Goal: Task Accomplishment & Management: Use online tool/utility

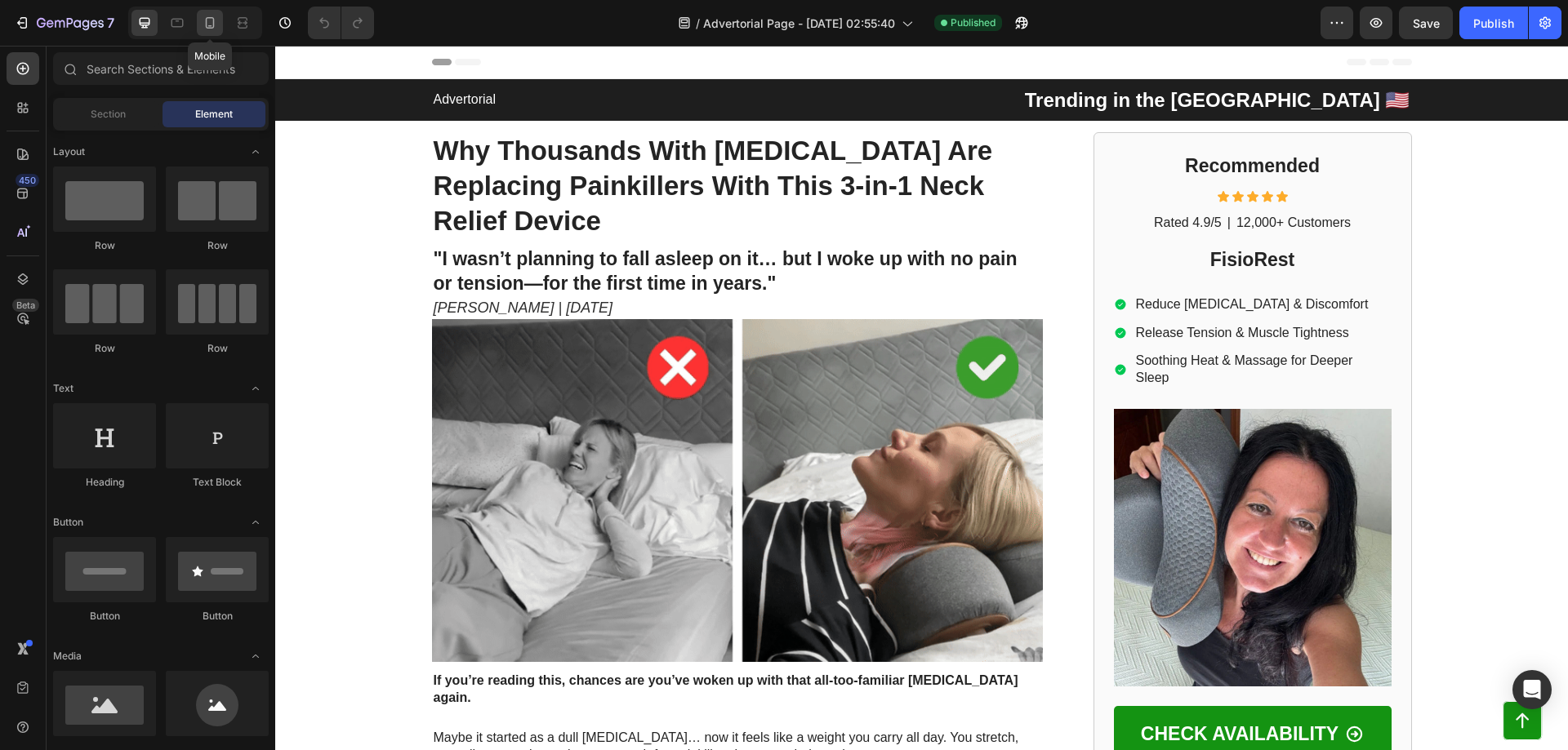
click at [202, 27] on icon at bounding box center [209, 23] width 16 height 16
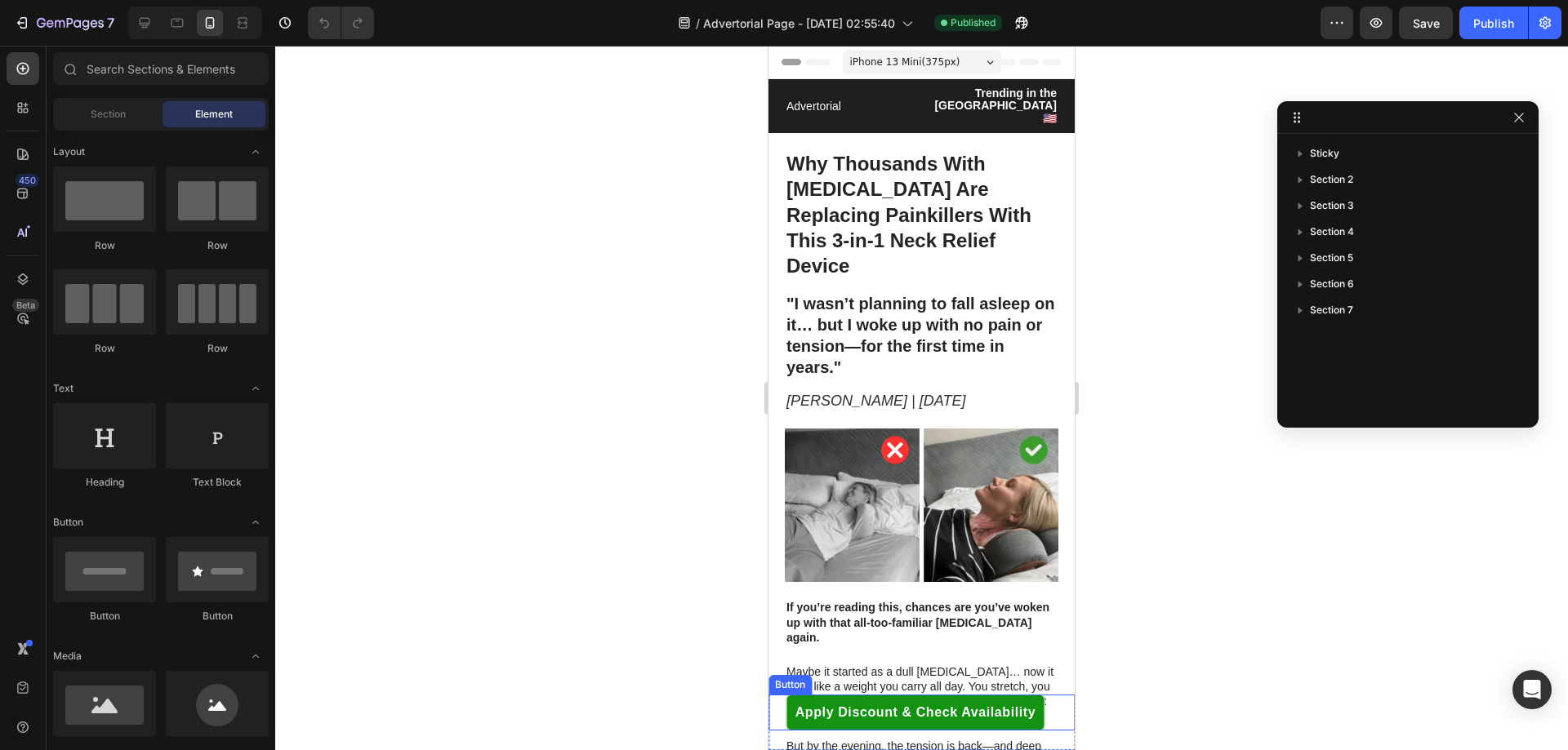
click at [792, 688] on div "Button" at bounding box center [790, 685] width 37 height 15
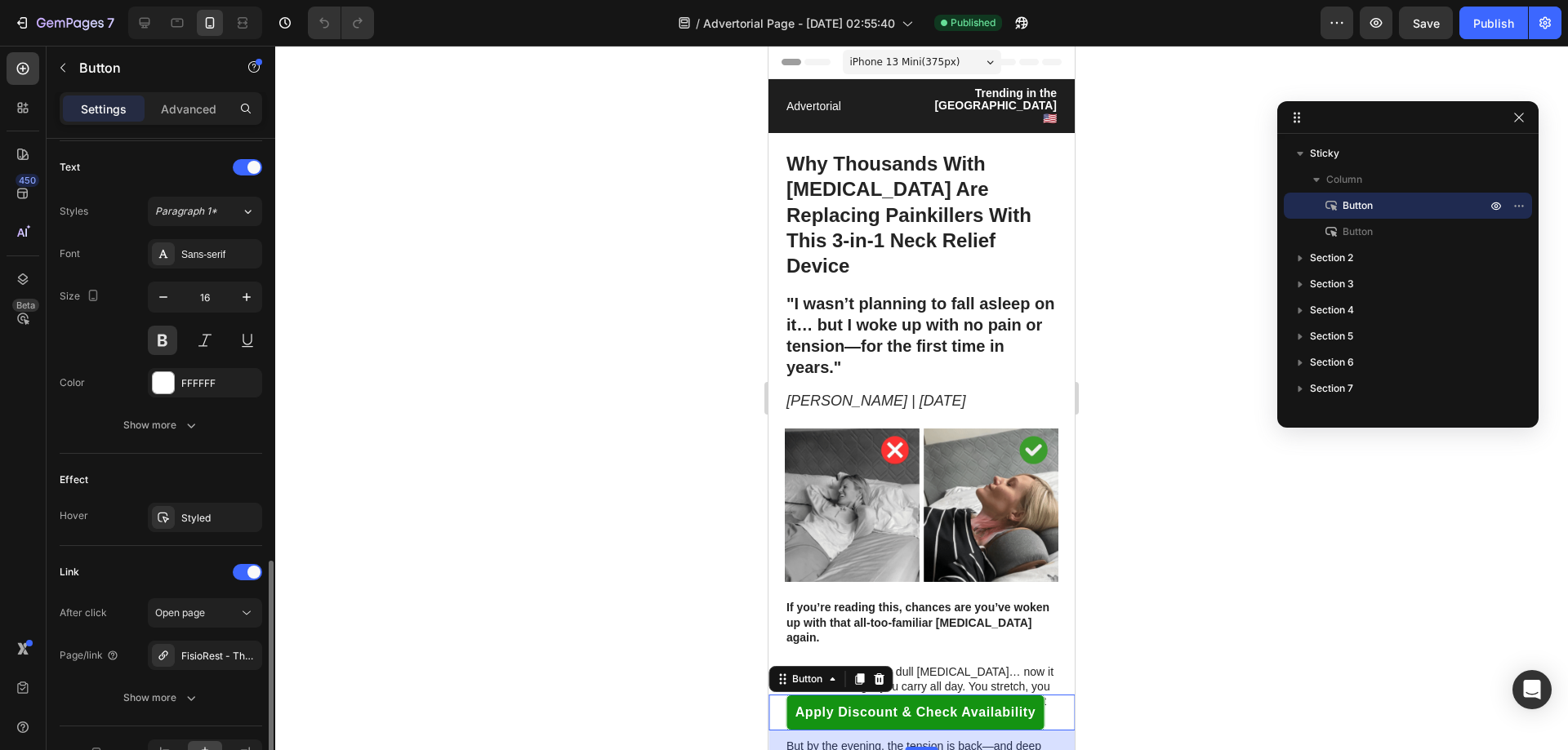
scroll to position [640, 0]
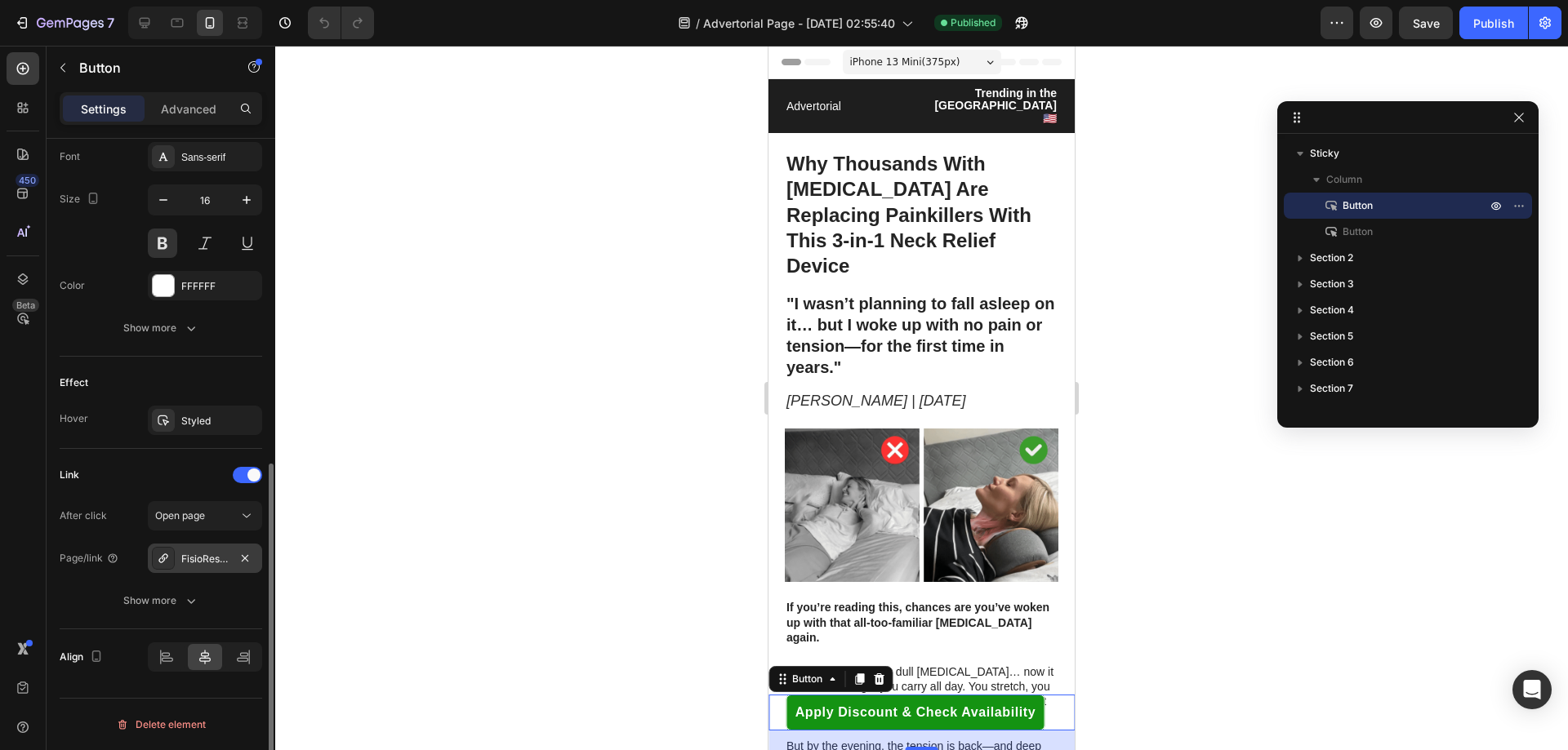
click at [207, 567] on div "FisioRest - The 3 in 1 Neck Massager" at bounding box center [204, 558] width 114 height 29
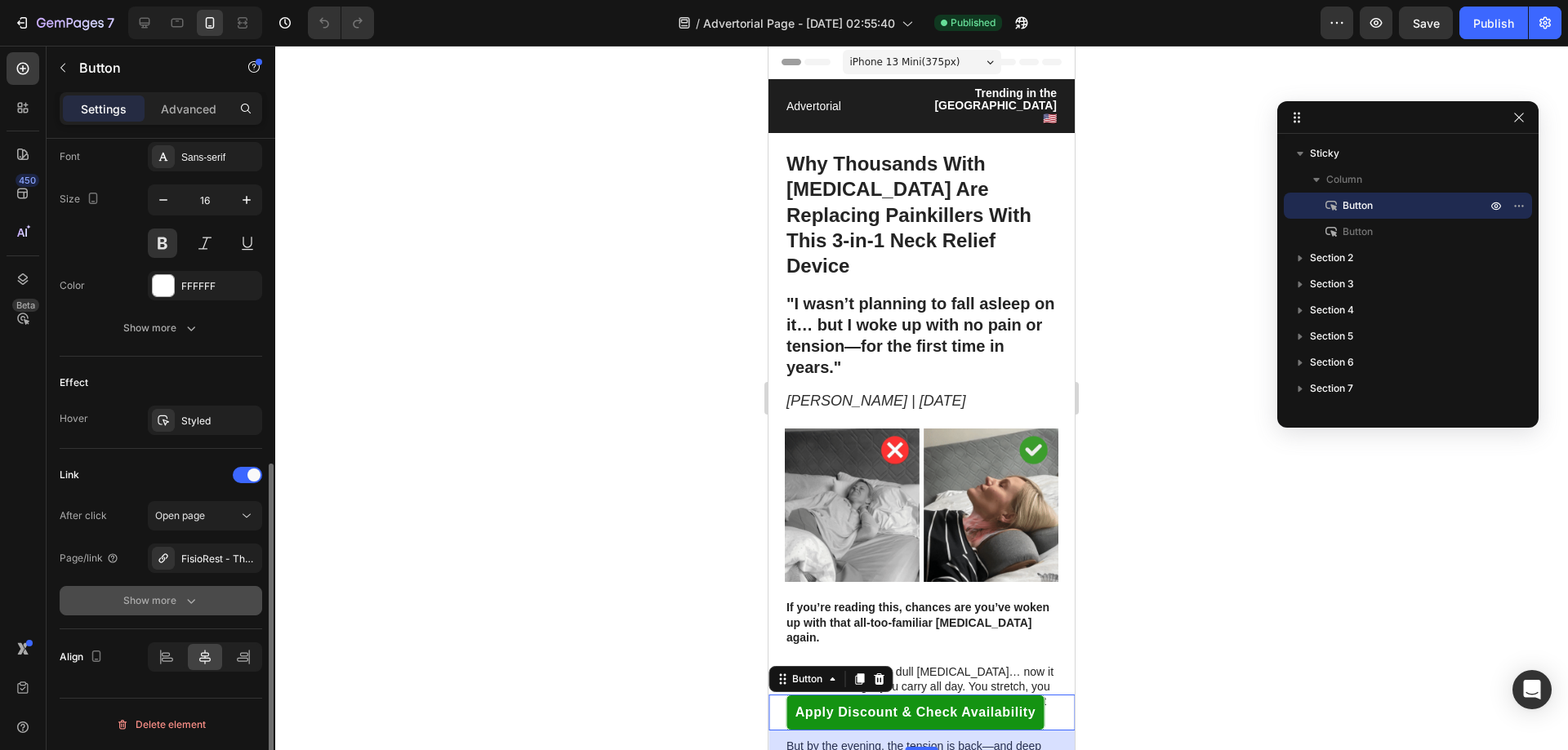
click at [87, 602] on button "Show more" at bounding box center [161, 600] width 202 height 29
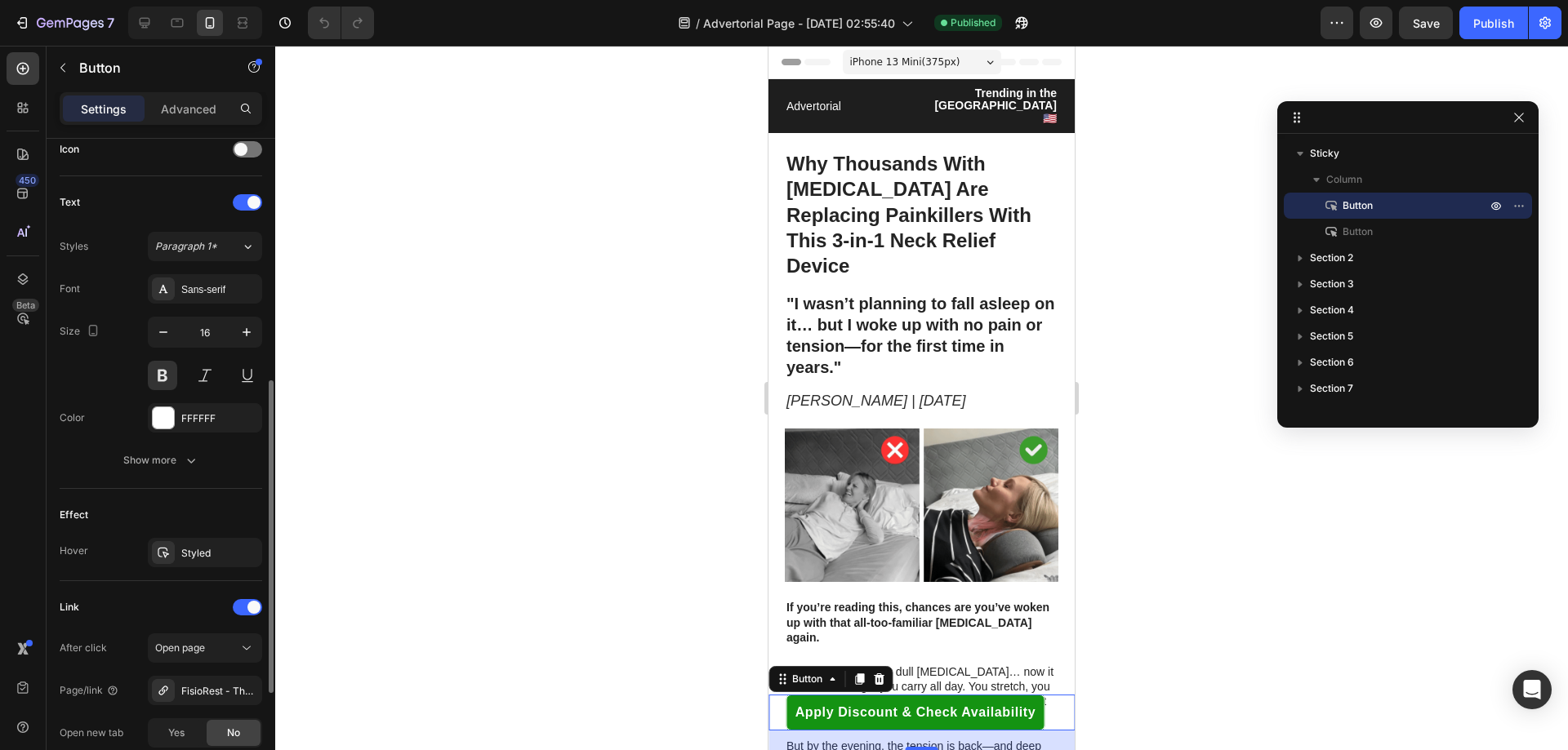
scroll to position [0, 0]
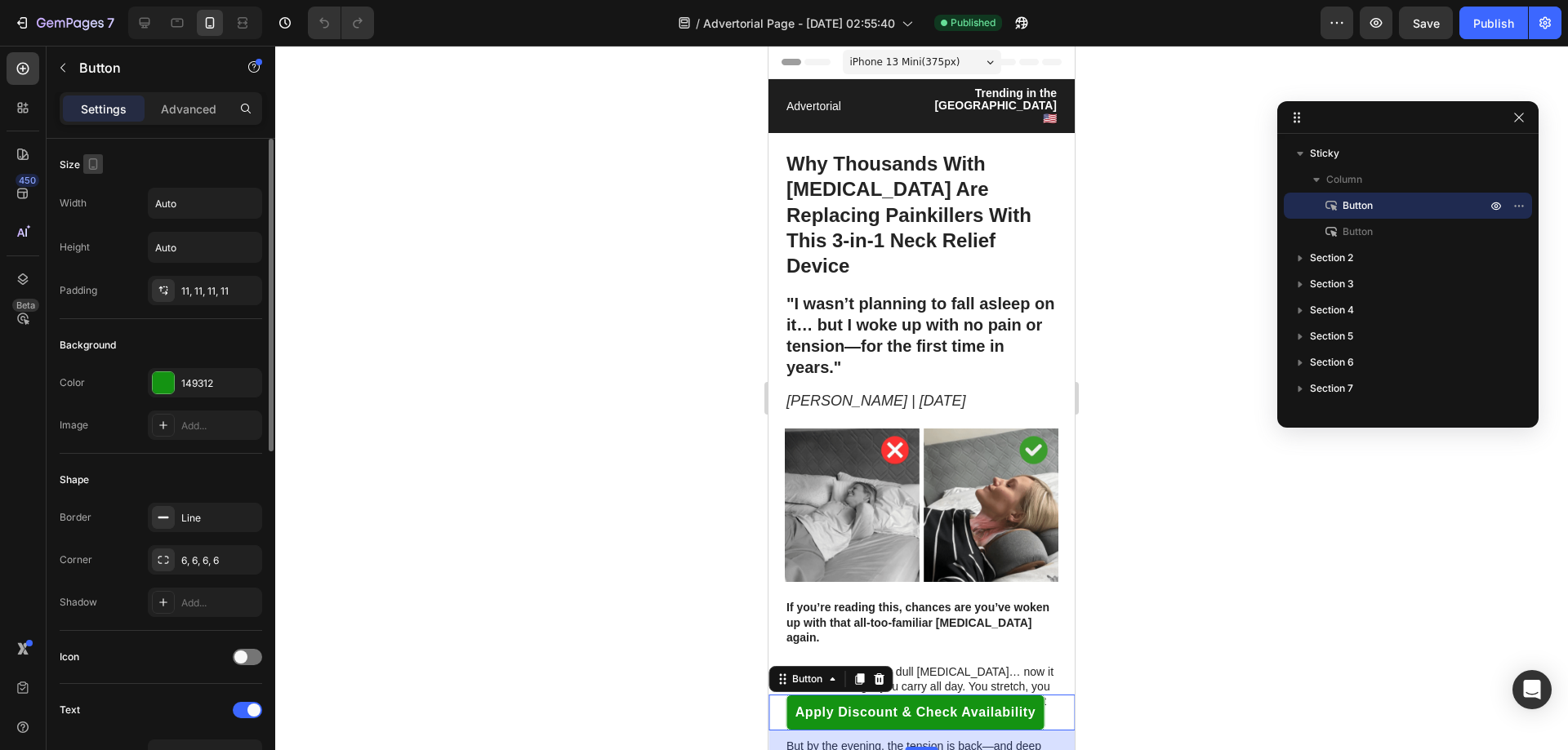
click at [93, 164] on icon "button" at bounding box center [93, 164] width 16 height 16
click at [96, 220] on icon "button" at bounding box center [96, 220] width 16 height 16
type input "14"
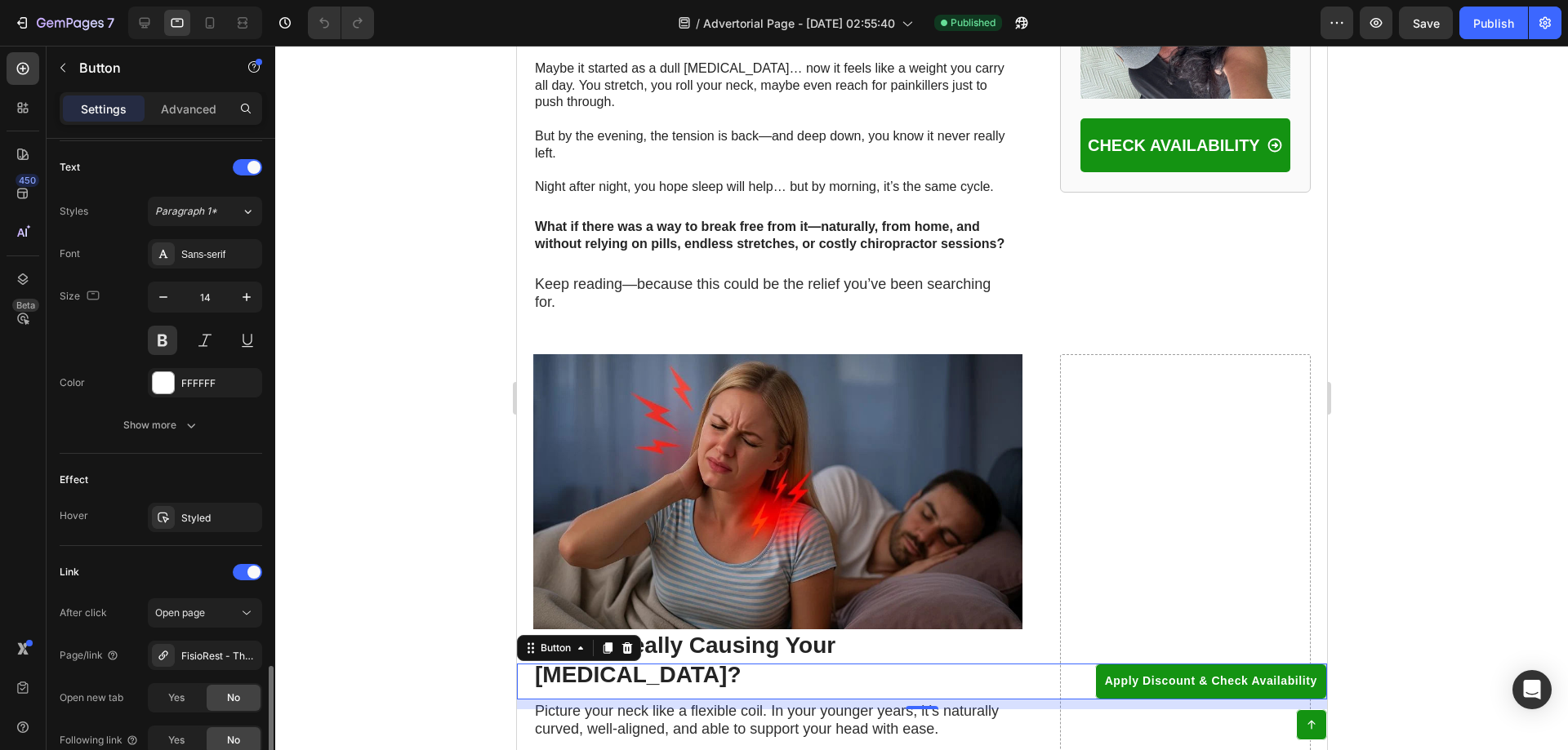
scroll to position [724, 0]
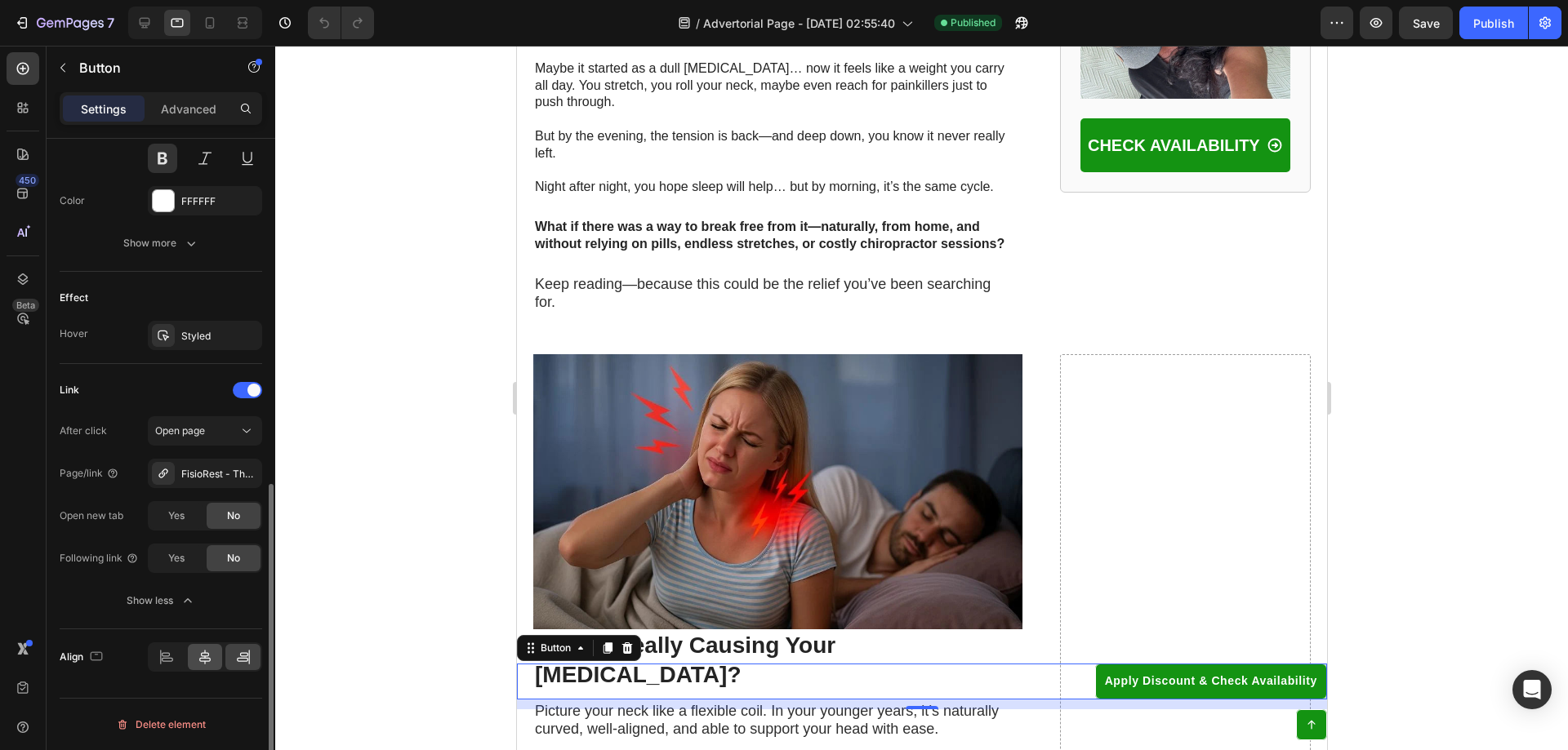
click at [200, 656] on icon at bounding box center [205, 656] width 16 height 16
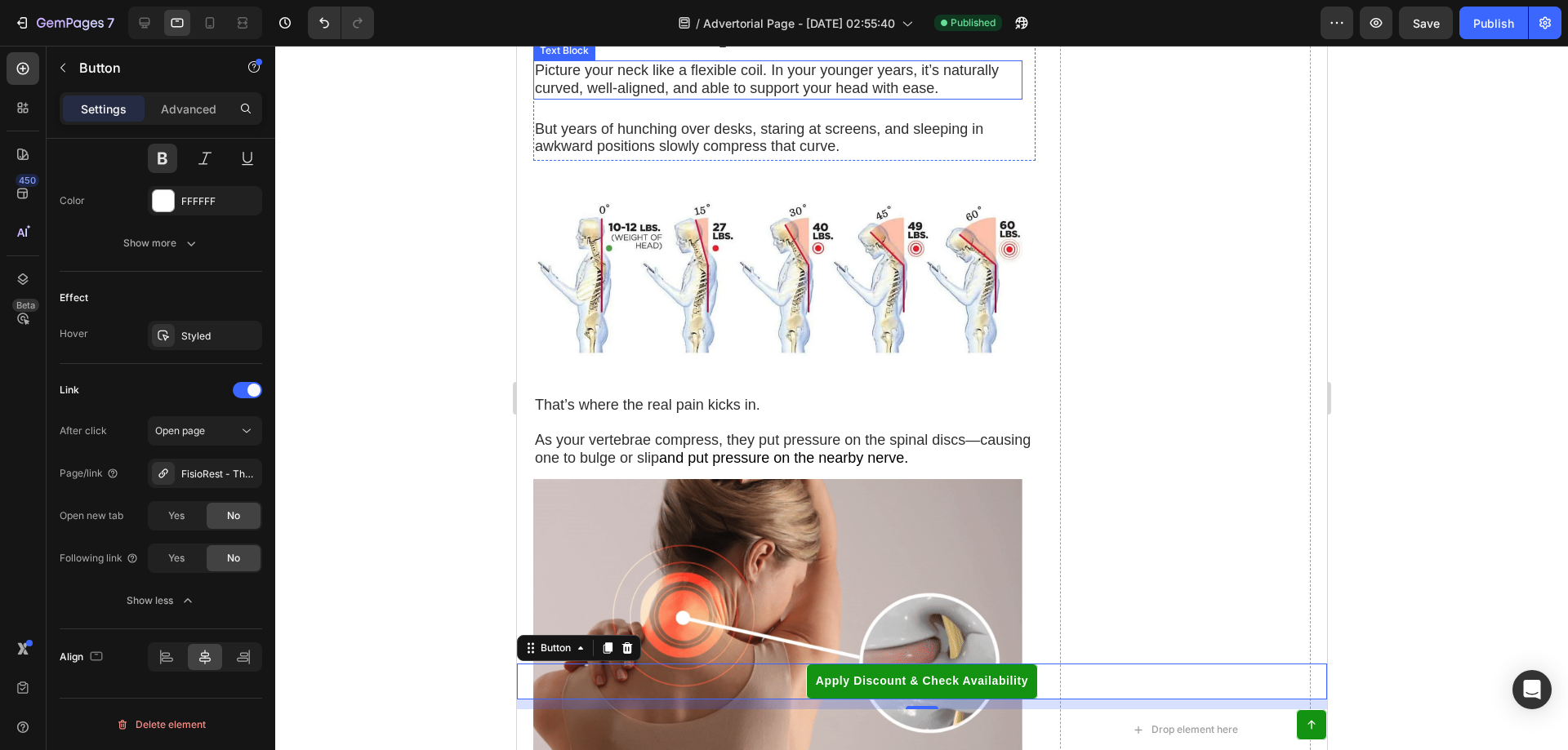
scroll to position [560, 0]
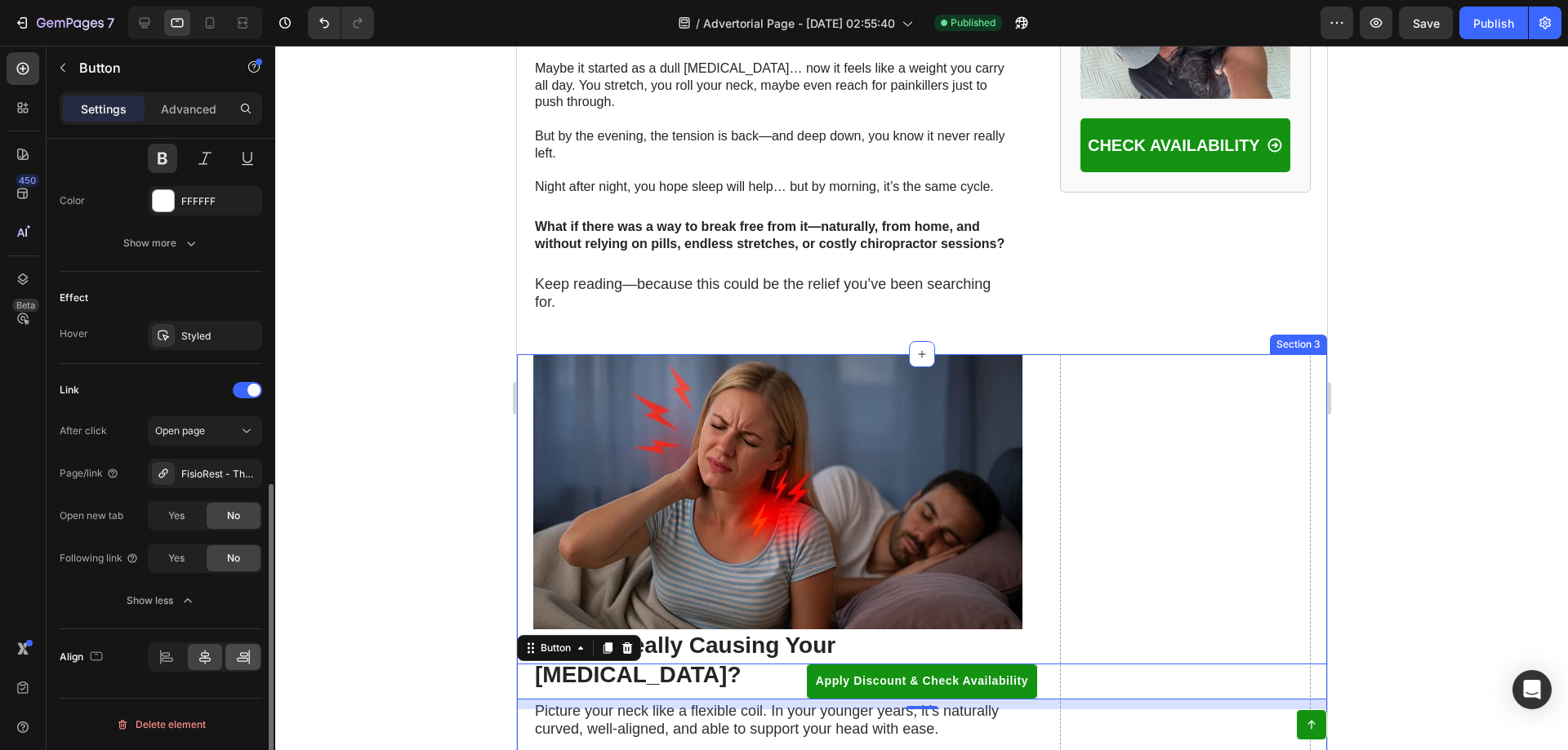
click at [231, 658] on div at bounding box center [243, 657] width 35 height 26
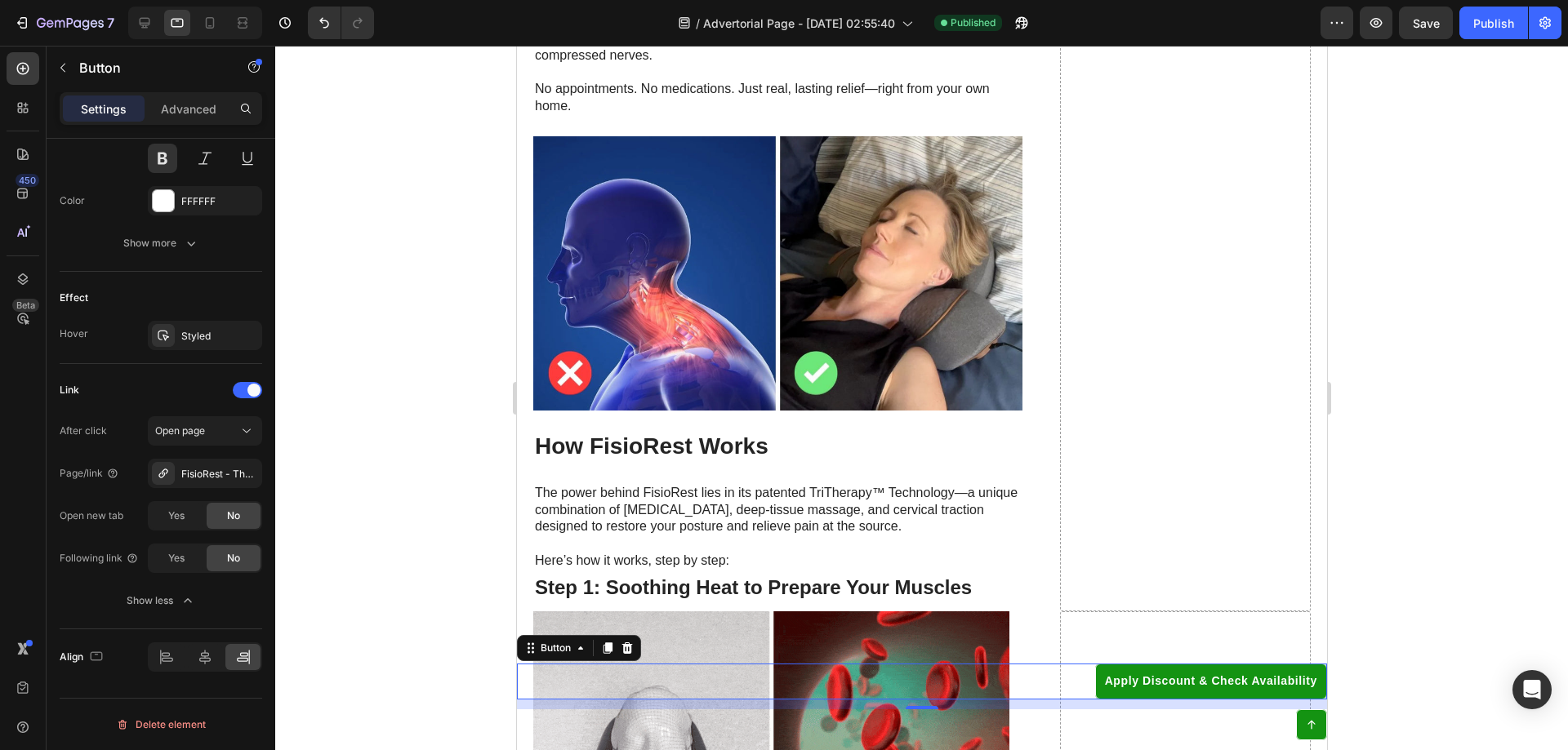
scroll to position [3281, 0]
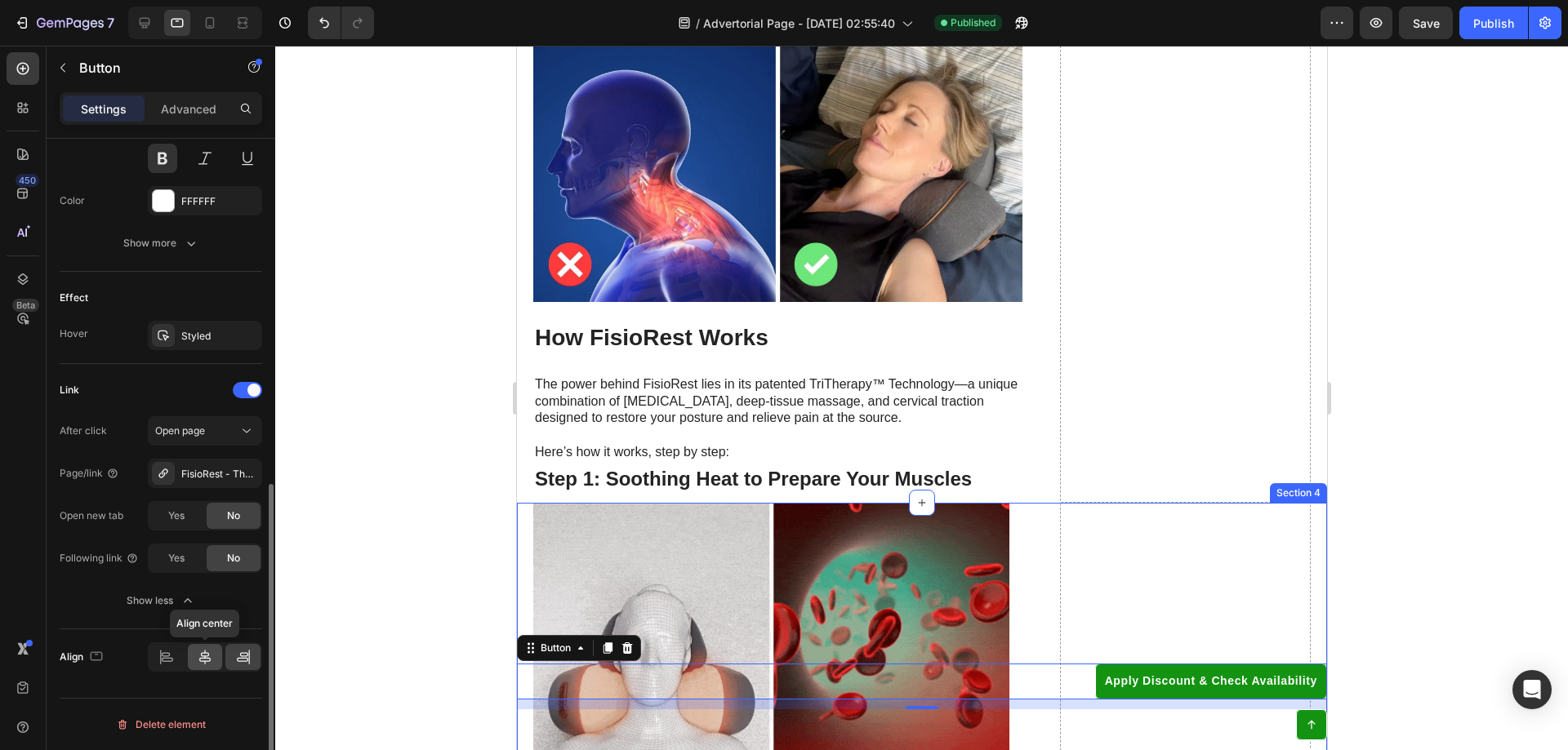
click at [201, 658] on icon at bounding box center [205, 656] width 16 height 16
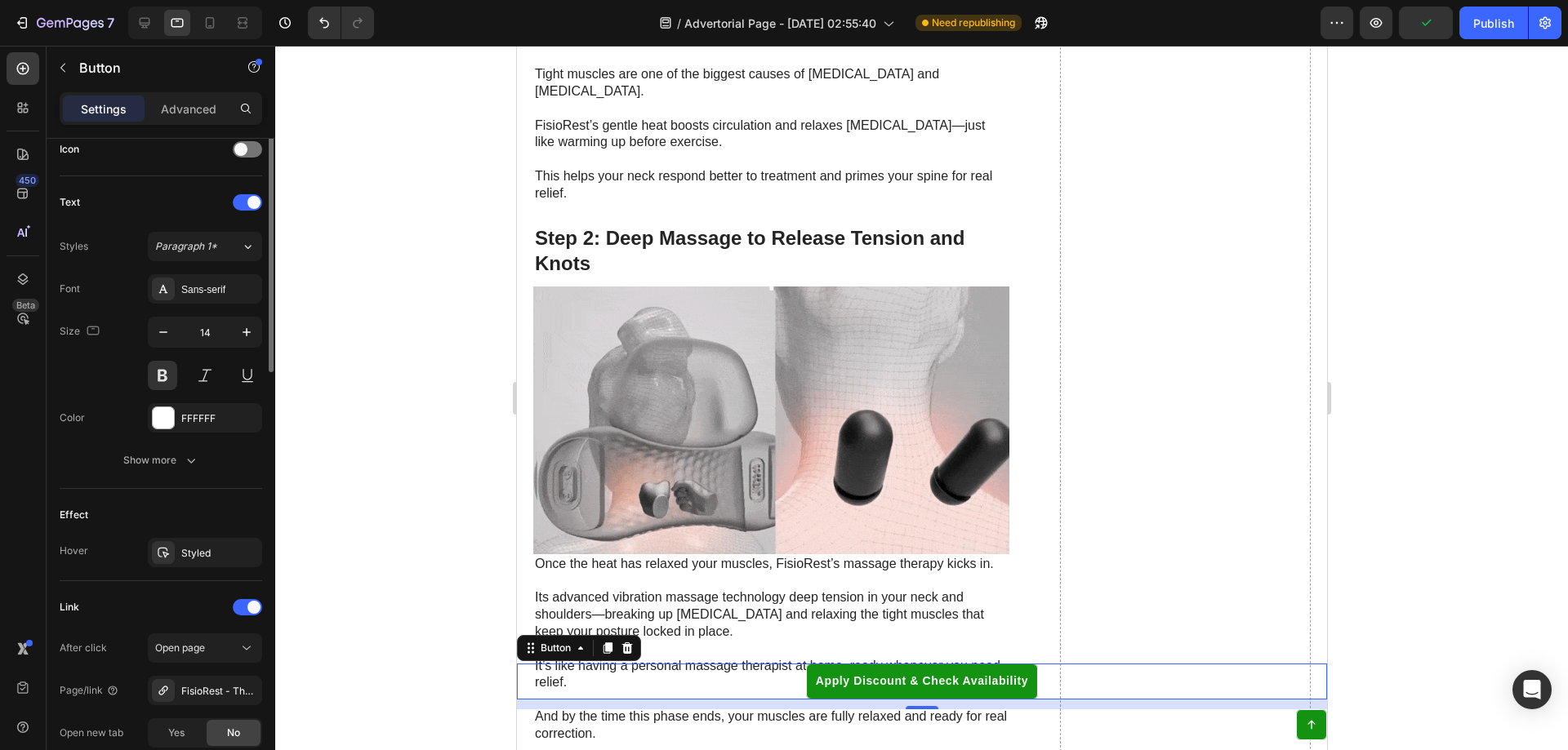
scroll to position [73, 0]
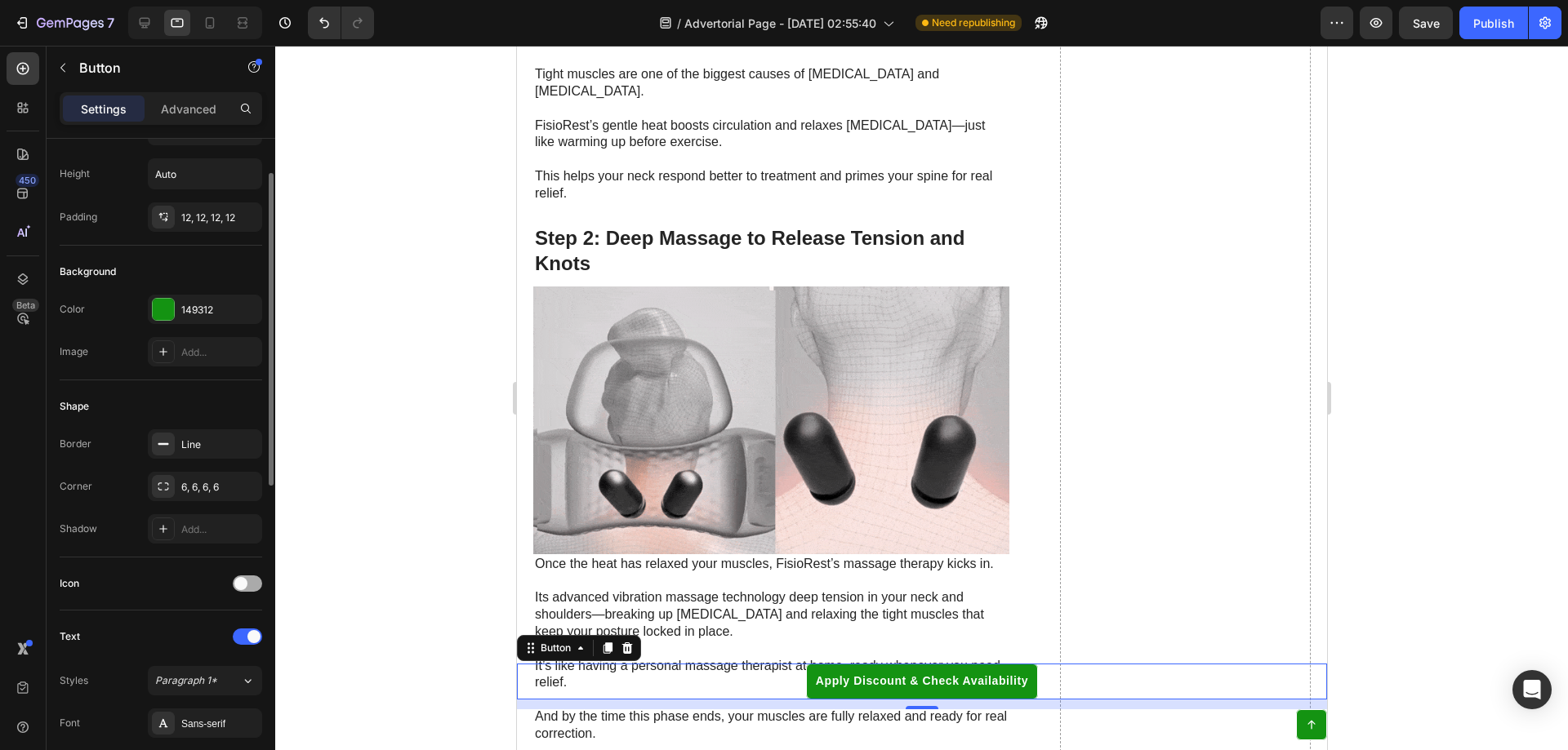
click at [241, 581] on span at bounding box center [240, 583] width 13 height 13
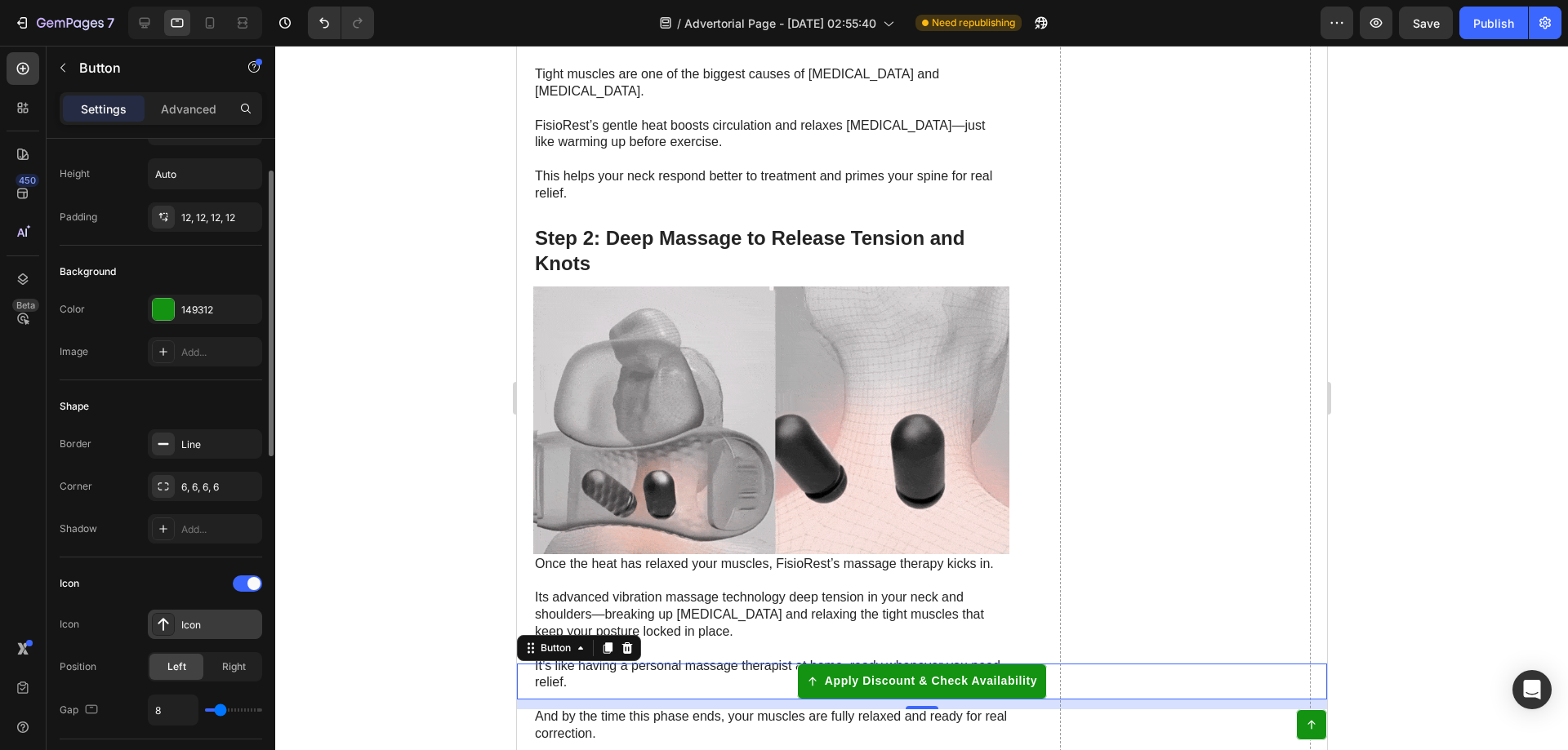
click at [171, 612] on div "Icon" at bounding box center [204, 624] width 114 height 29
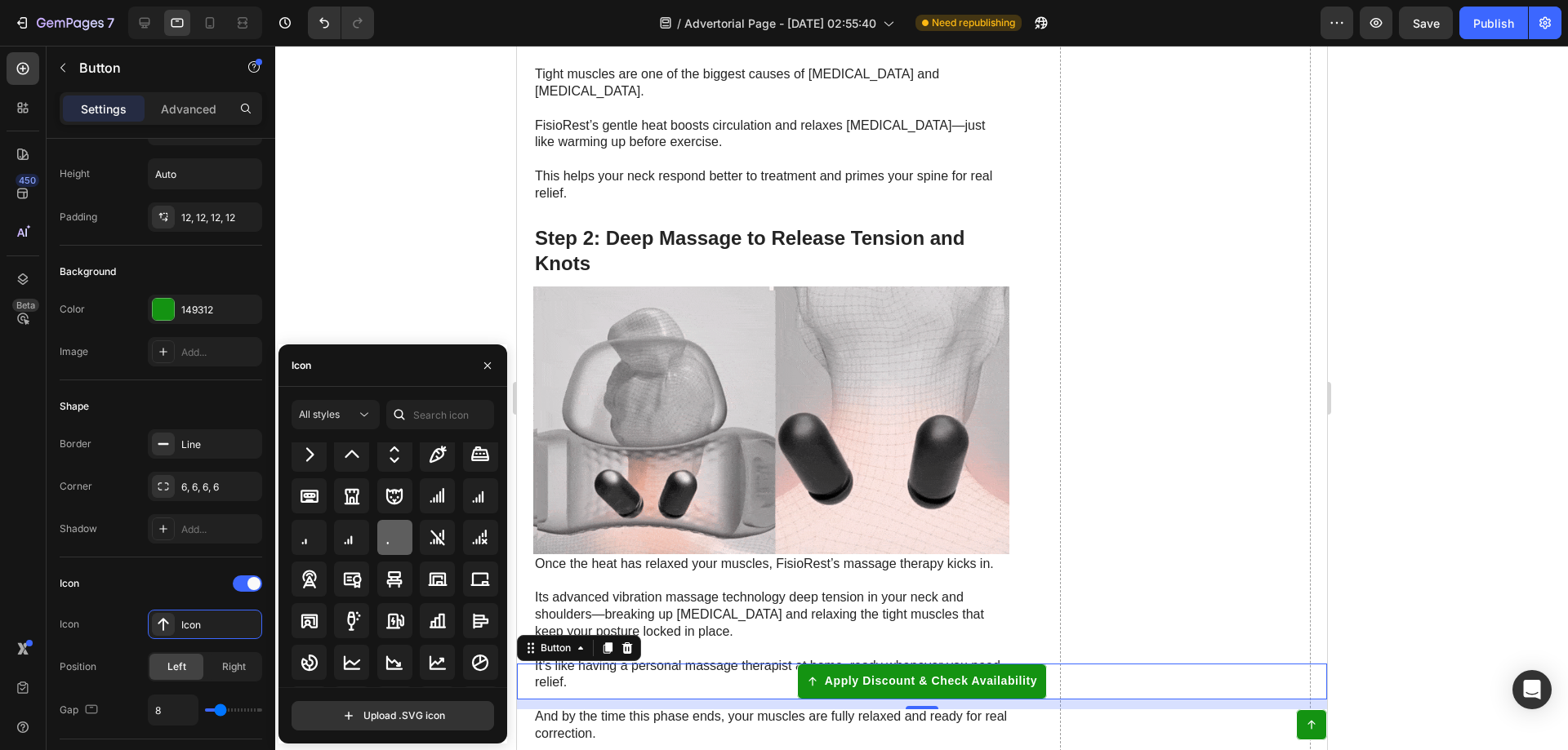
scroll to position [2043, 0]
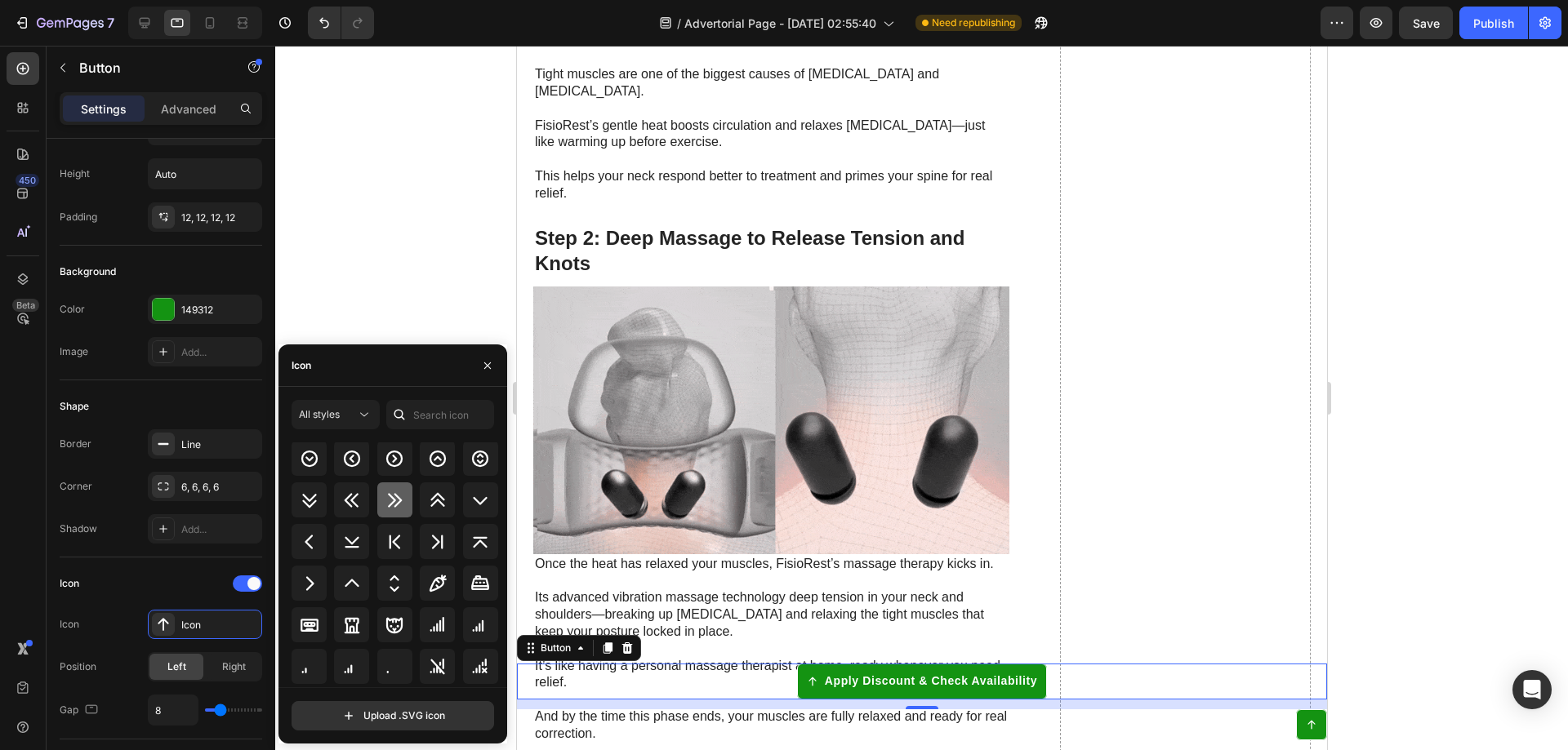
click at [388, 497] on icon at bounding box center [395, 500] width 19 height 19
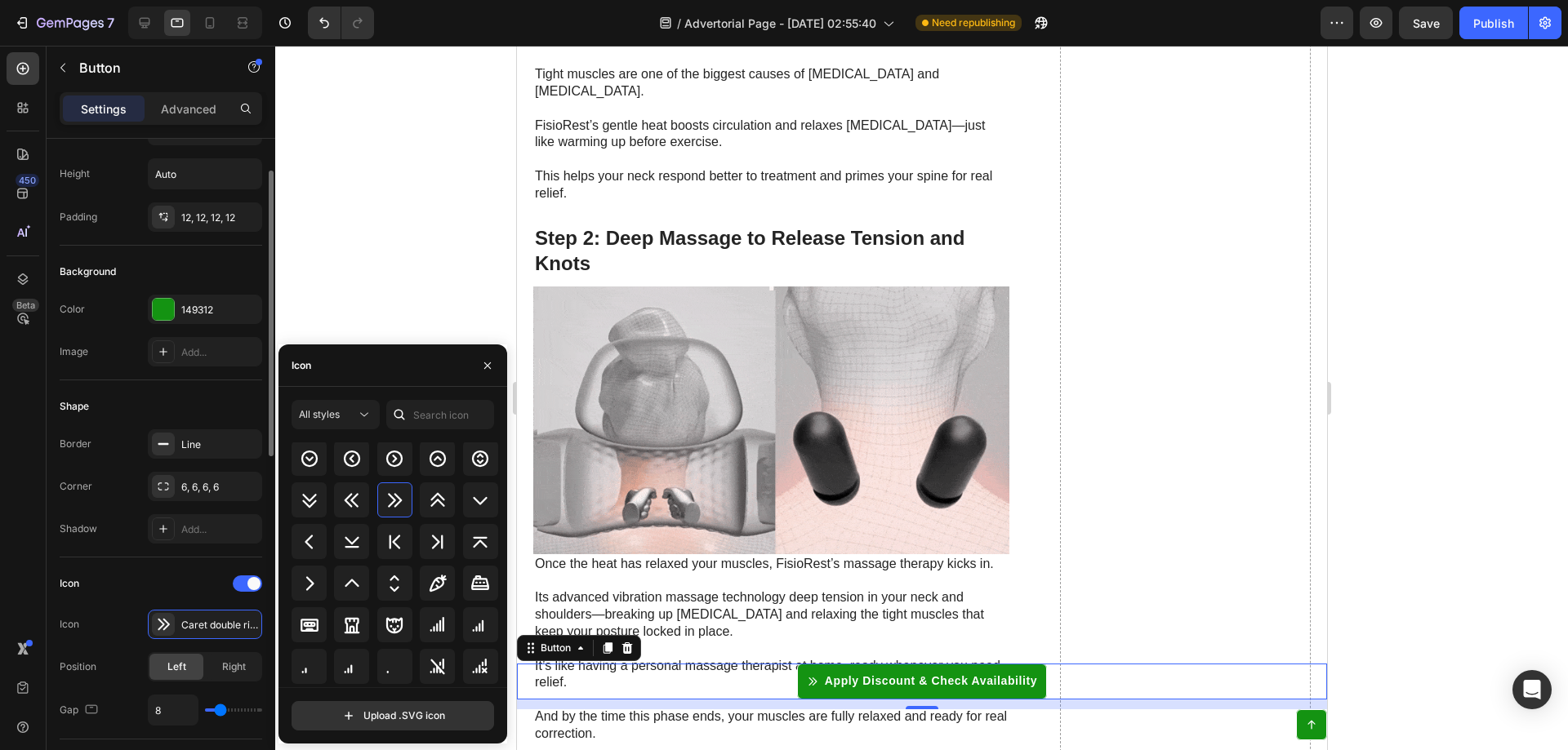
click at [124, 499] on div "Corner 6, 6, 6, 6" at bounding box center [161, 486] width 202 height 29
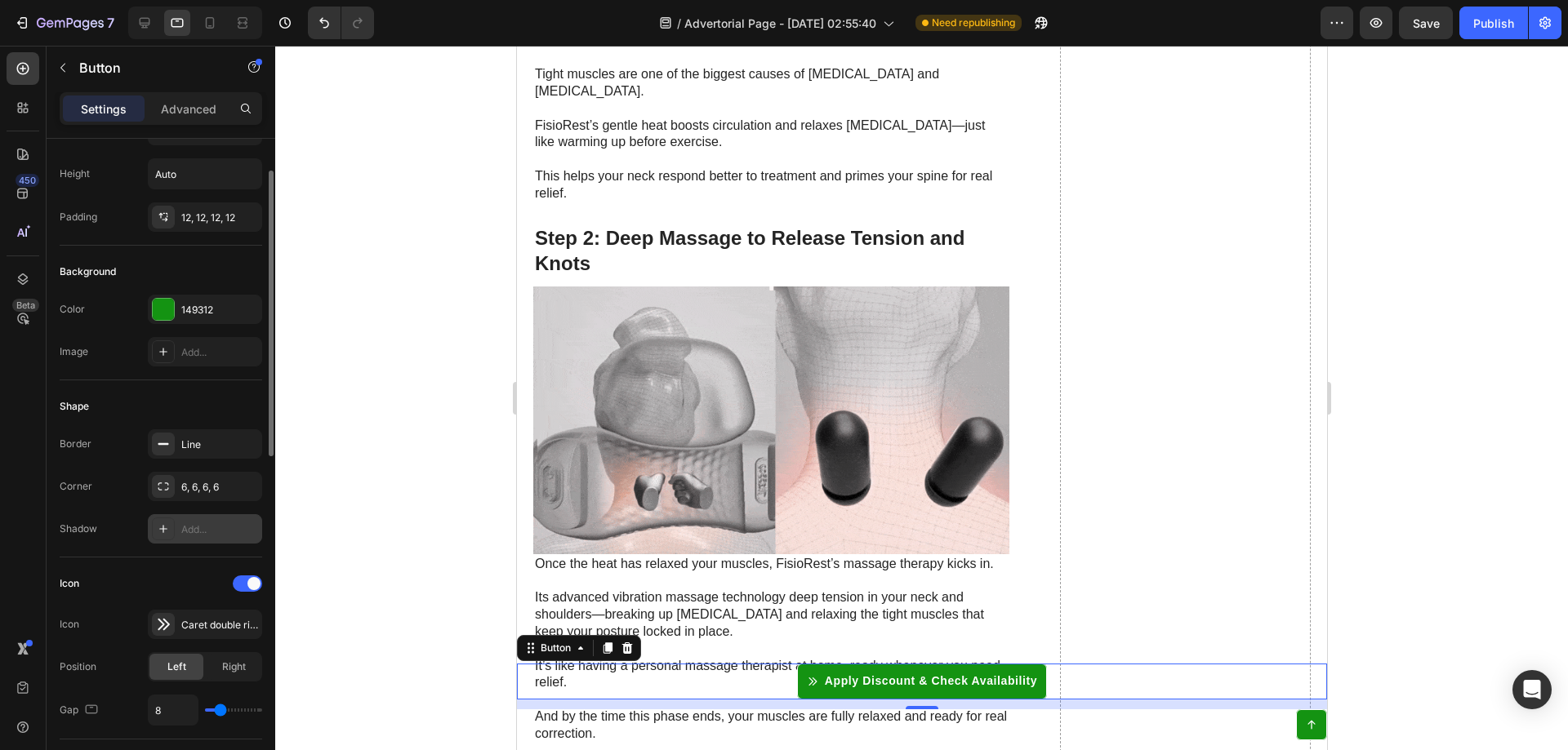
click at [165, 528] on icon at bounding box center [163, 529] width 13 height 13
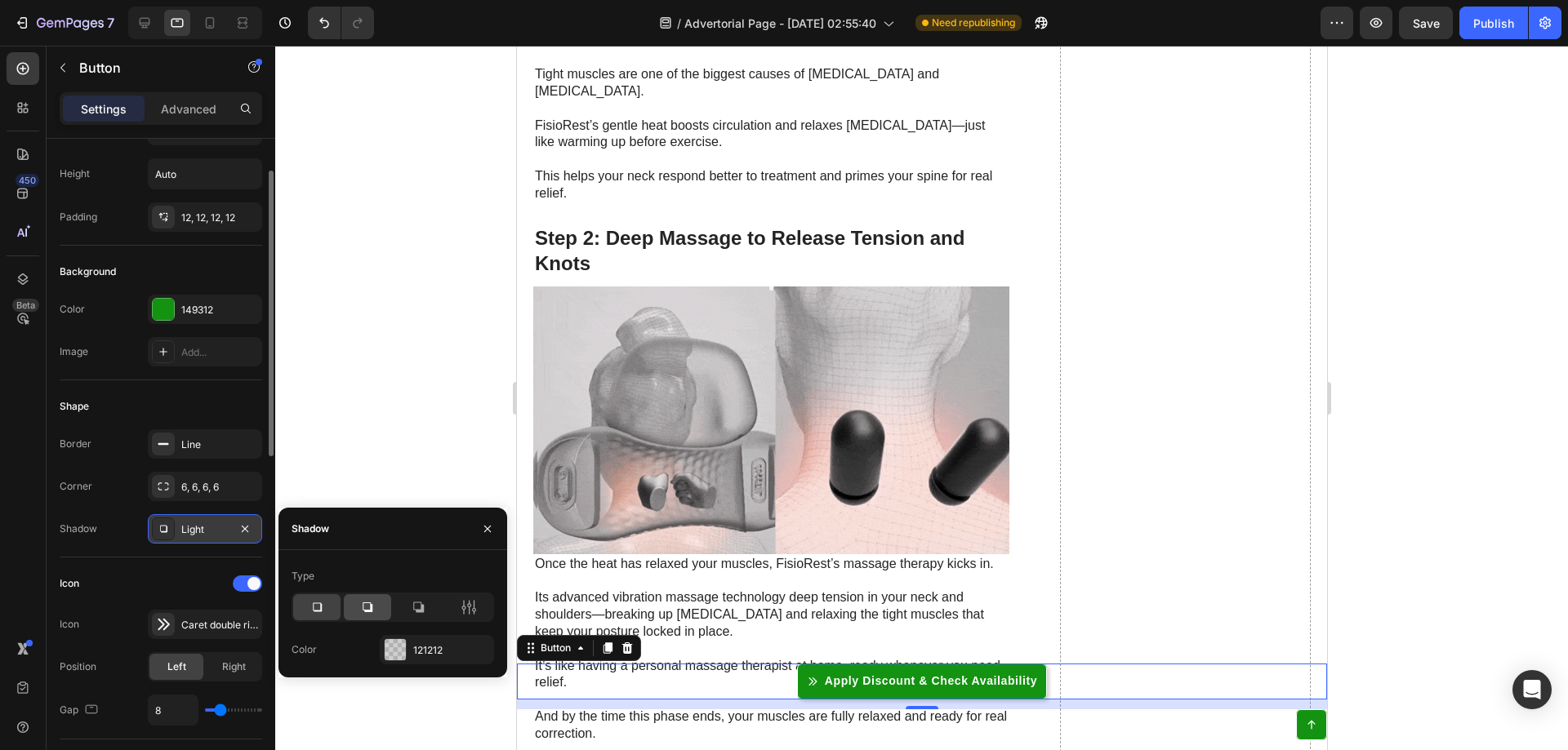
click at [373, 610] on icon at bounding box center [367, 607] width 16 height 16
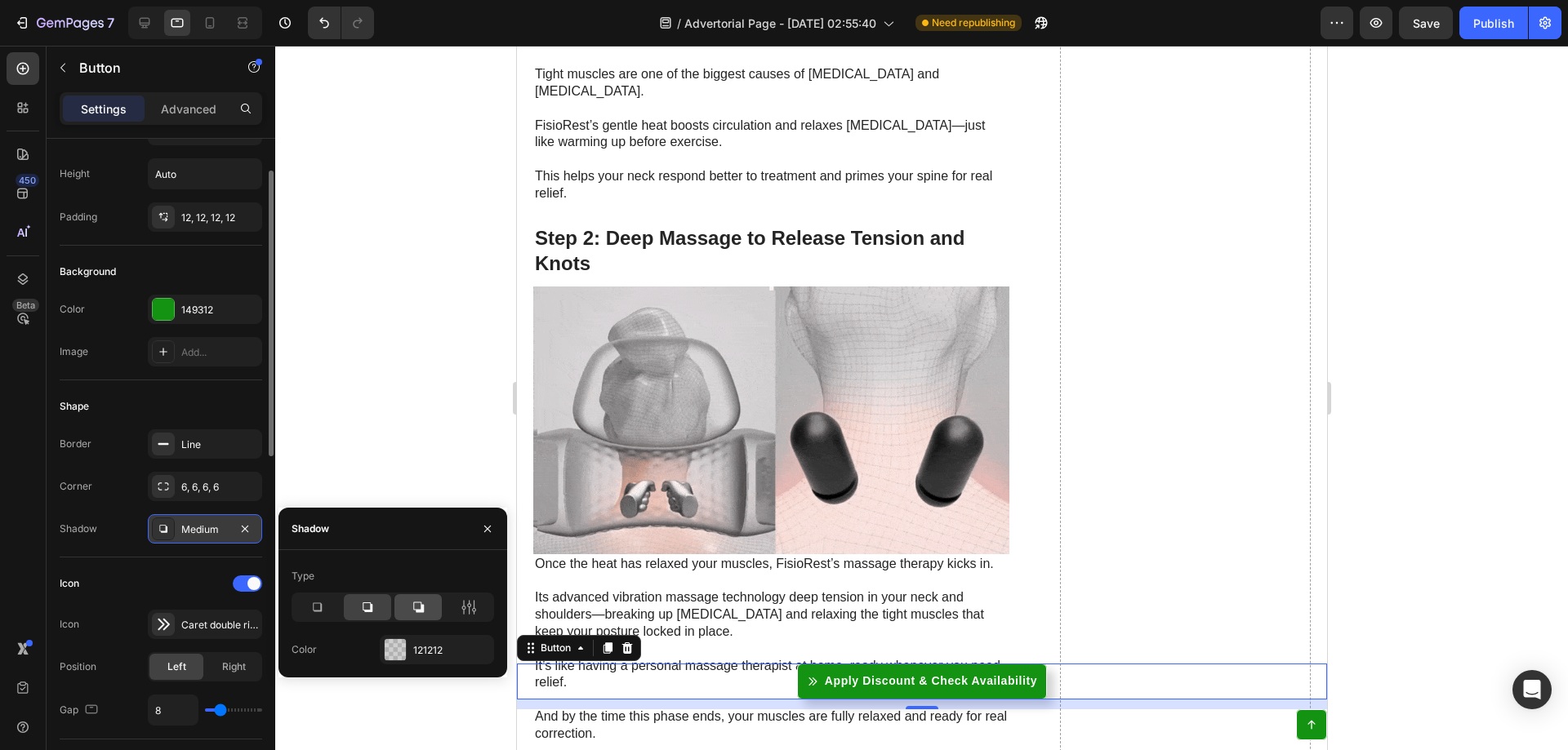
click at [413, 612] on icon at bounding box center [418, 607] width 16 height 16
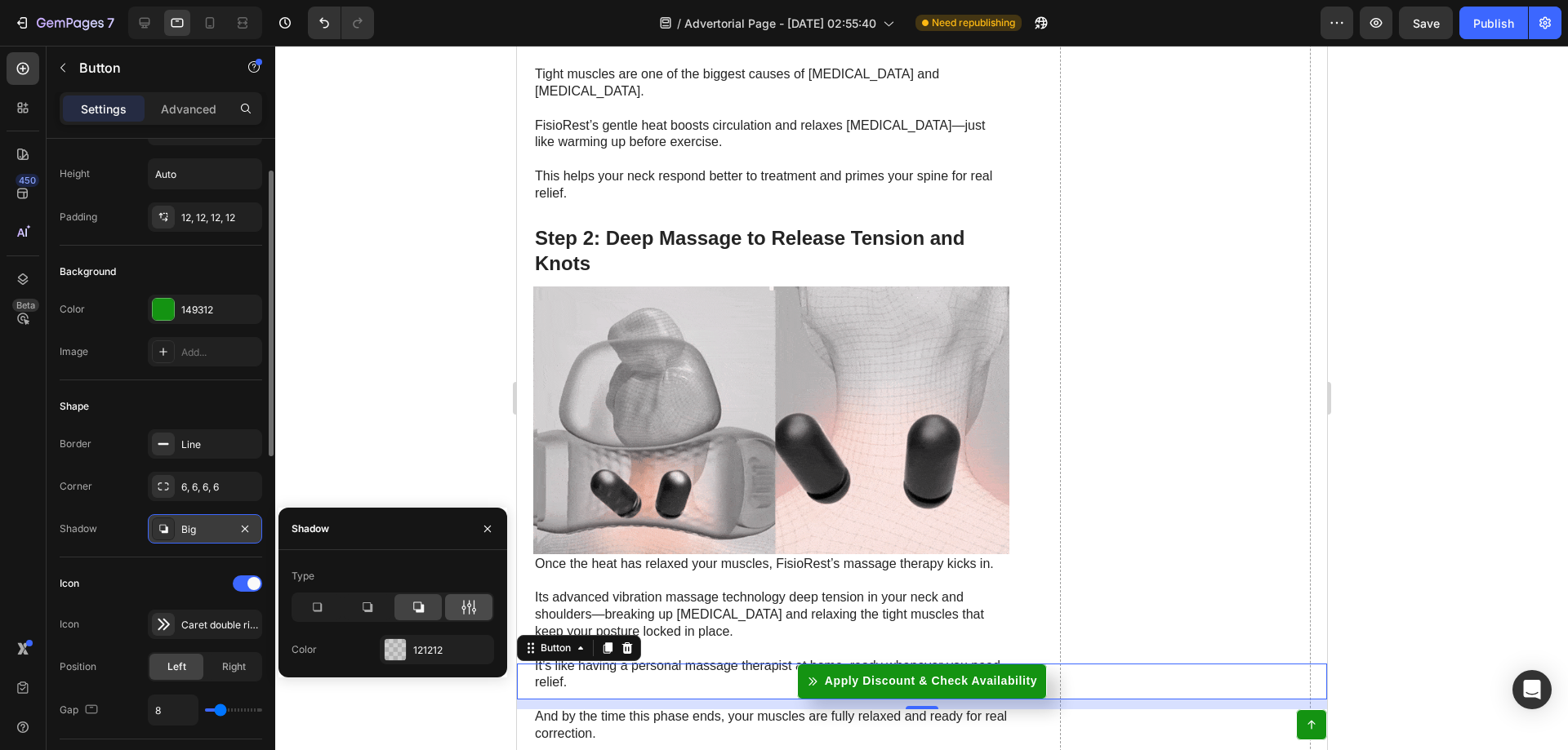
click at [459, 617] on div at bounding box center [469, 607] width 48 height 26
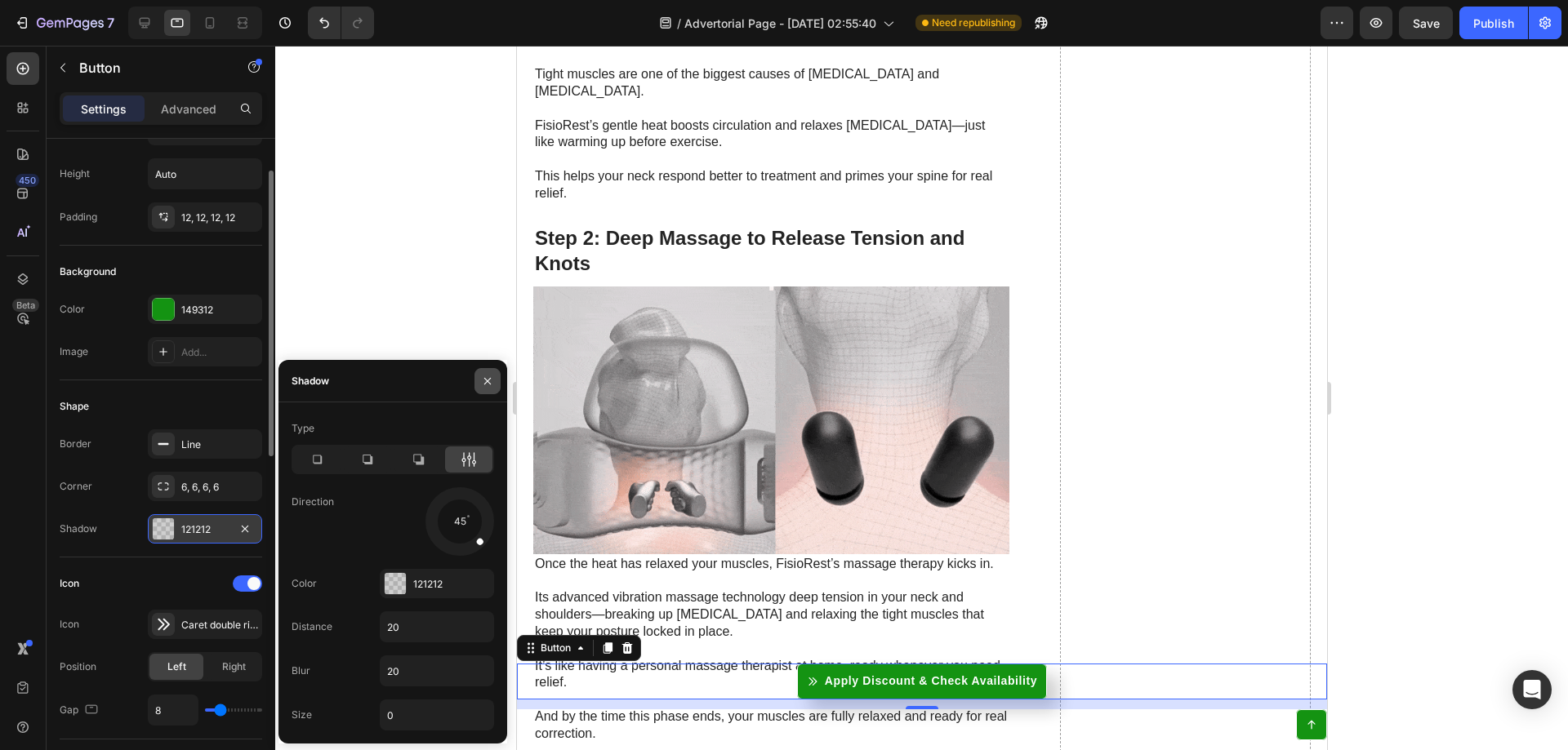
click at [486, 382] on icon "button" at bounding box center [487, 379] width 6 height 6
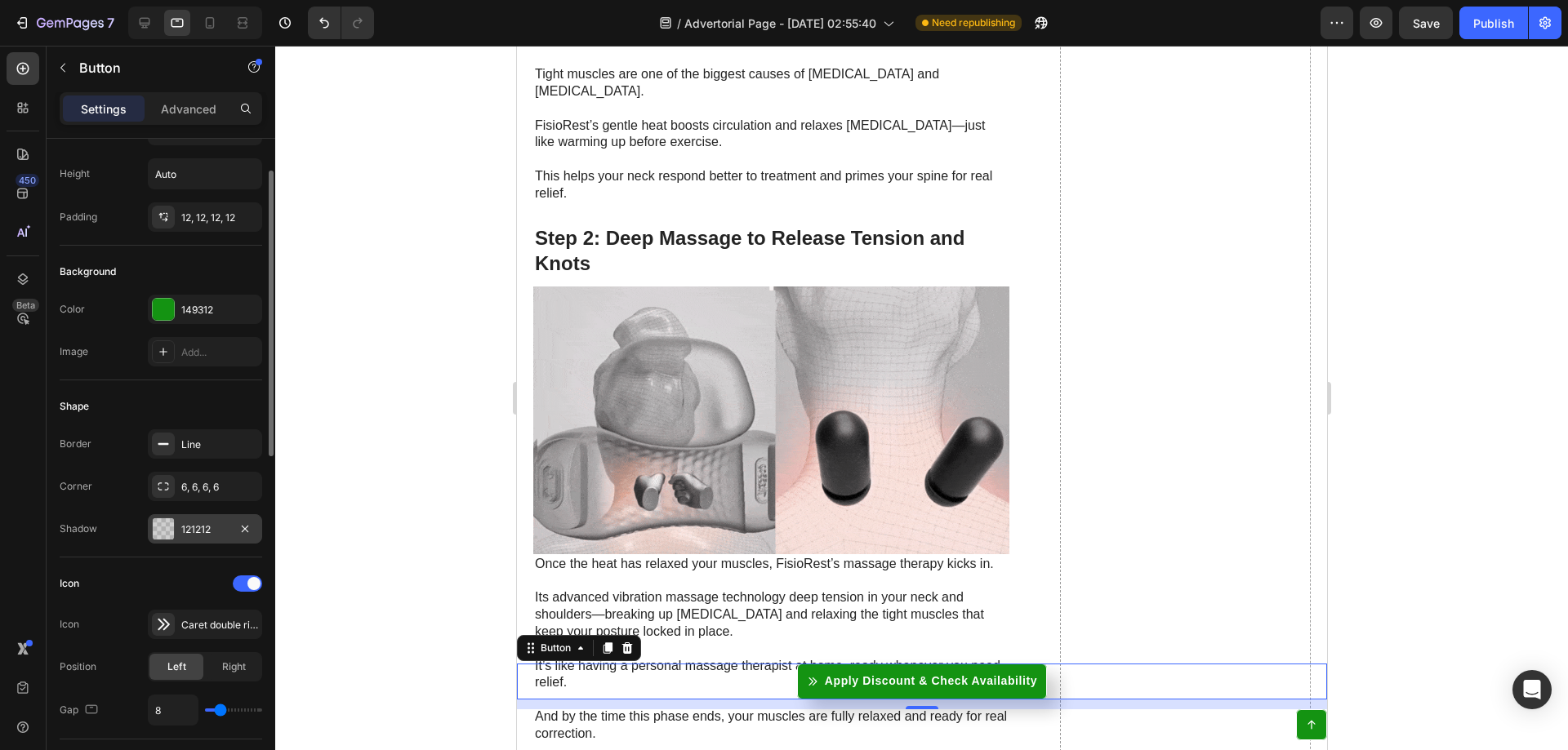
click at [169, 529] on div at bounding box center [163, 529] width 21 height 21
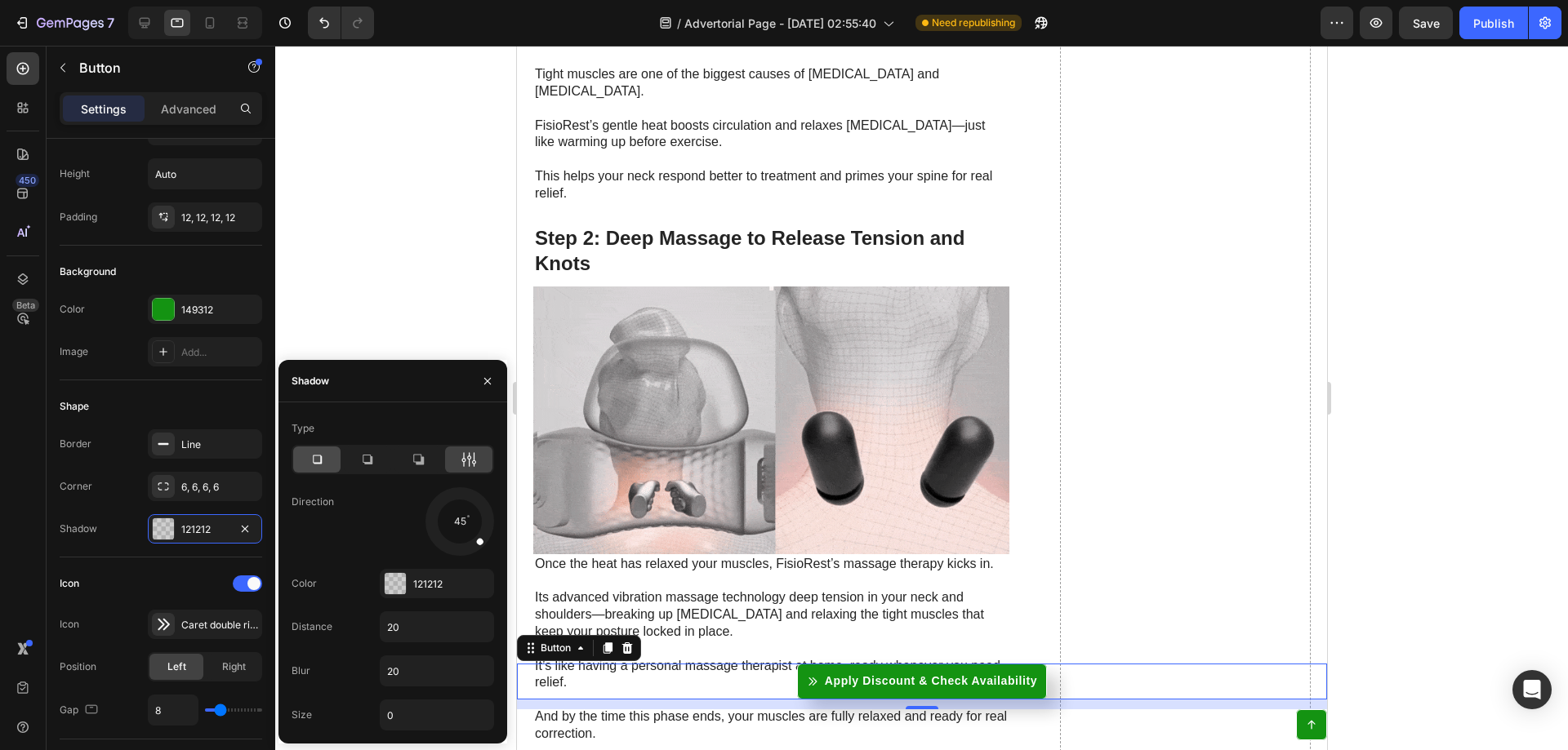
click at [310, 462] on icon at bounding box center [317, 460] width 16 height 16
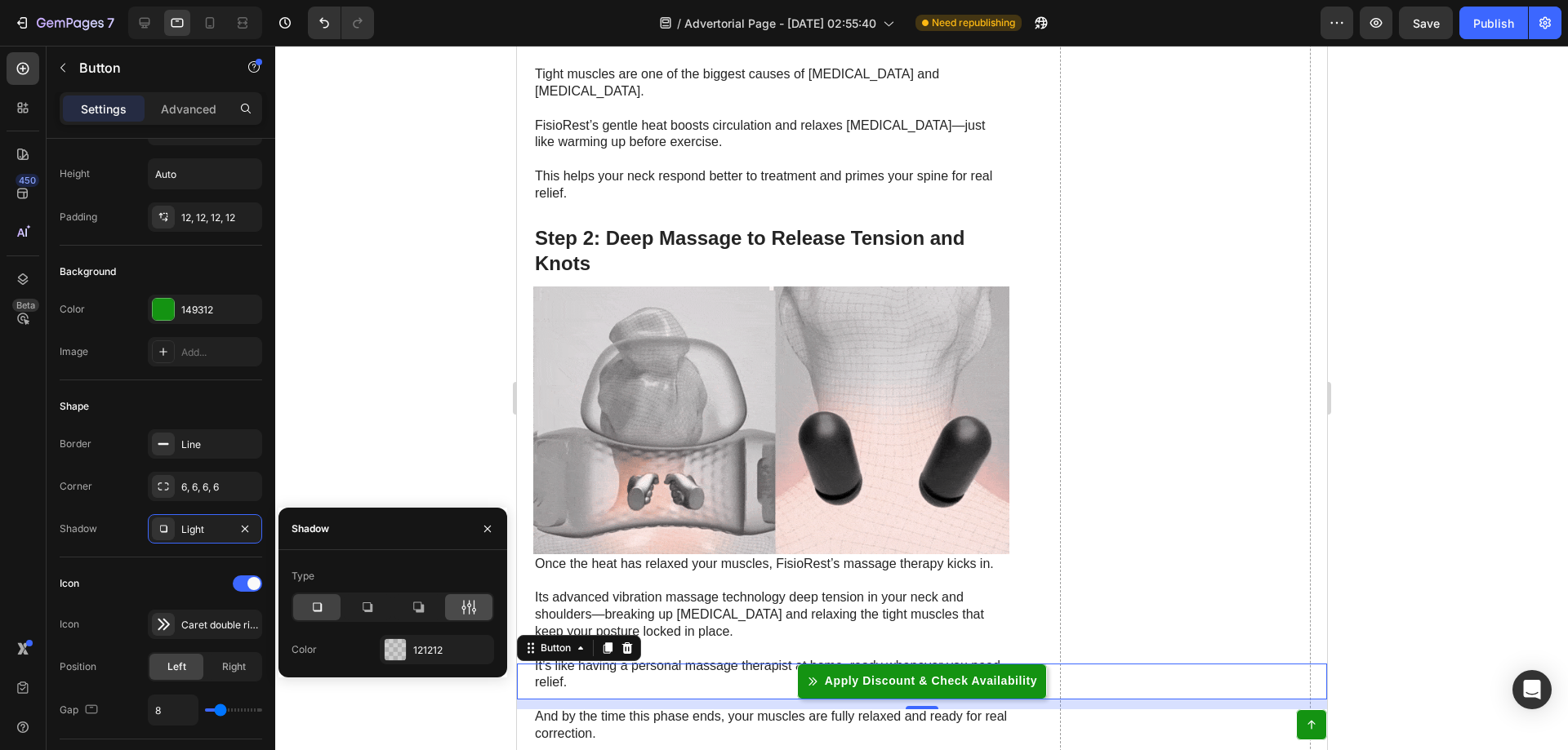
click at [467, 607] on icon at bounding box center [469, 607] width 16 height 16
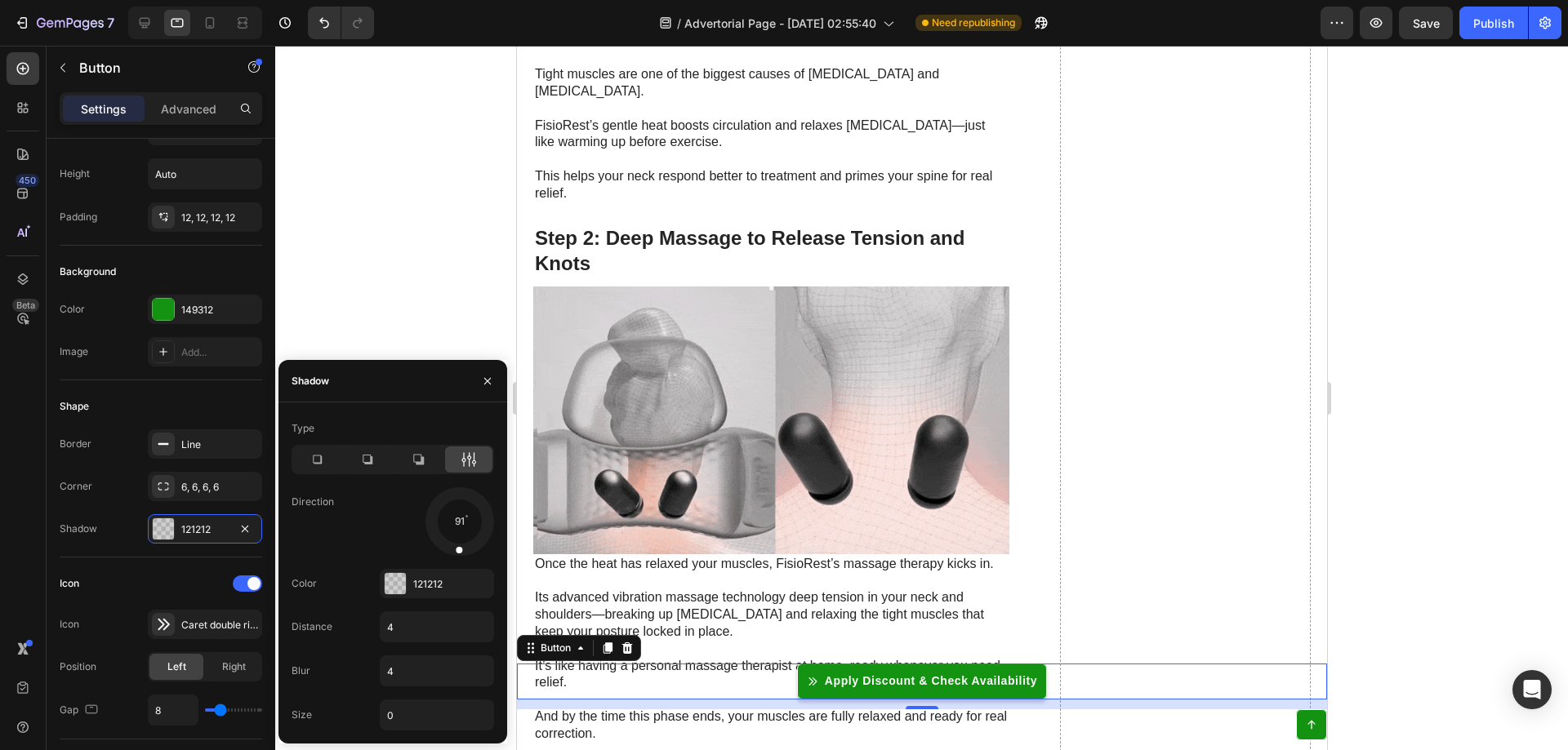
drag, startPoint x: 474, startPoint y: 540, endPoint x: 457, endPoint y: 554, distance: 22.0
click at [457, 554] on div at bounding box center [459, 539] width 11 height 37
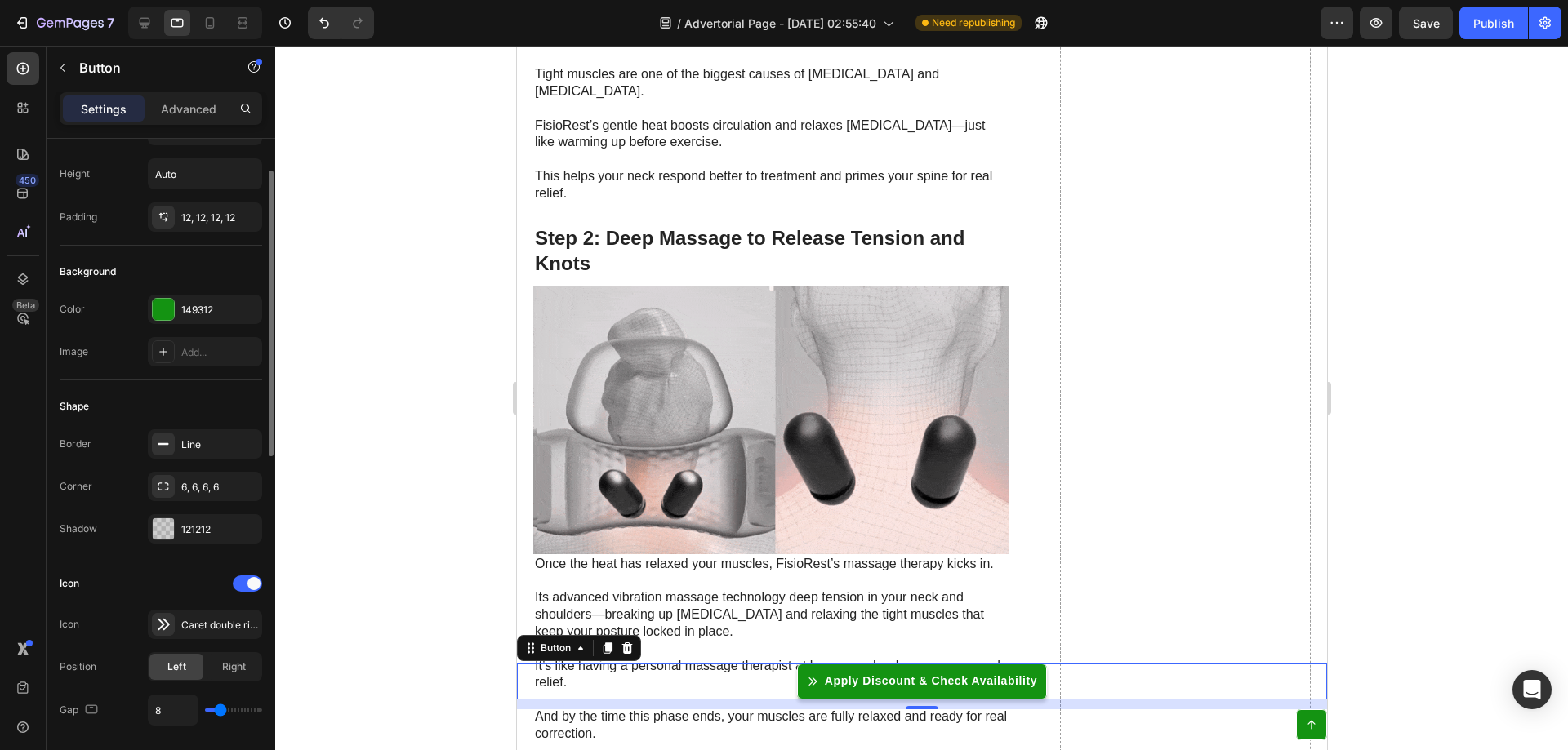
click at [74, 544] on div "Shape Border Line Corner 6, 6, 6, 6 Shadow 121212" at bounding box center [161, 469] width 202 height 177
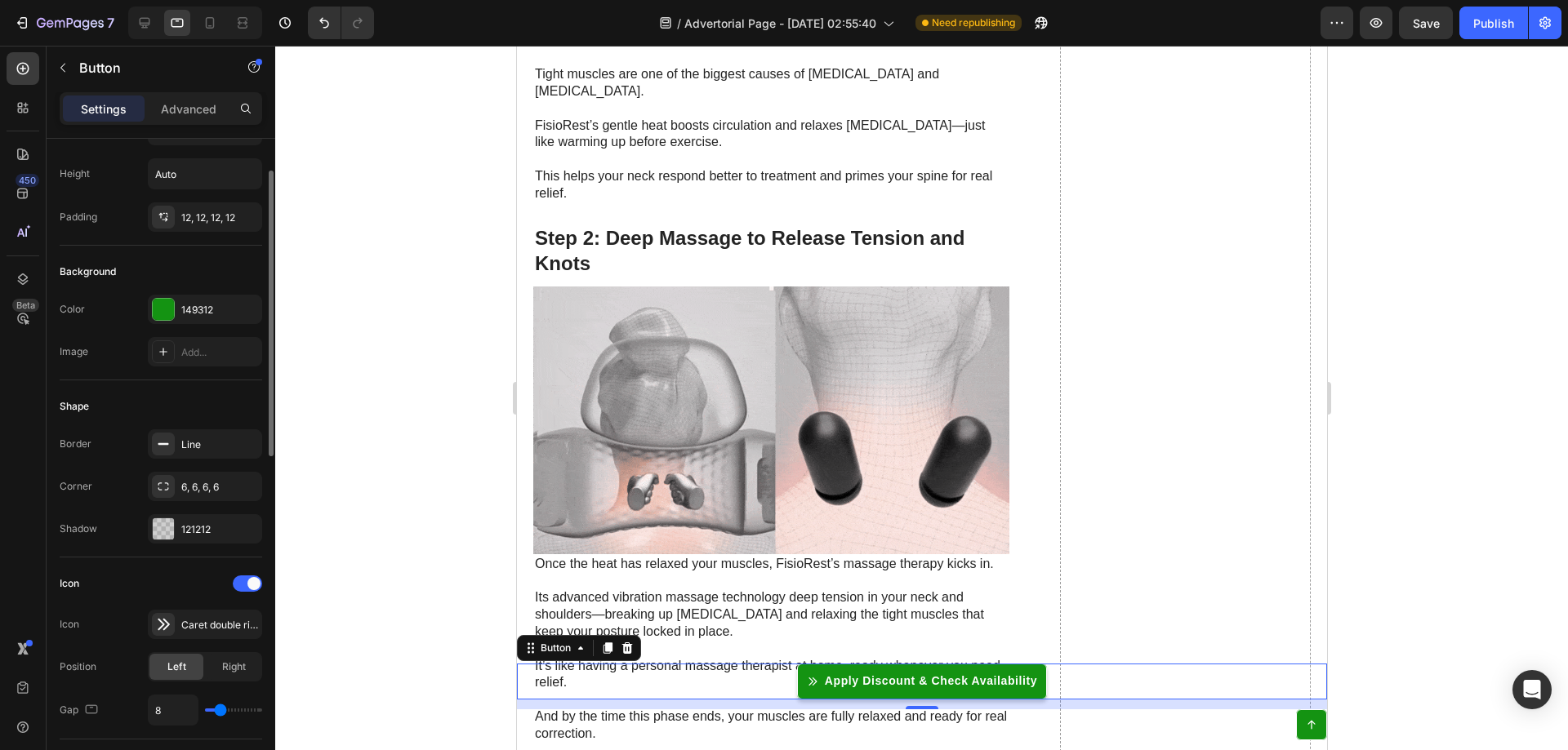
scroll to position [0, 0]
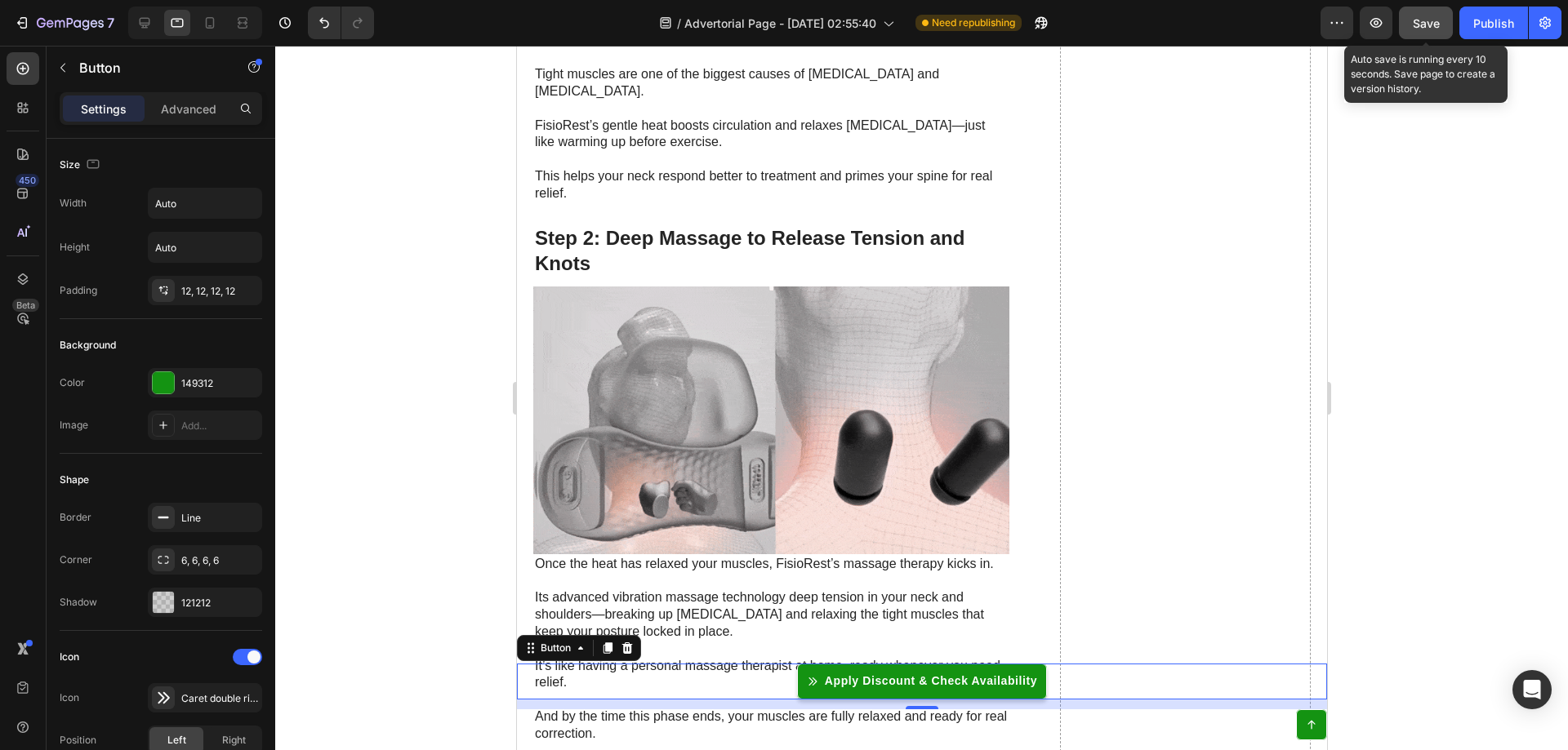
click at [1431, 20] on span "Save" at bounding box center [1426, 23] width 27 height 14
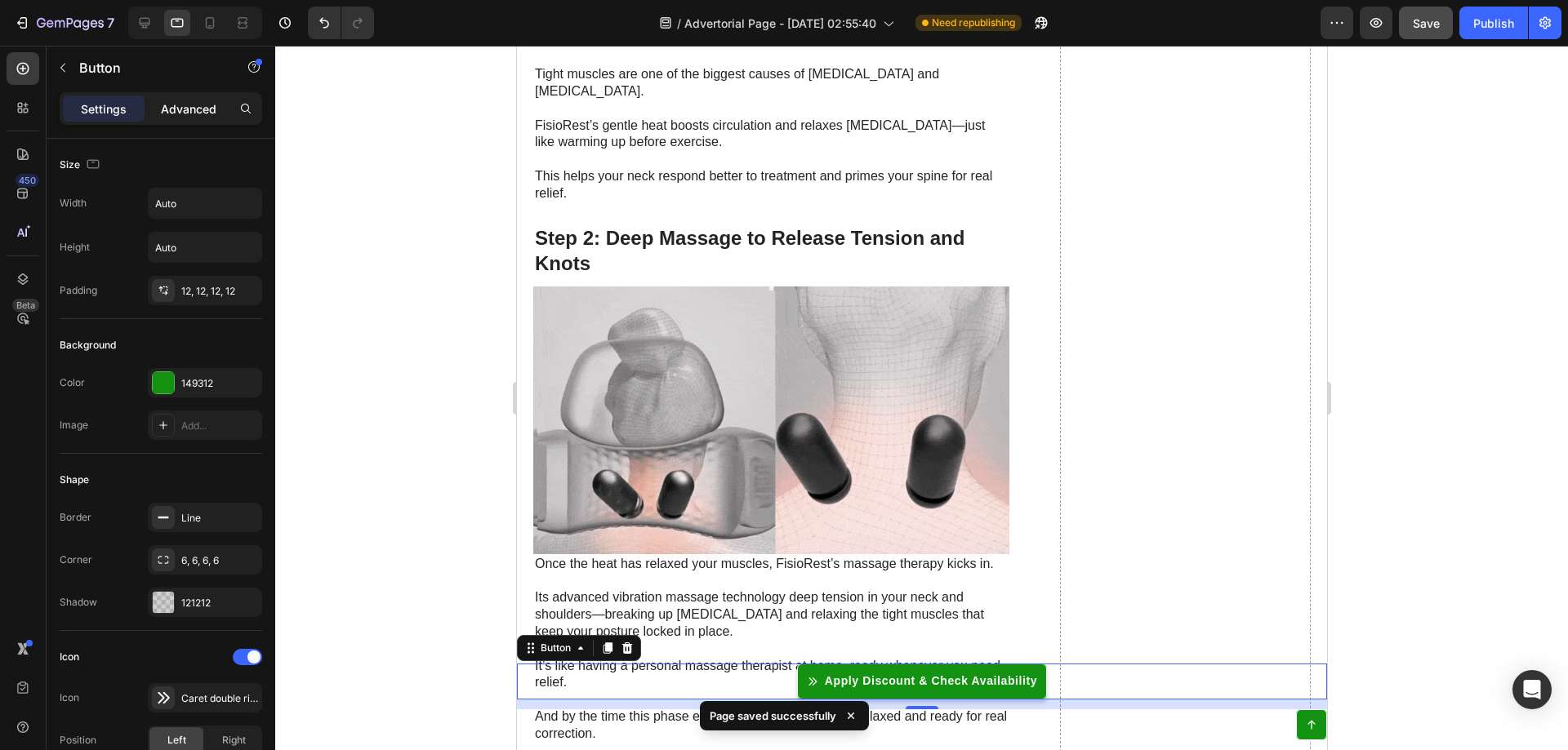
drag, startPoint x: 87, startPoint y: 160, endPoint x: 183, endPoint y: 103, distance: 111.6
click at [183, 103] on p "Advanced" at bounding box center [188, 109] width 56 height 17
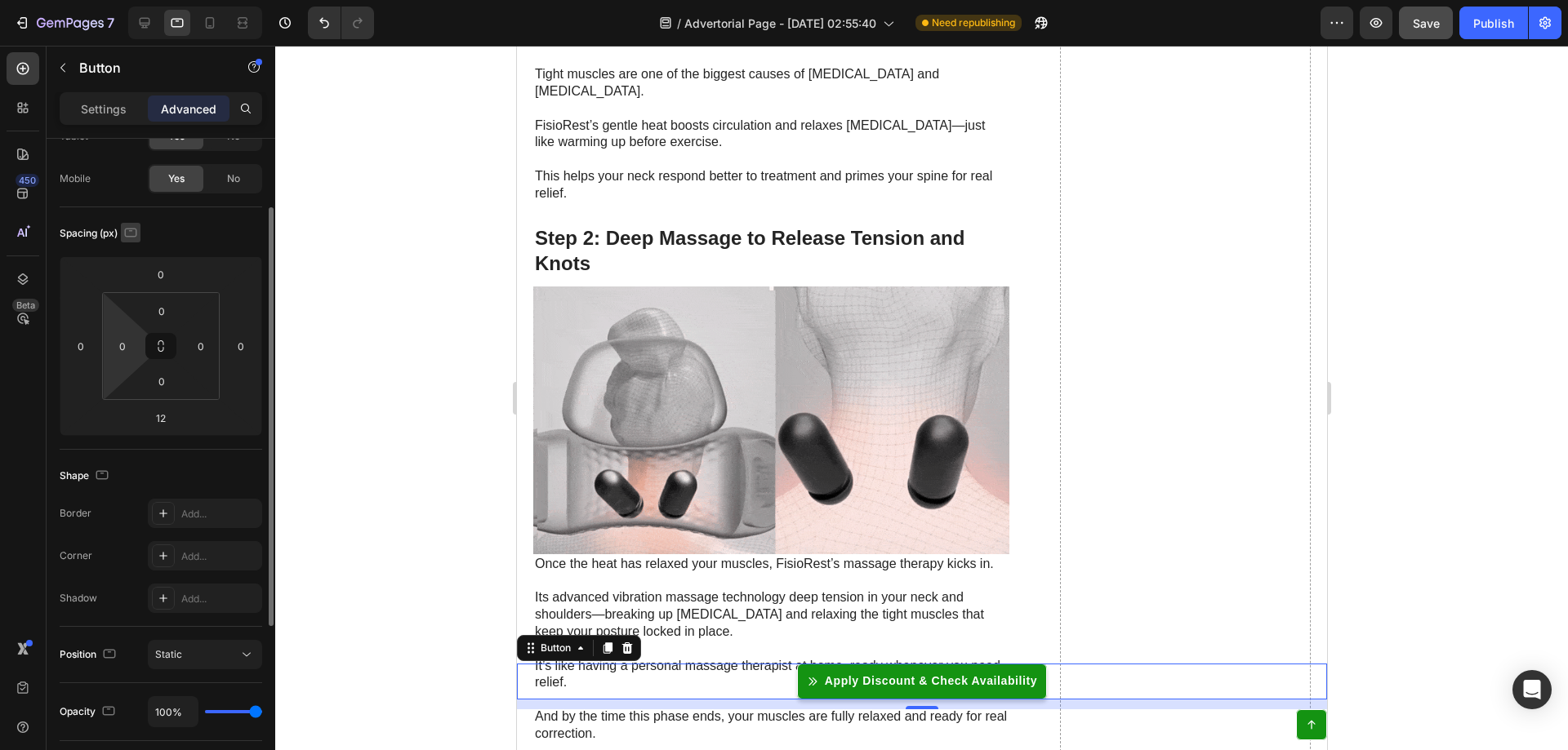
scroll to position [217, 0]
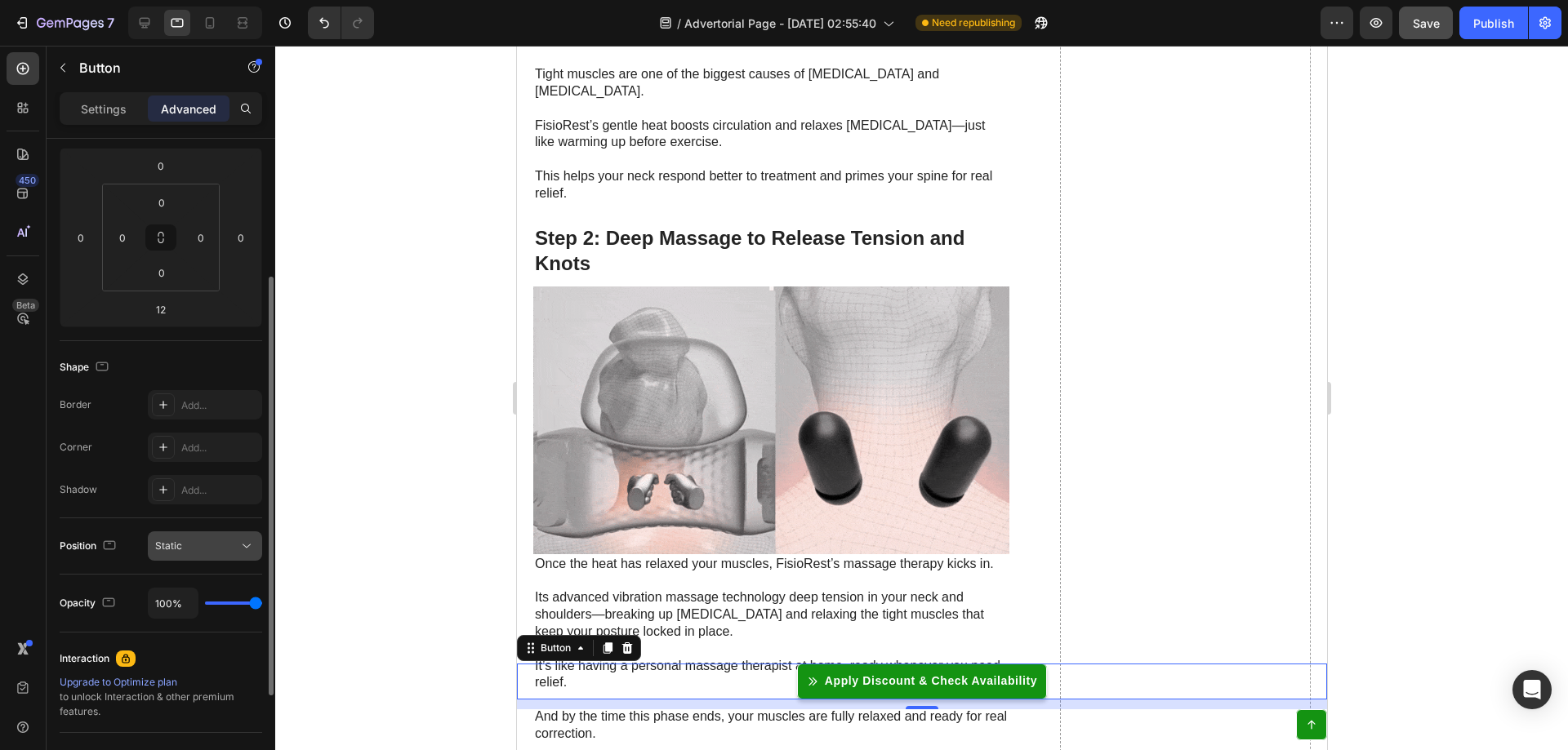
click at [212, 546] on div "Static" at bounding box center [197, 545] width 83 height 15
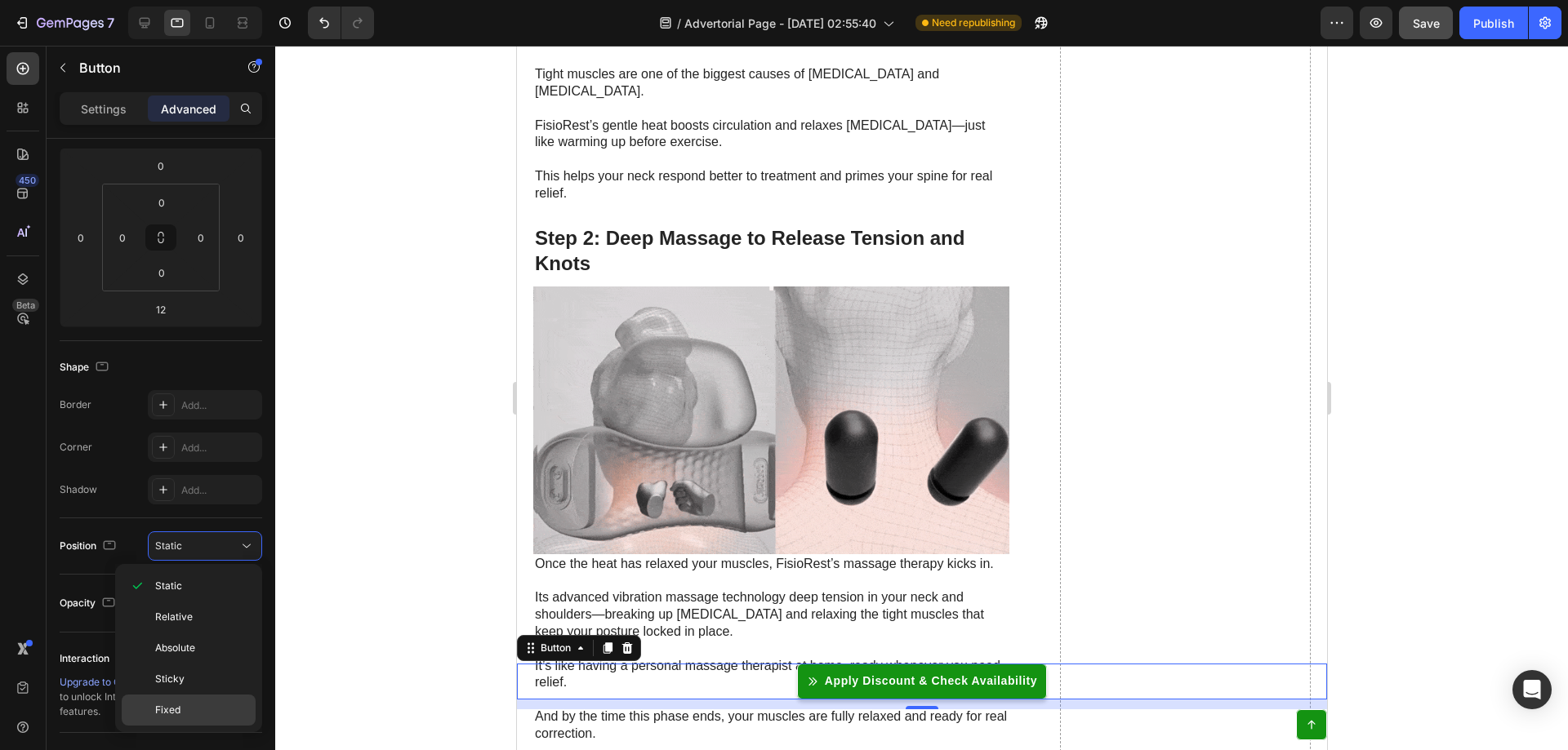
click at [196, 713] on p "Fixed" at bounding box center [201, 709] width 93 height 15
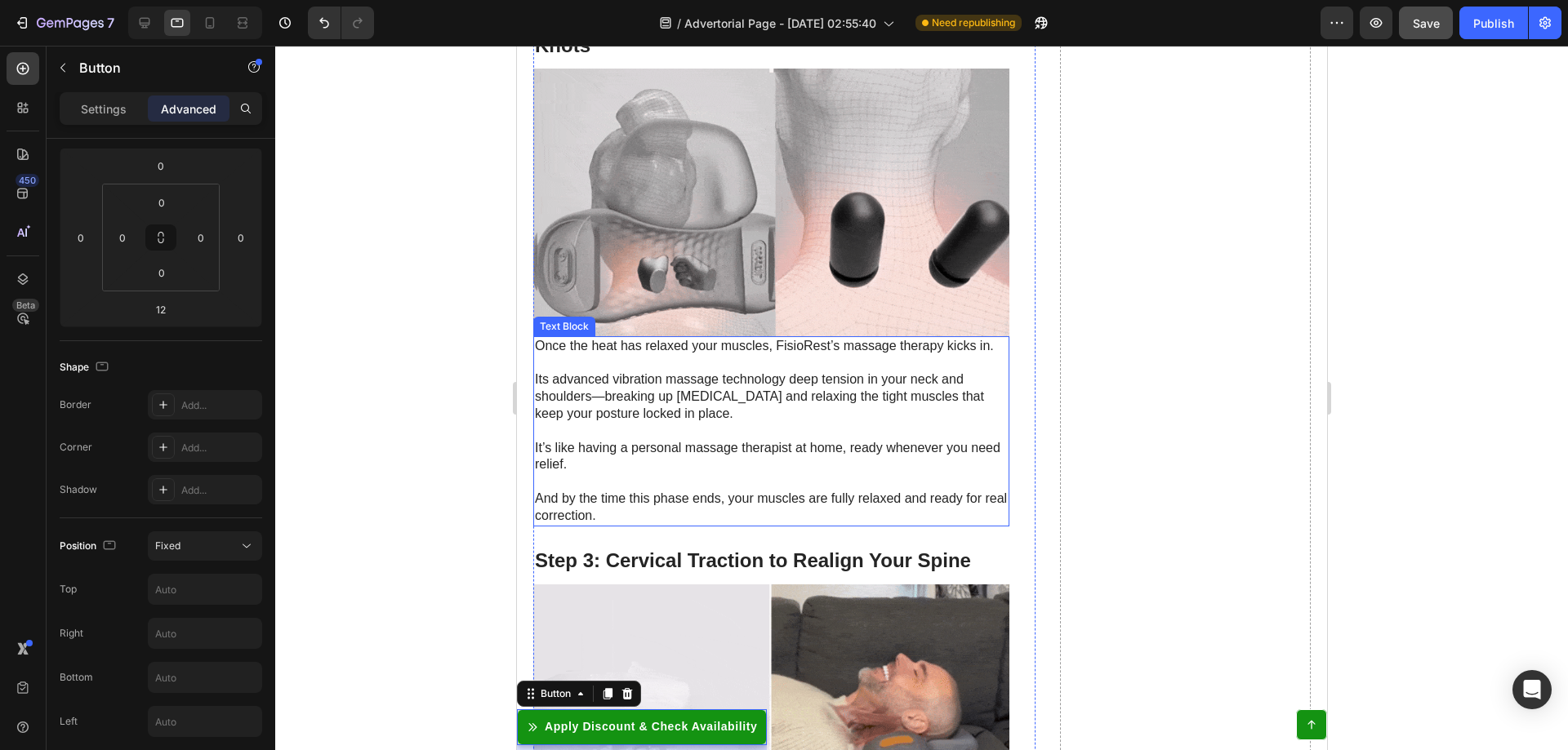
scroll to position [4369, 0]
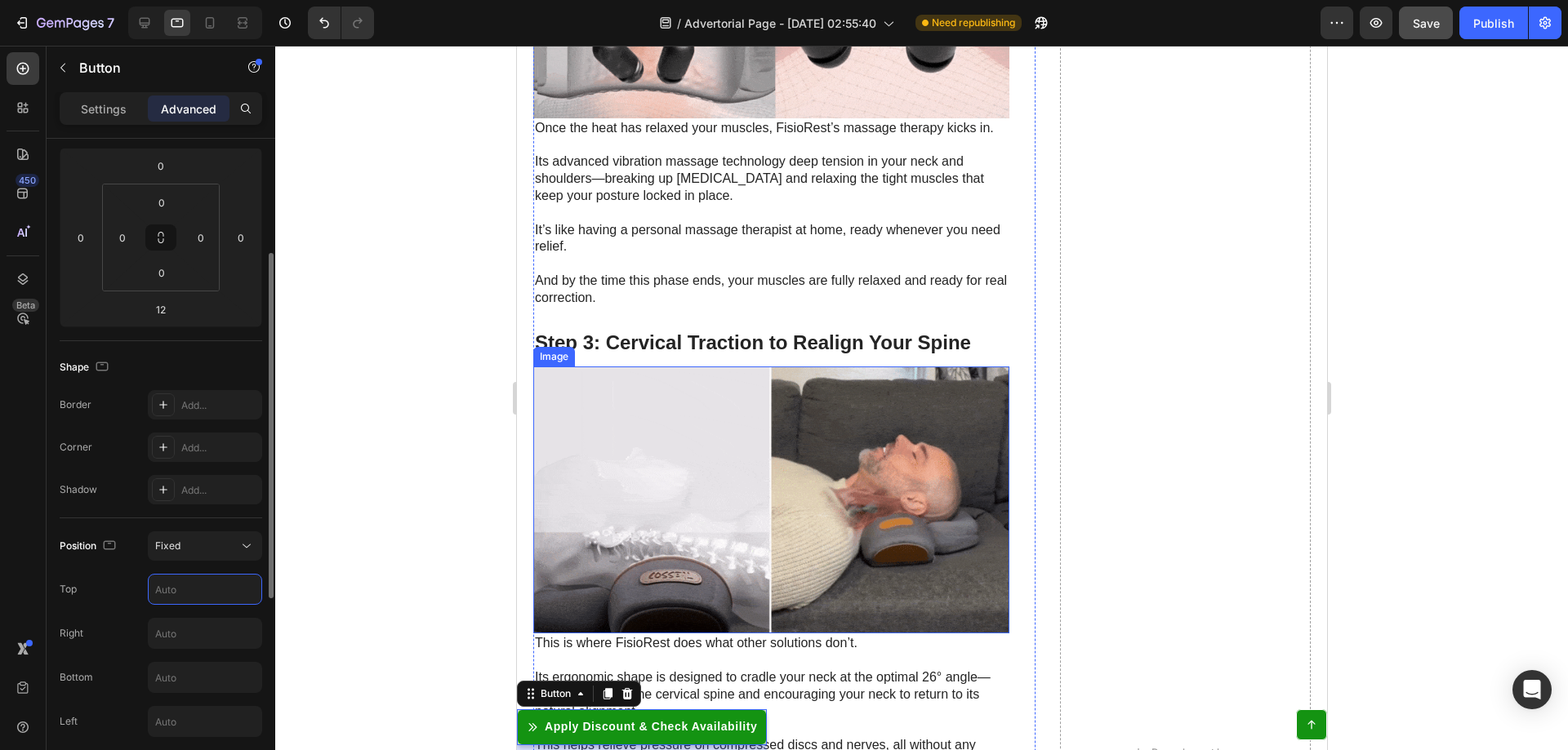
click at [178, 591] on input "text" at bounding box center [205, 589] width 113 height 29
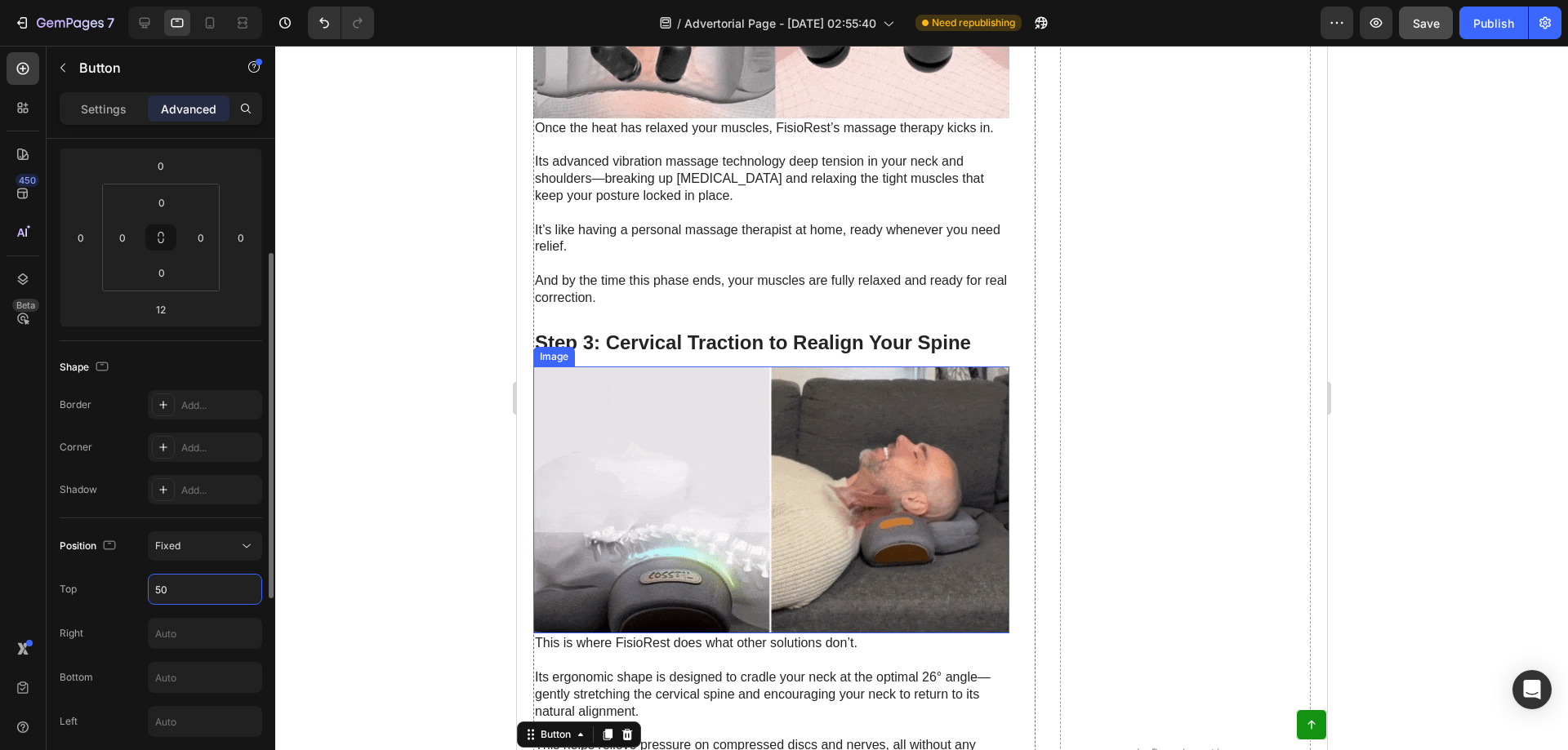
drag, startPoint x: 190, startPoint y: 592, endPoint x: 132, endPoint y: 590, distance: 58.0
click at [132, 590] on div "Top 50" at bounding box center [161, 589] width 202 height 31
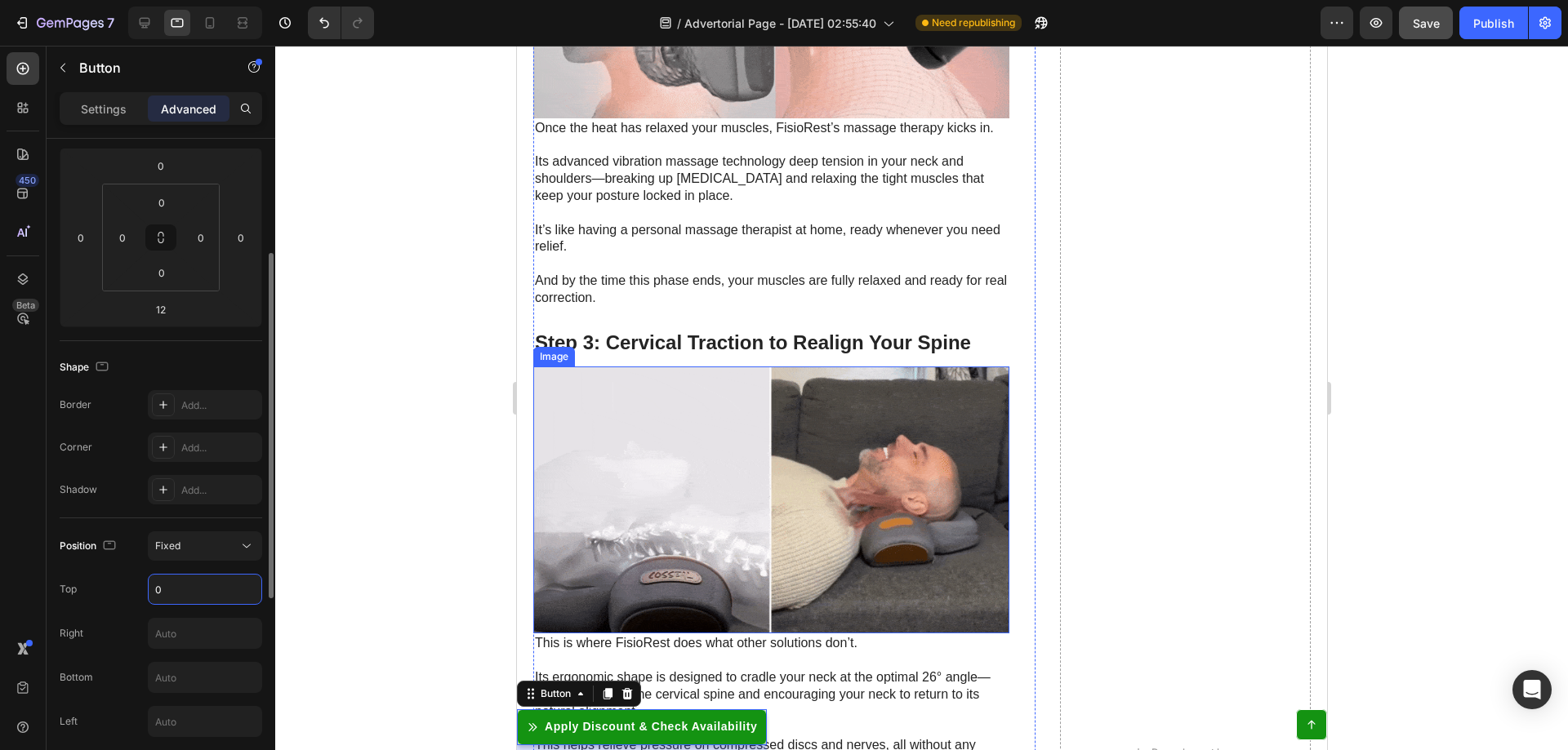
type input "0"
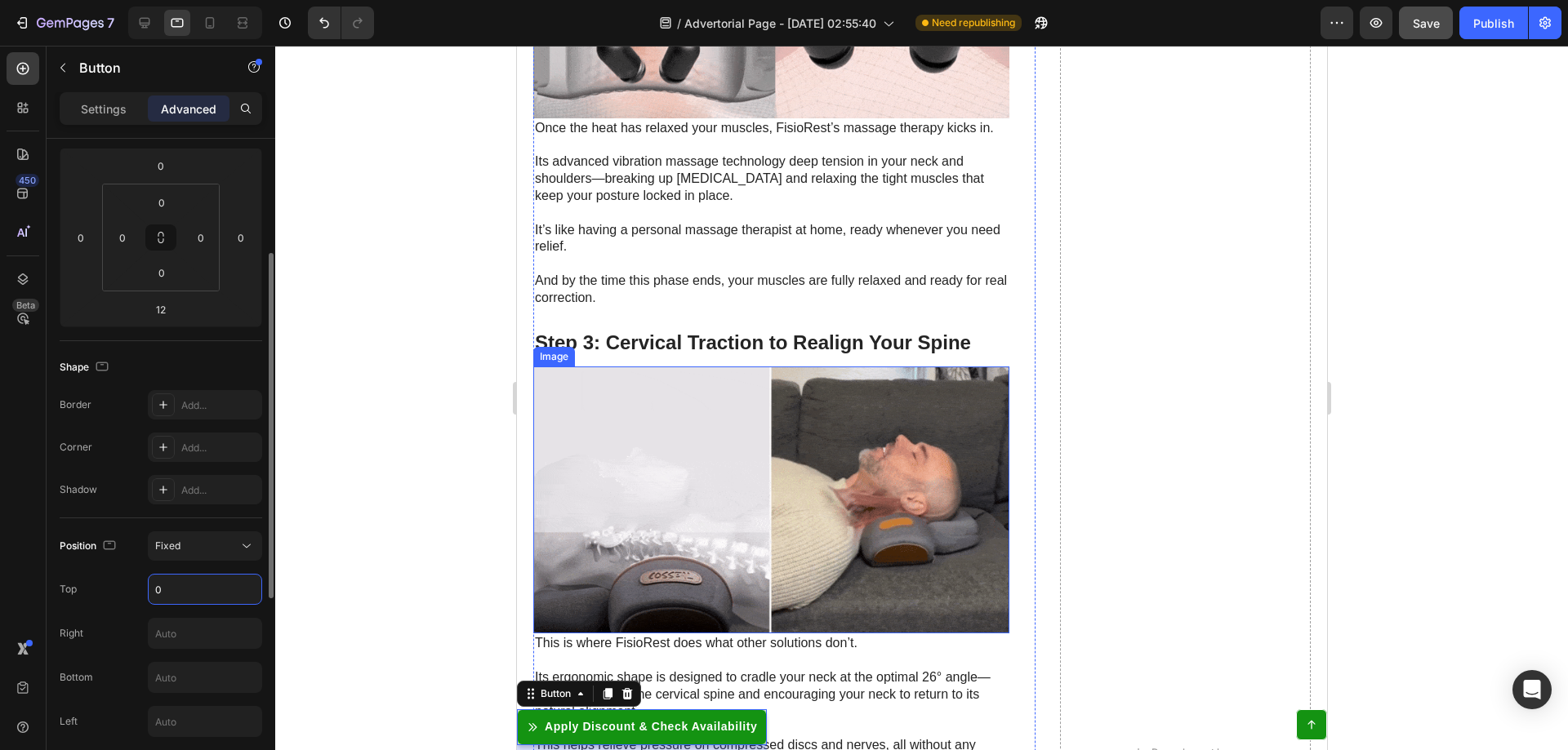
click at [147, 590] on div "Top 0" at bounding box center [161, 589] width 202 height 31
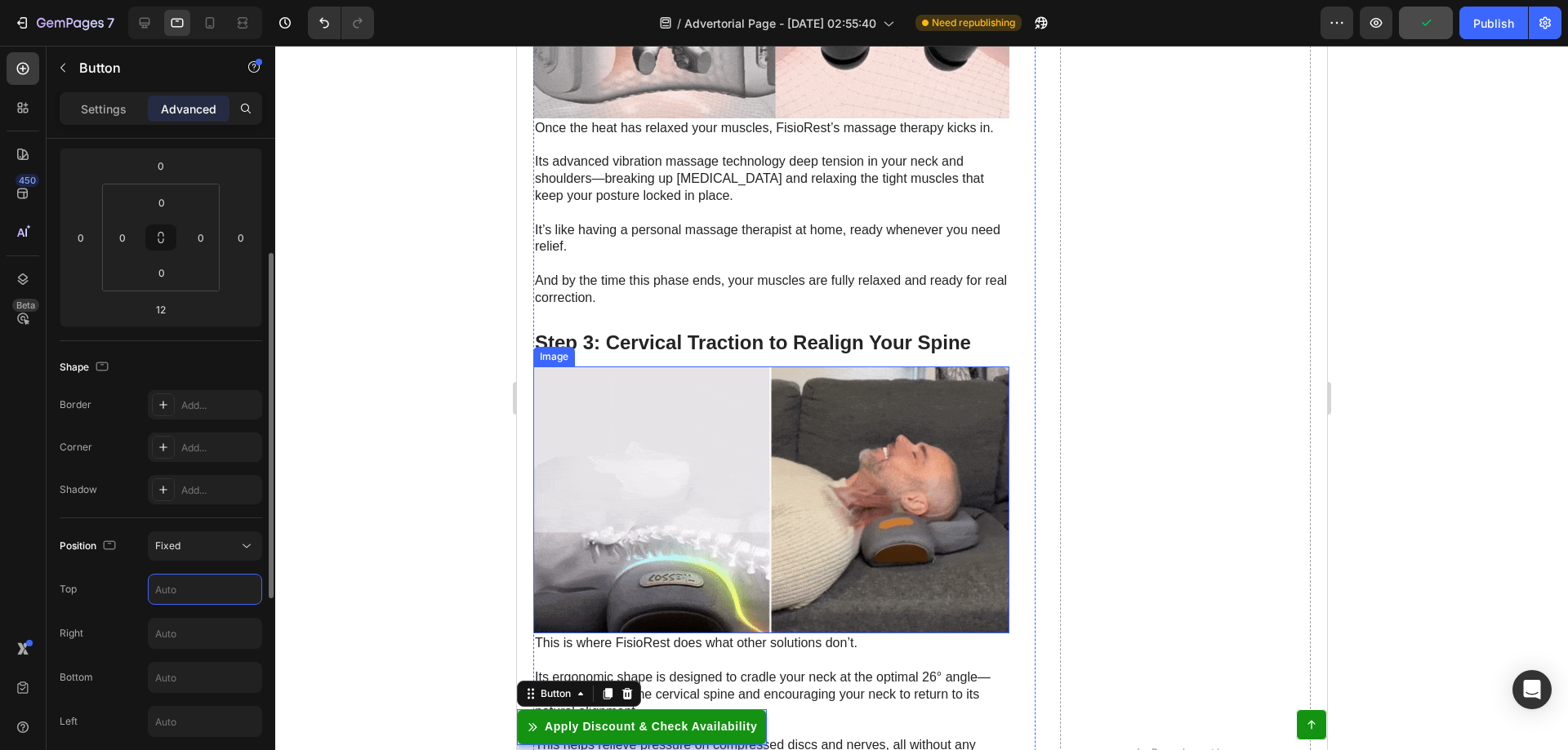
click at [129, 592] on div "Top" at bounding box center [161, 589] width 202 height 31
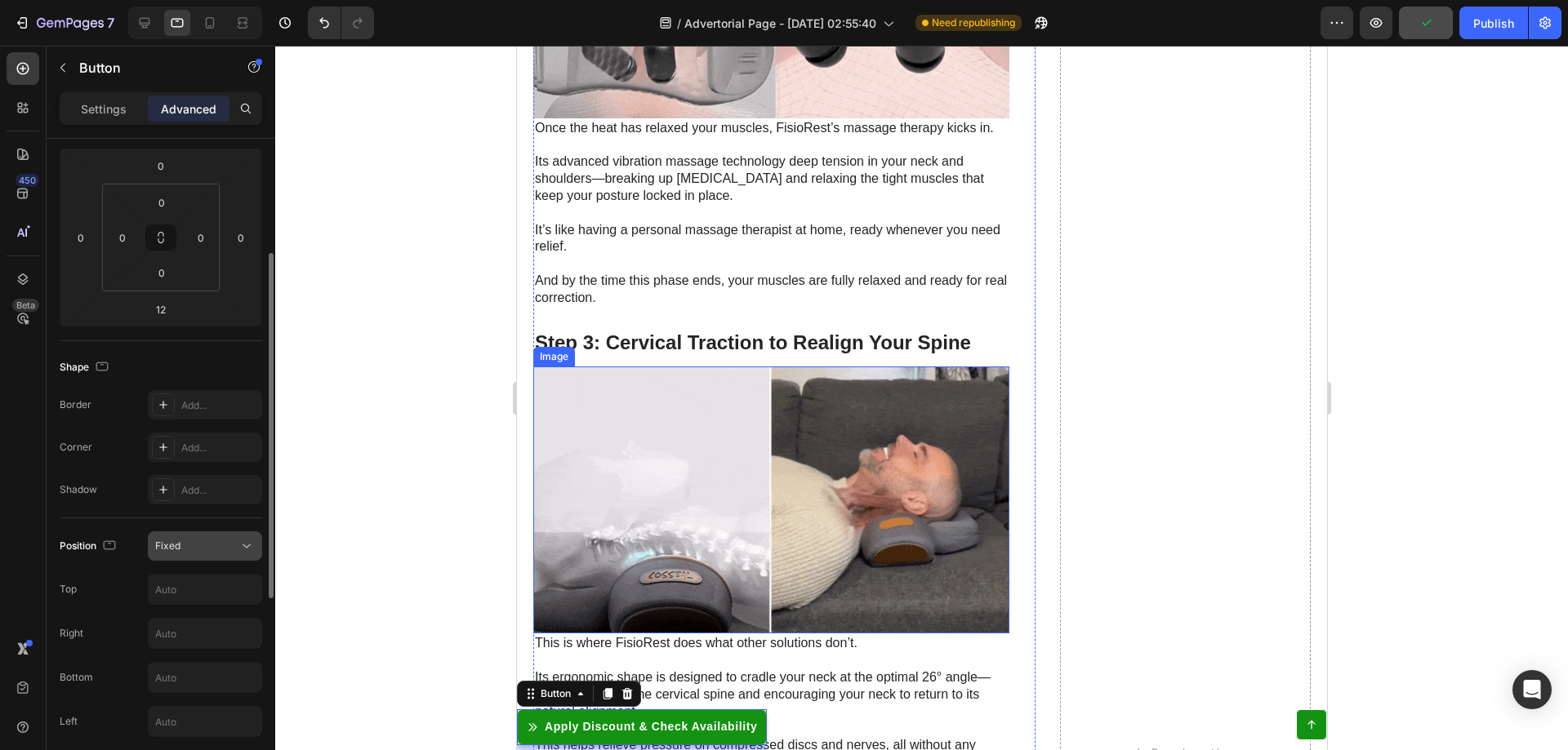
click at [218, 543] on div "Fixed" at bounding box center [197, 545] width 83 height 15
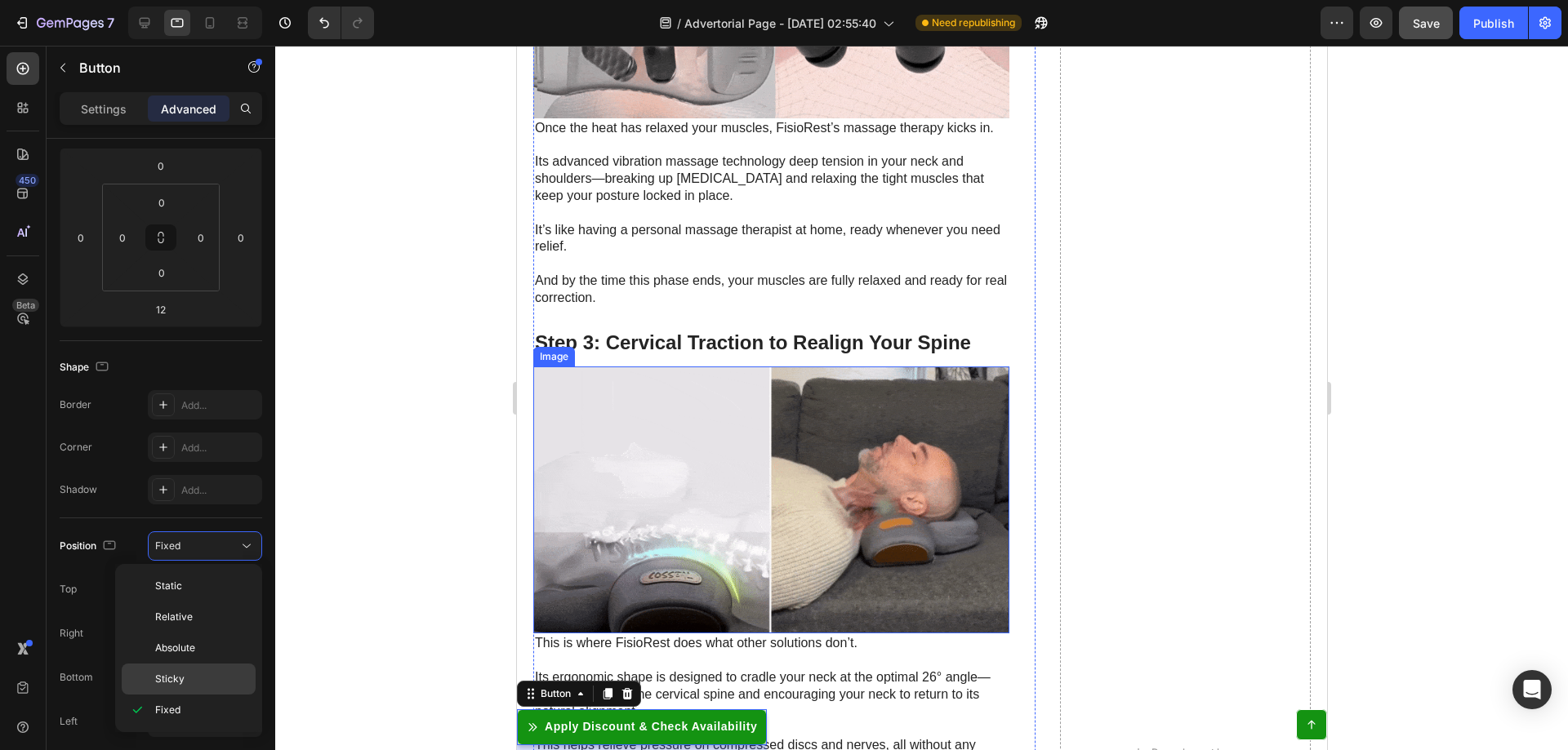
click at [201, 671] on p "Sticky" at bounding box center [201, 679] width 93 height 15
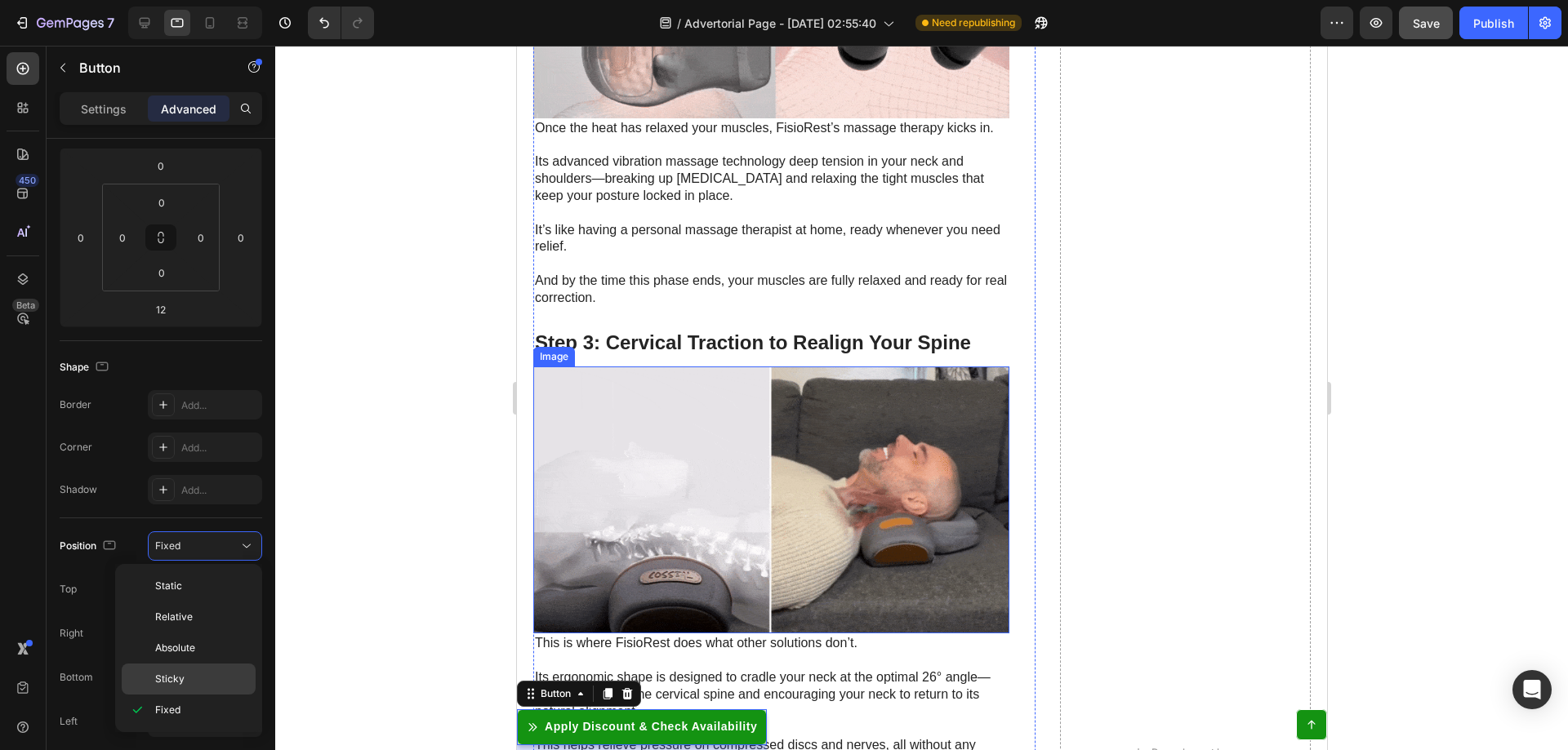
type input "0"
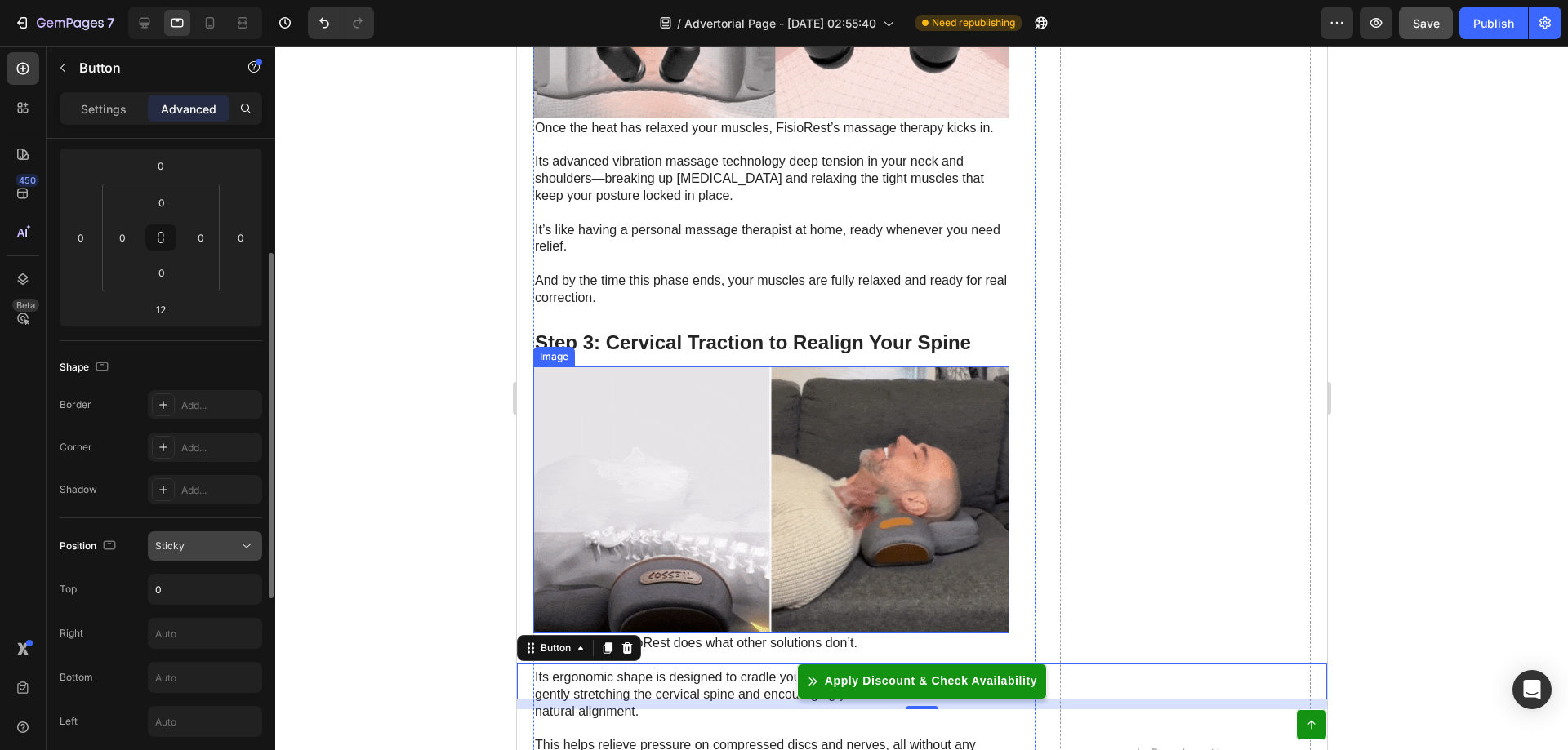
click at [206, 549] on div "Sticky" at bounding box center [197, 545] width 83 height 15
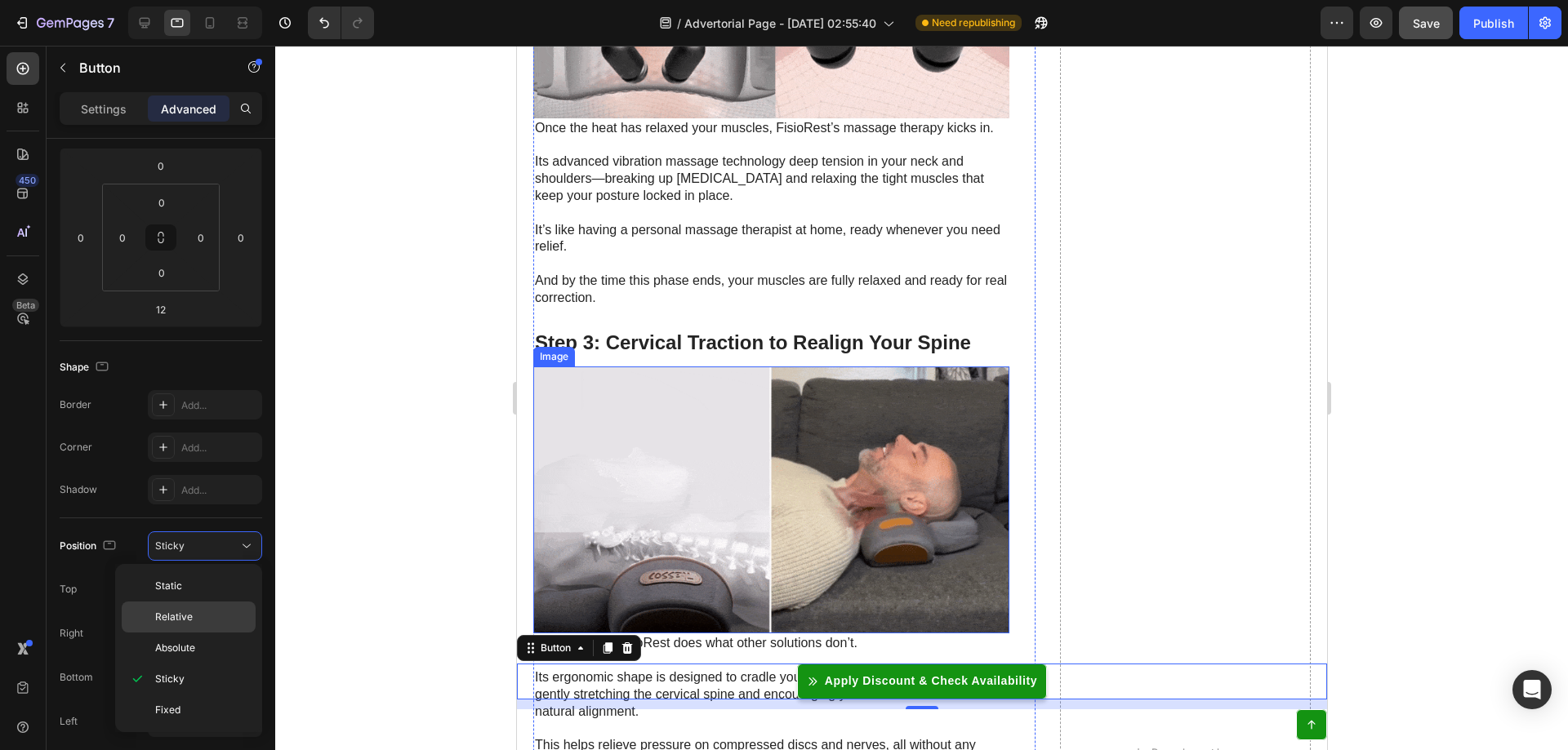
click at [194, 623] on p "Relative" at bounding box center [201, 617] width 93 height 15
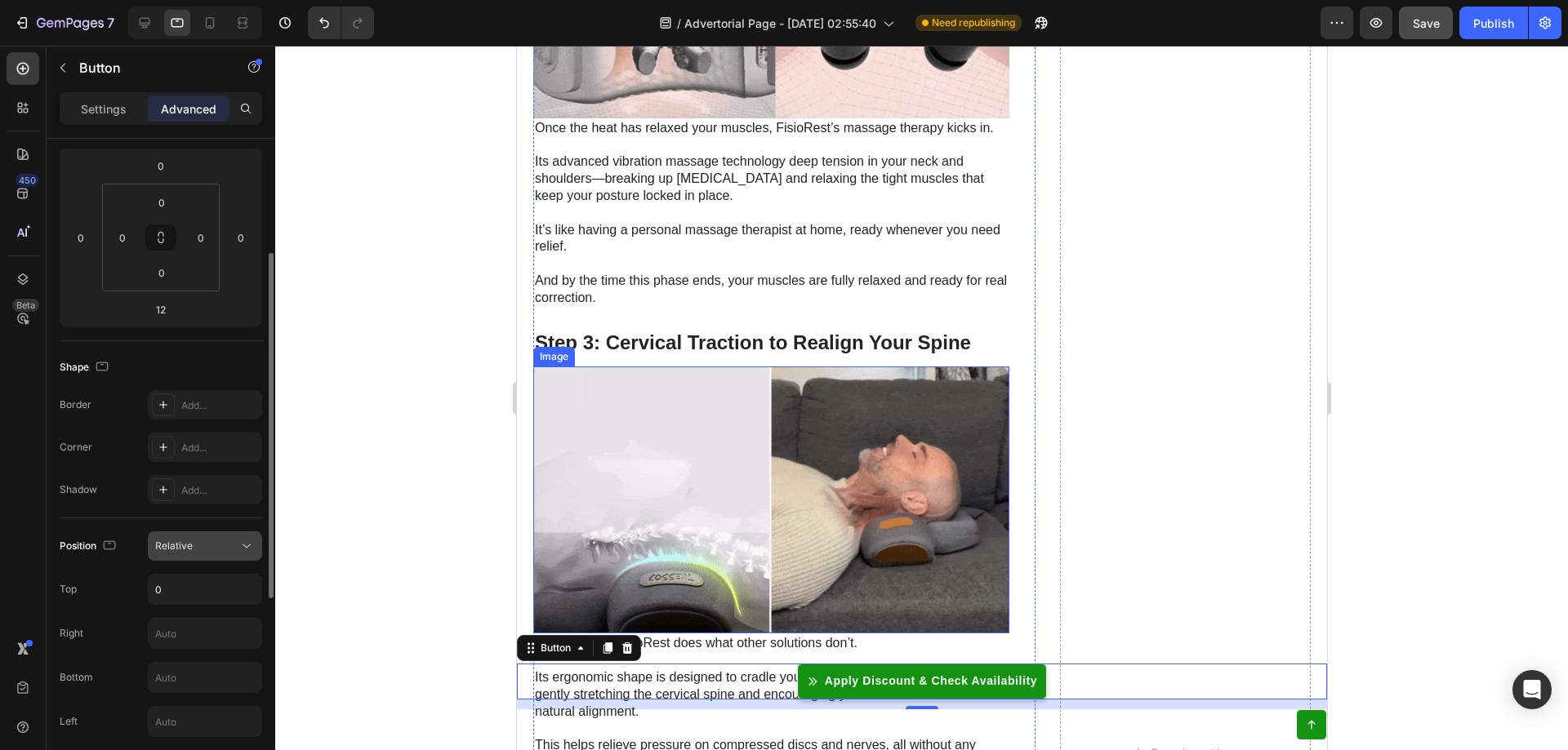
click at [206, 539] on div "Relative" at bounding box center [197, 545] width 83 height 15
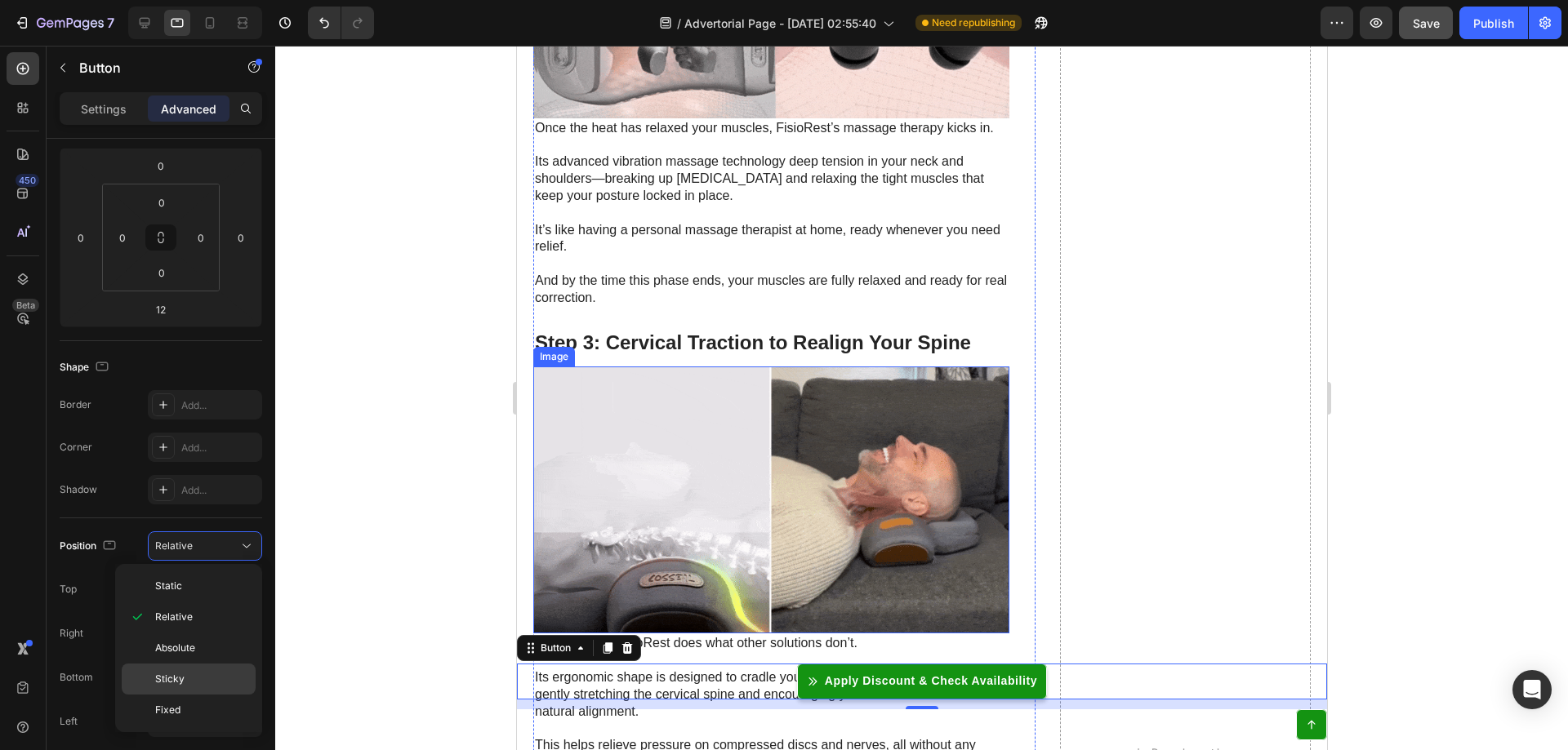
click at [189, 694] on div "Sticky" at bounding box center [189, 709] width 134 height 31
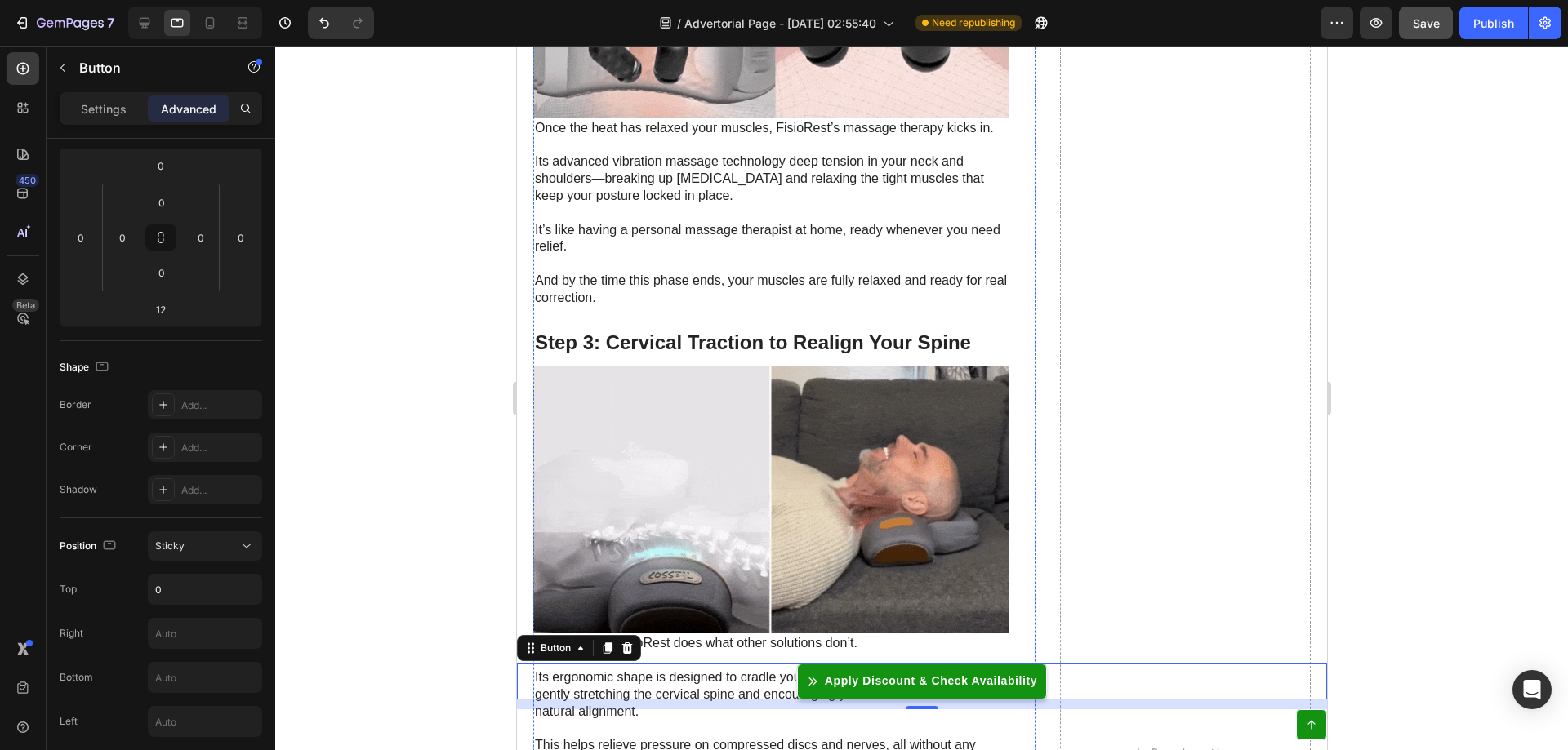
scroll to position [4260, 0]
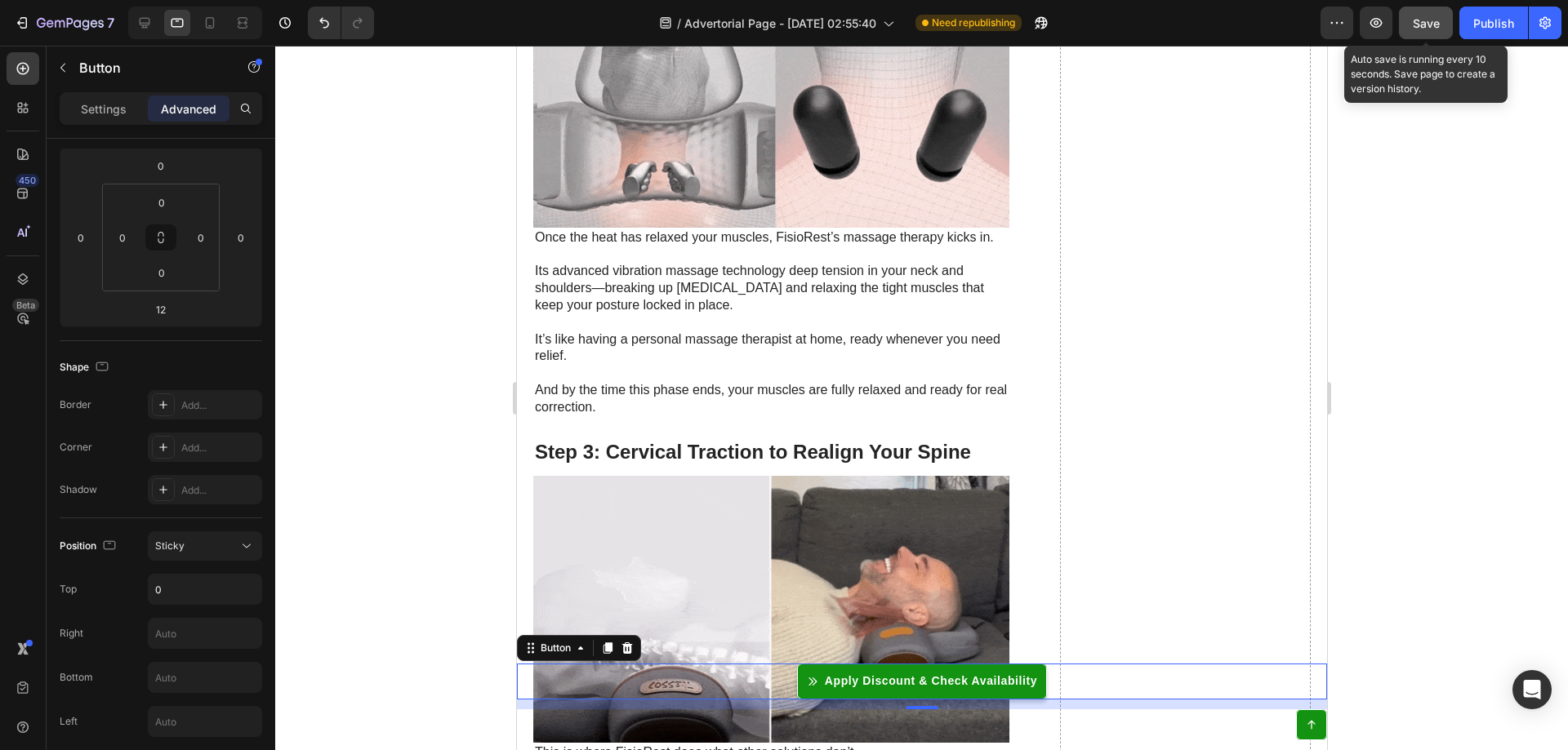
click at [1428, 21] on span "Save" at bounding box center [1426, 23] width 27 height 14
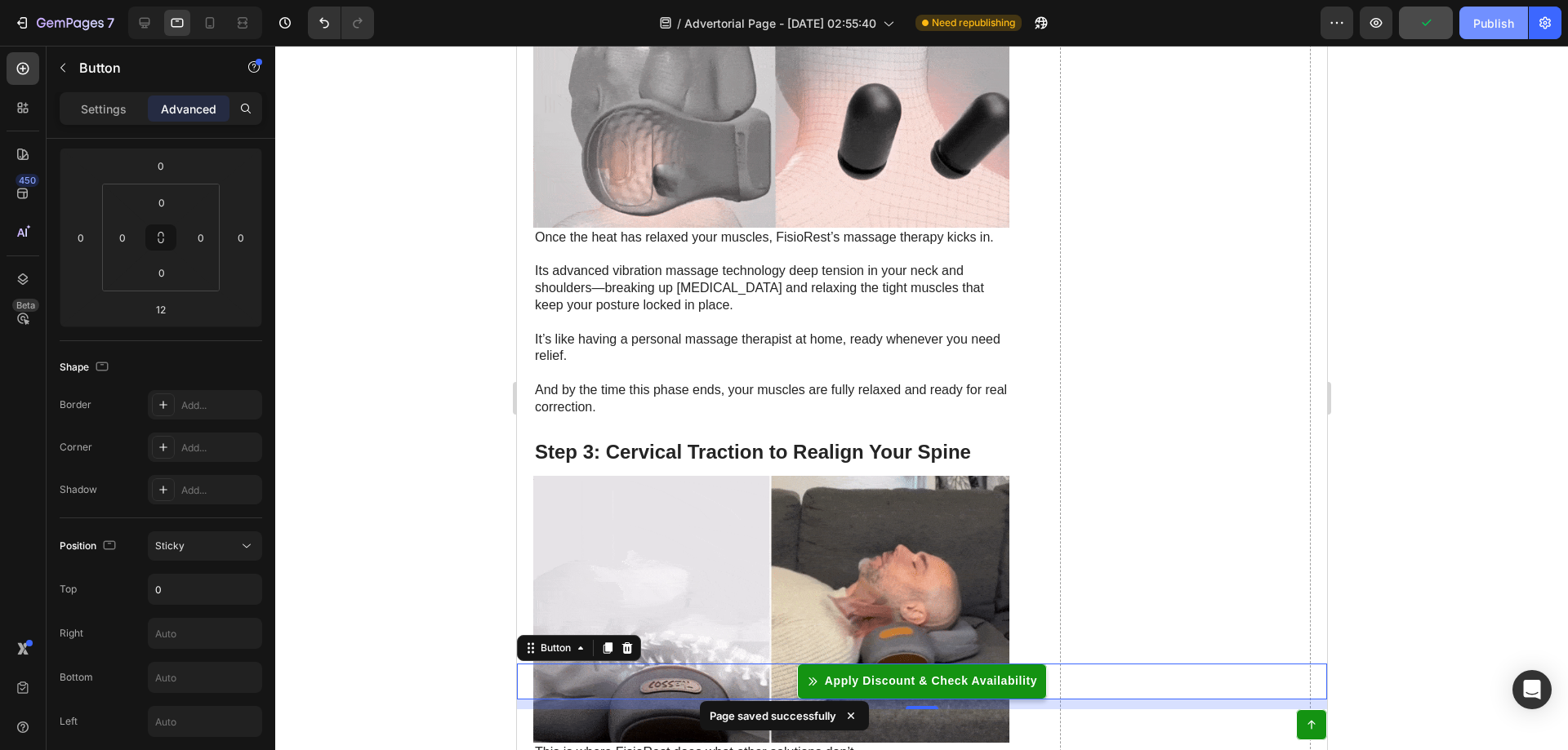
click at [1490, 27] on div "Publish" at bounding box center [1494, 23] width 41 height 17
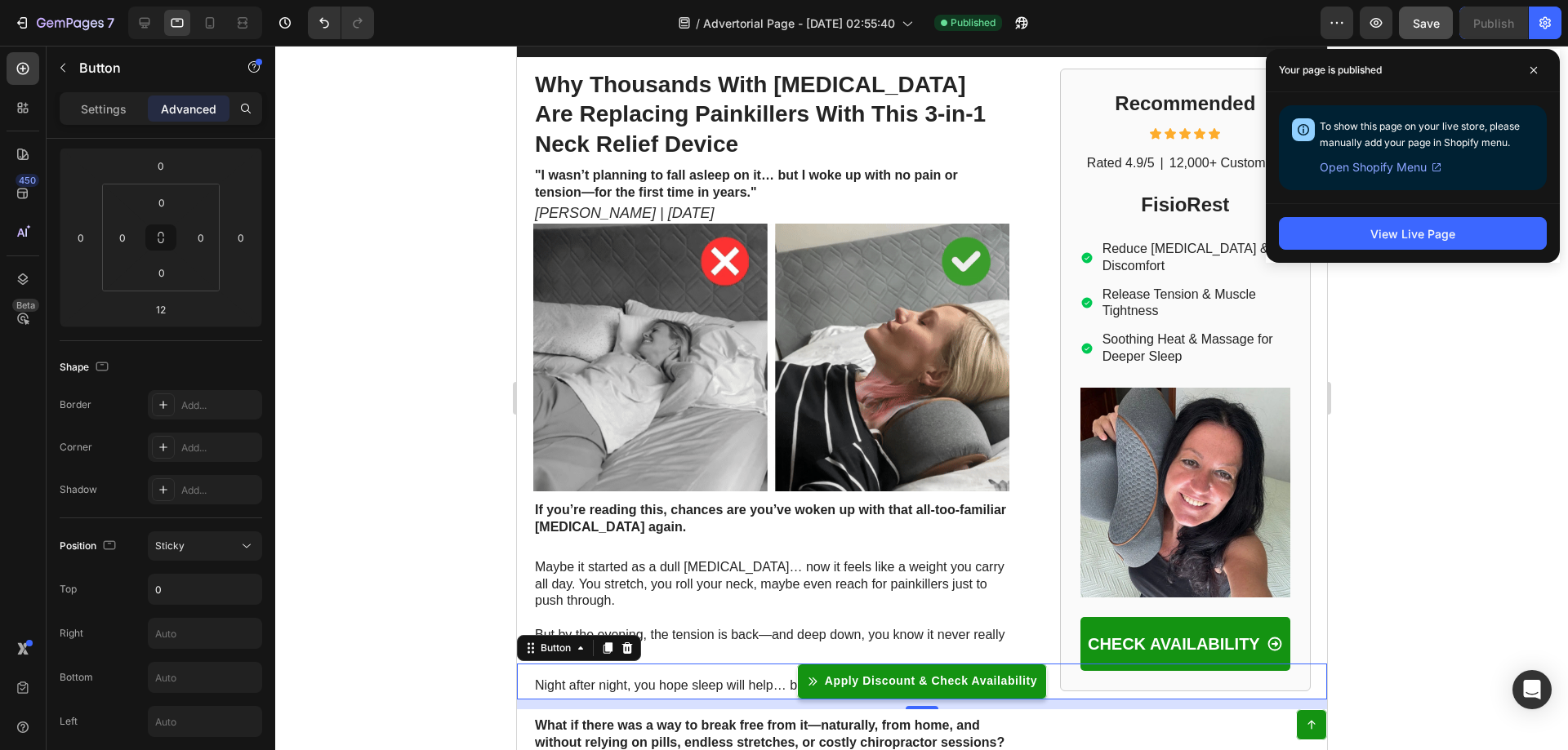
scroll to position [0, 0]
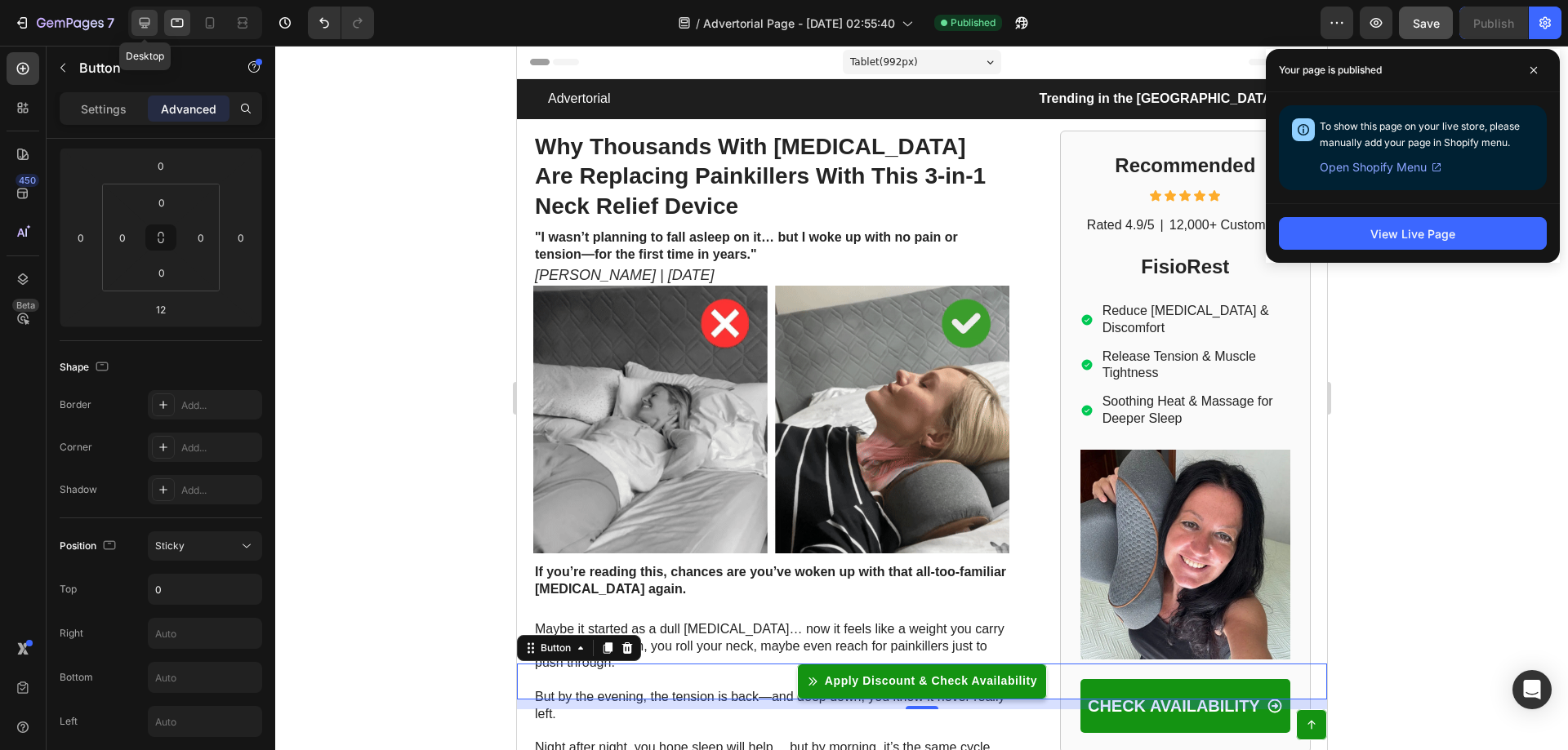
click at [143, 18] on icon at bounding box center [145, 23] width 11 height 11
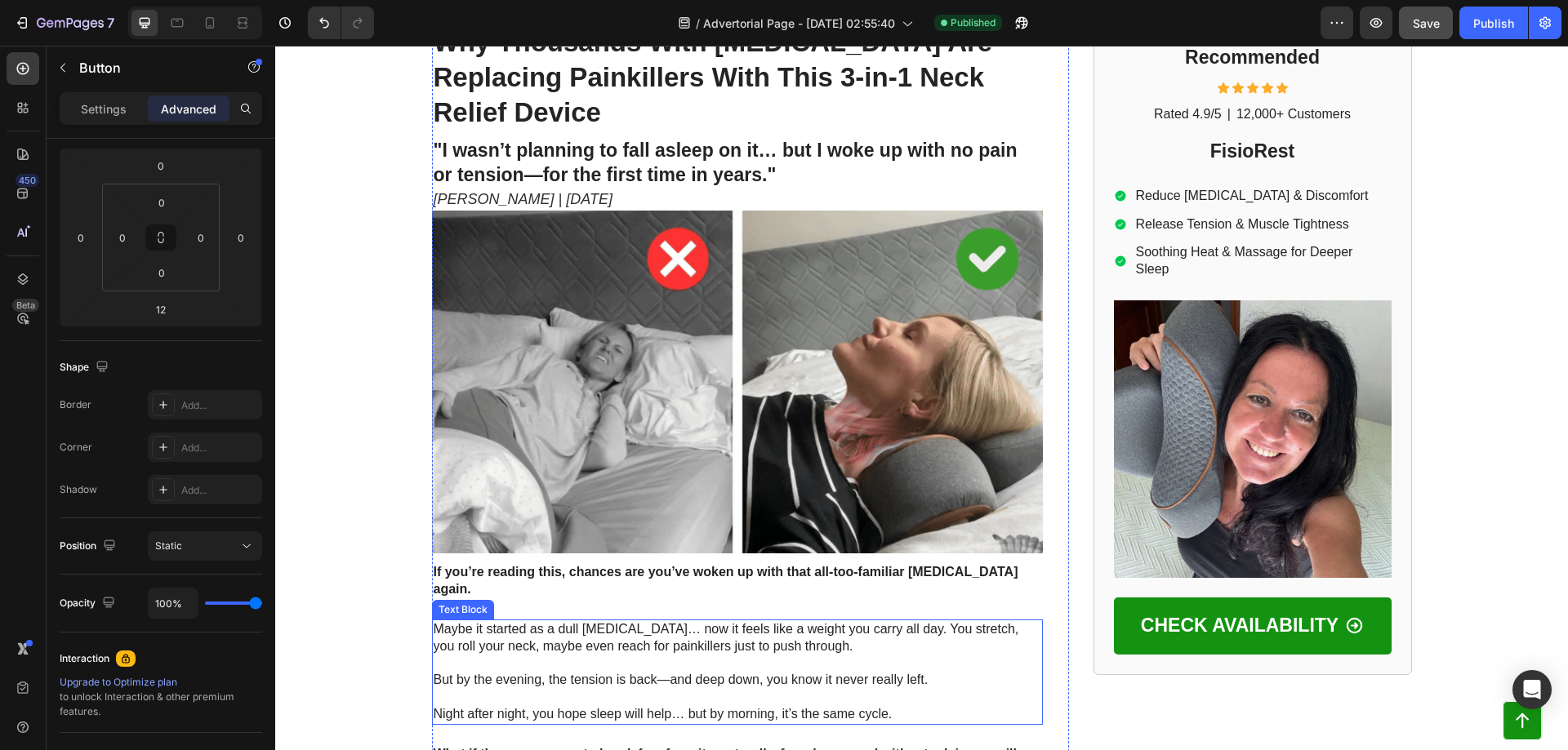
scroll to position [653, 0]
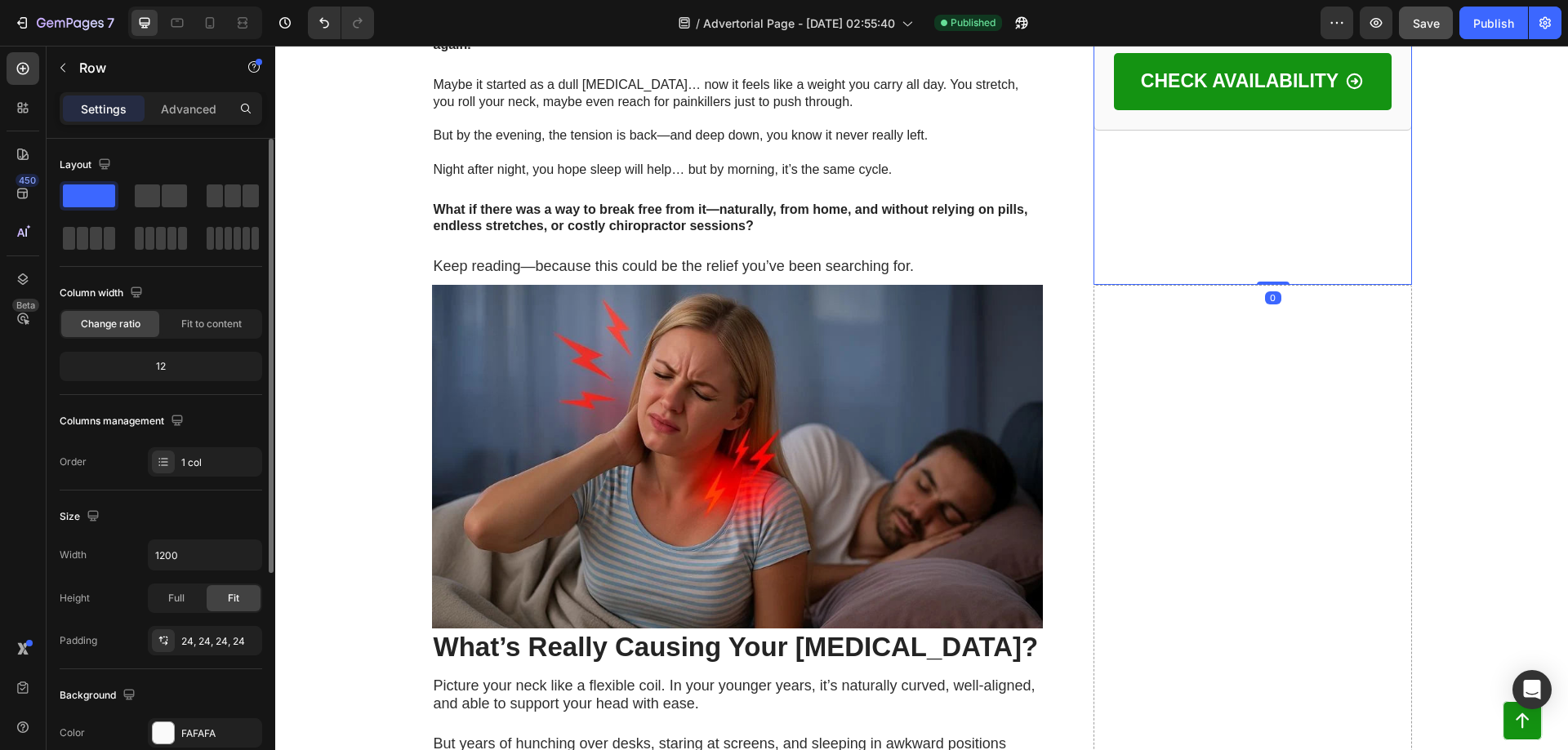
scroll to position [0, 0]
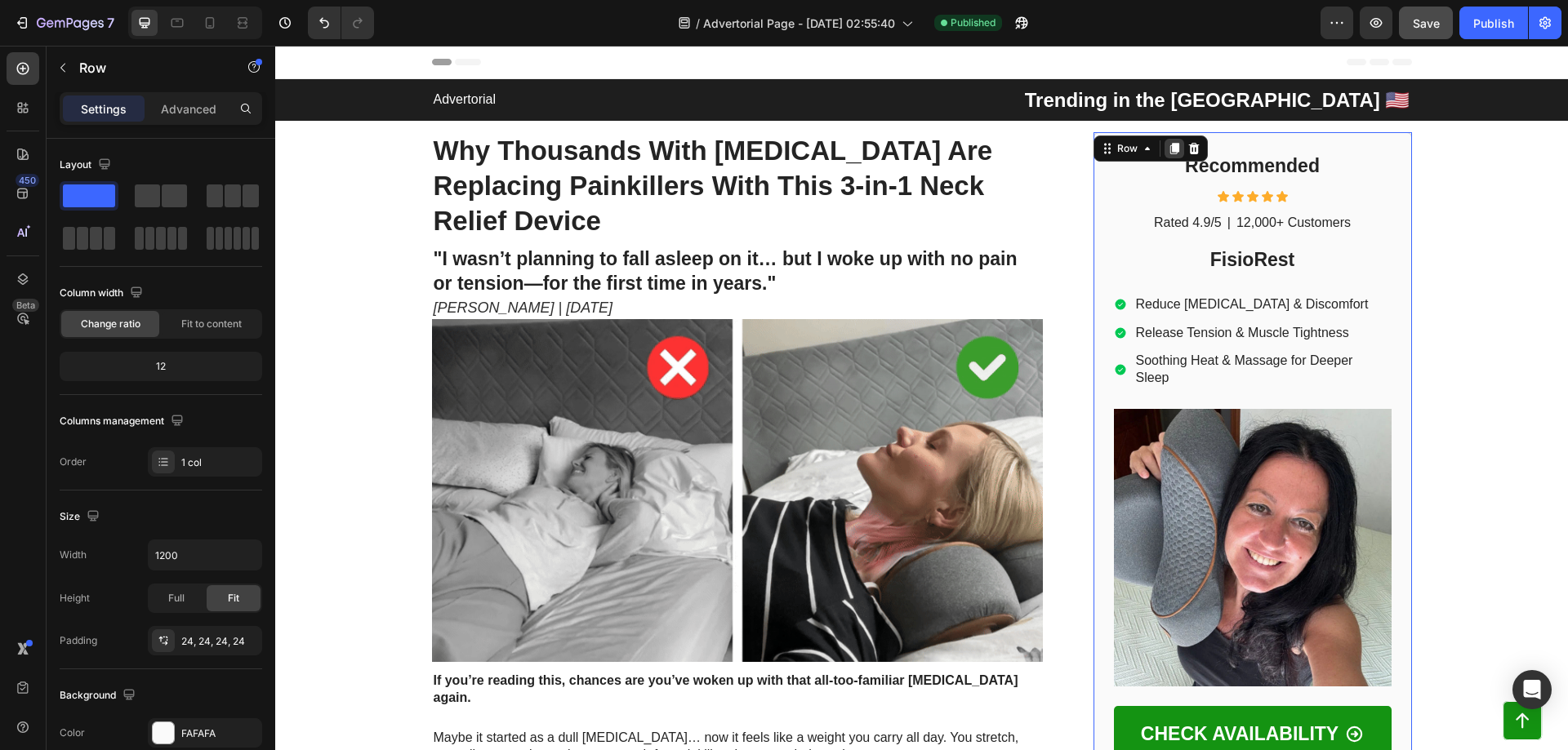
click at [1170, 146] on icon at bounding box center [1174, 148] width 9 height 11
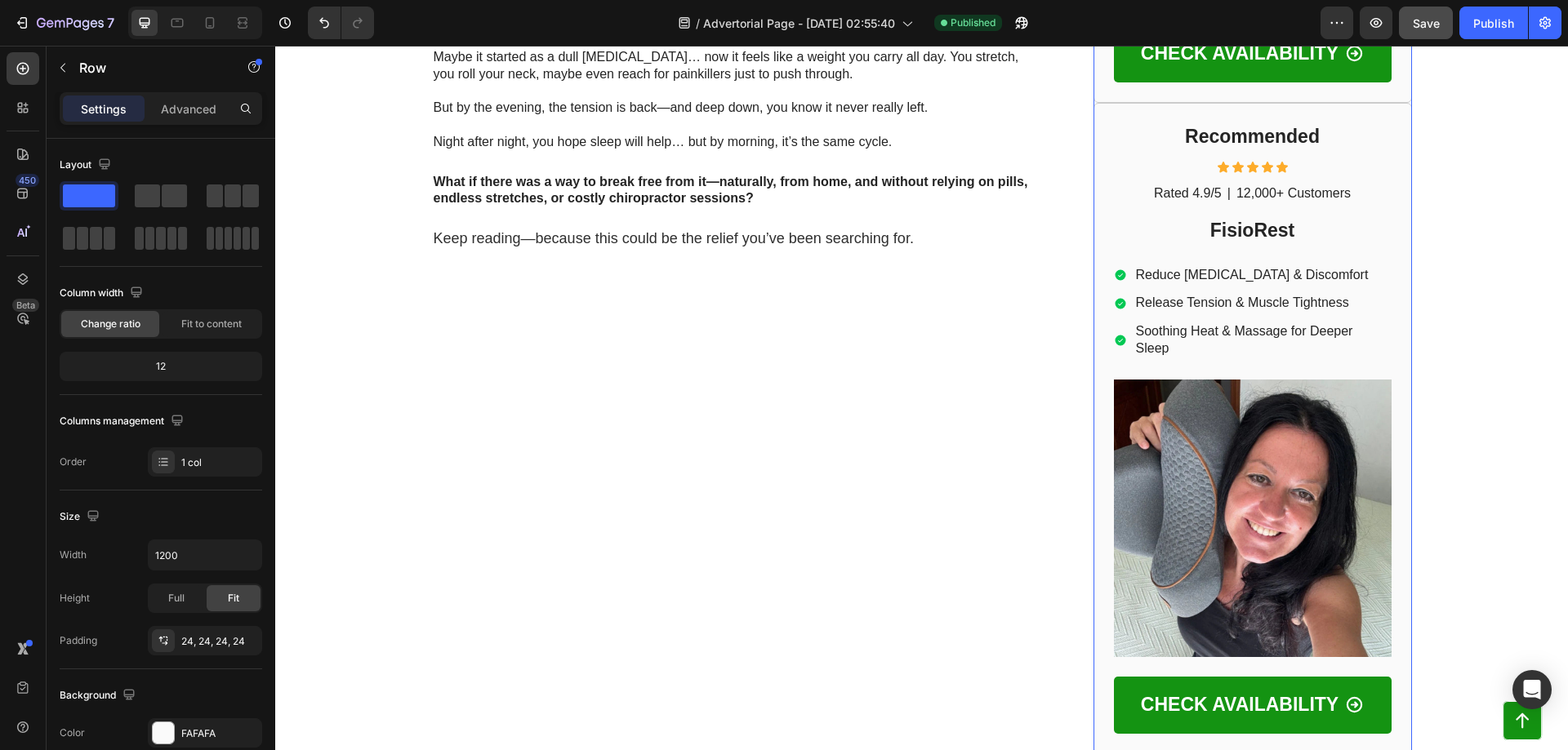
scroll to position [789, 0]
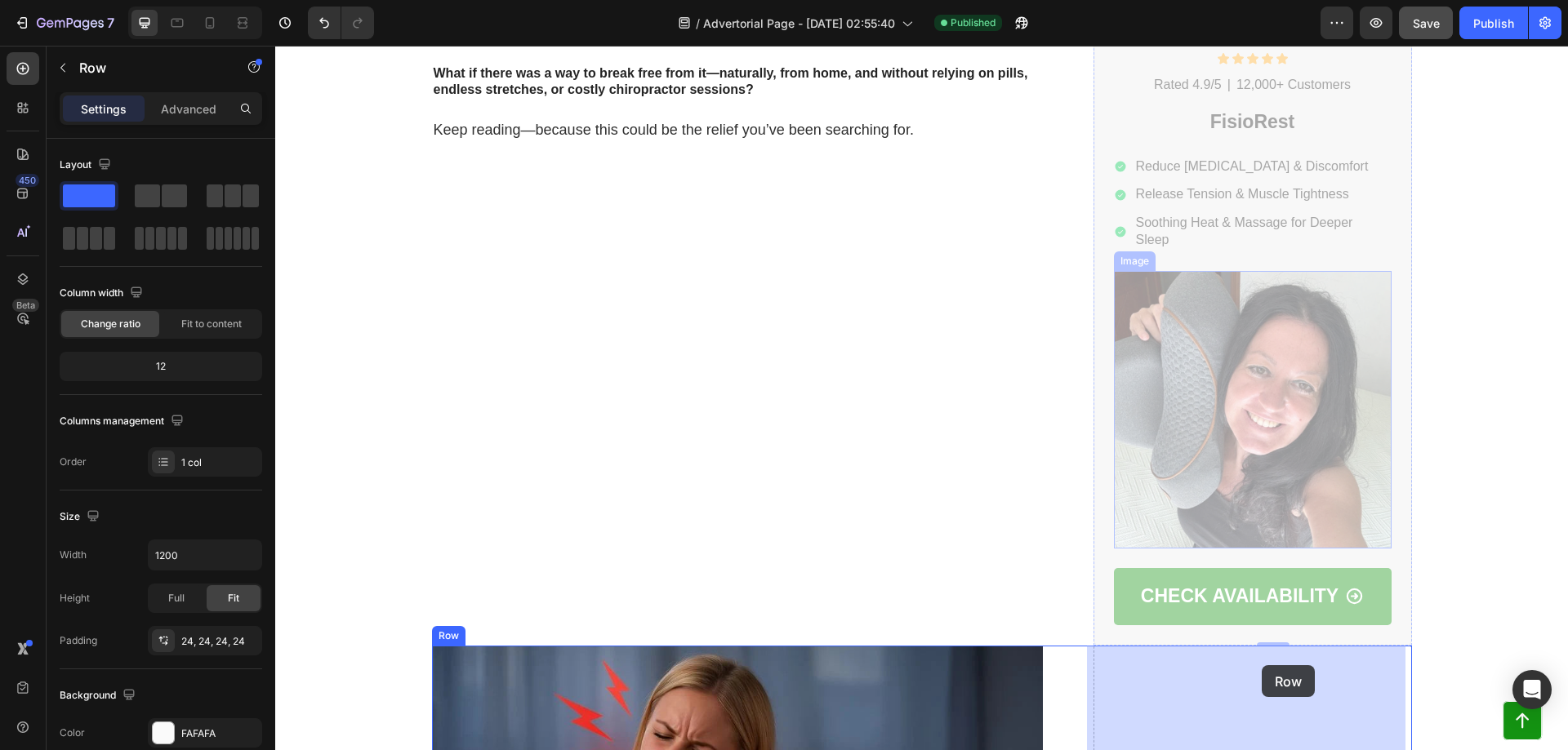
drag, startPoint x: 1170, startPoint y: 146, endPoint x: 1262, endPoint y: 665, distance: 527.1
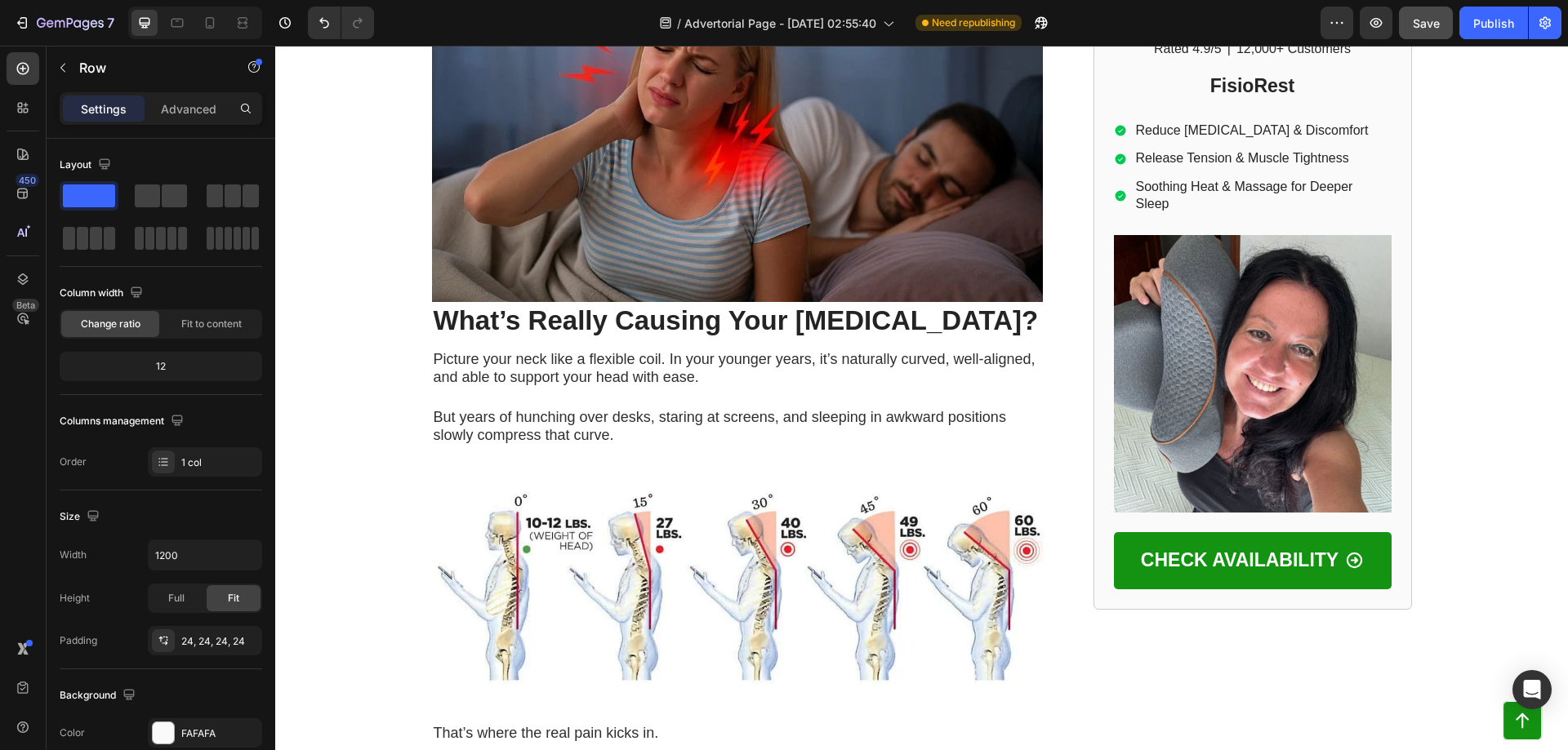
scroll to position [544, 0]
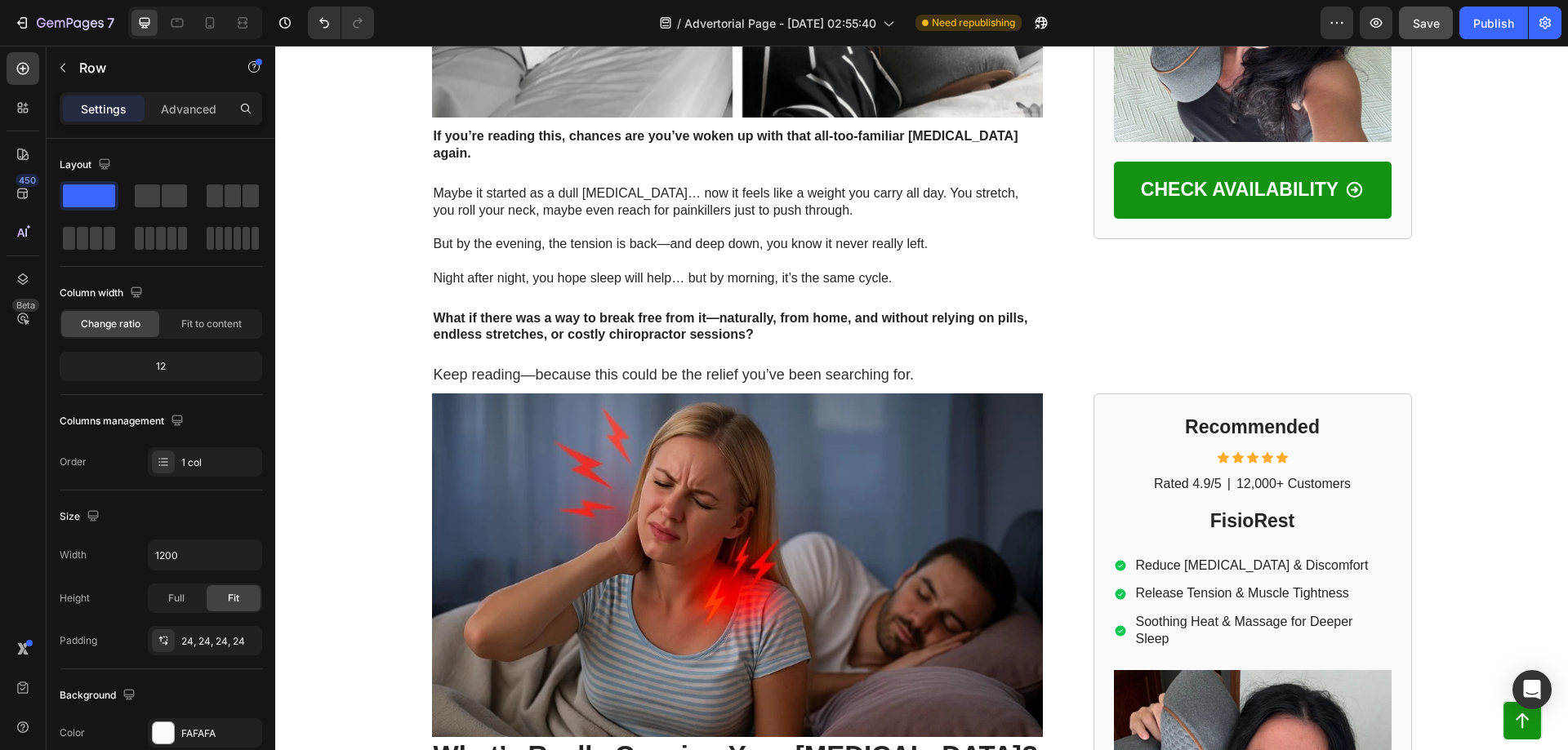
click at [1196, 394] on div "Recommended Heading Icon Icon Icon Icon Icon Icon List Rated 4.9/5 Text Block |…" at bounding box center [1253, 719] width 319 height 651
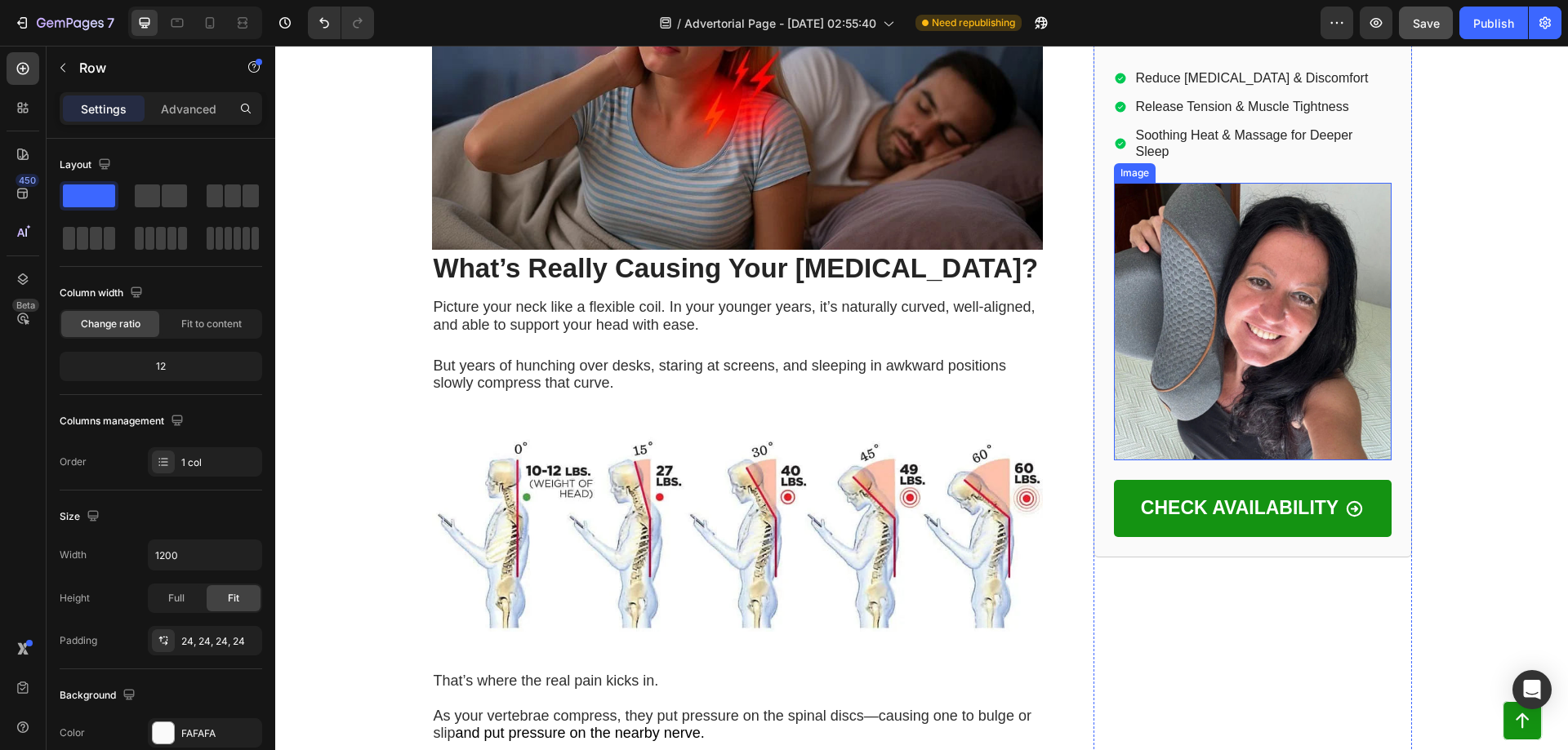
scroll to position [1088, 0]
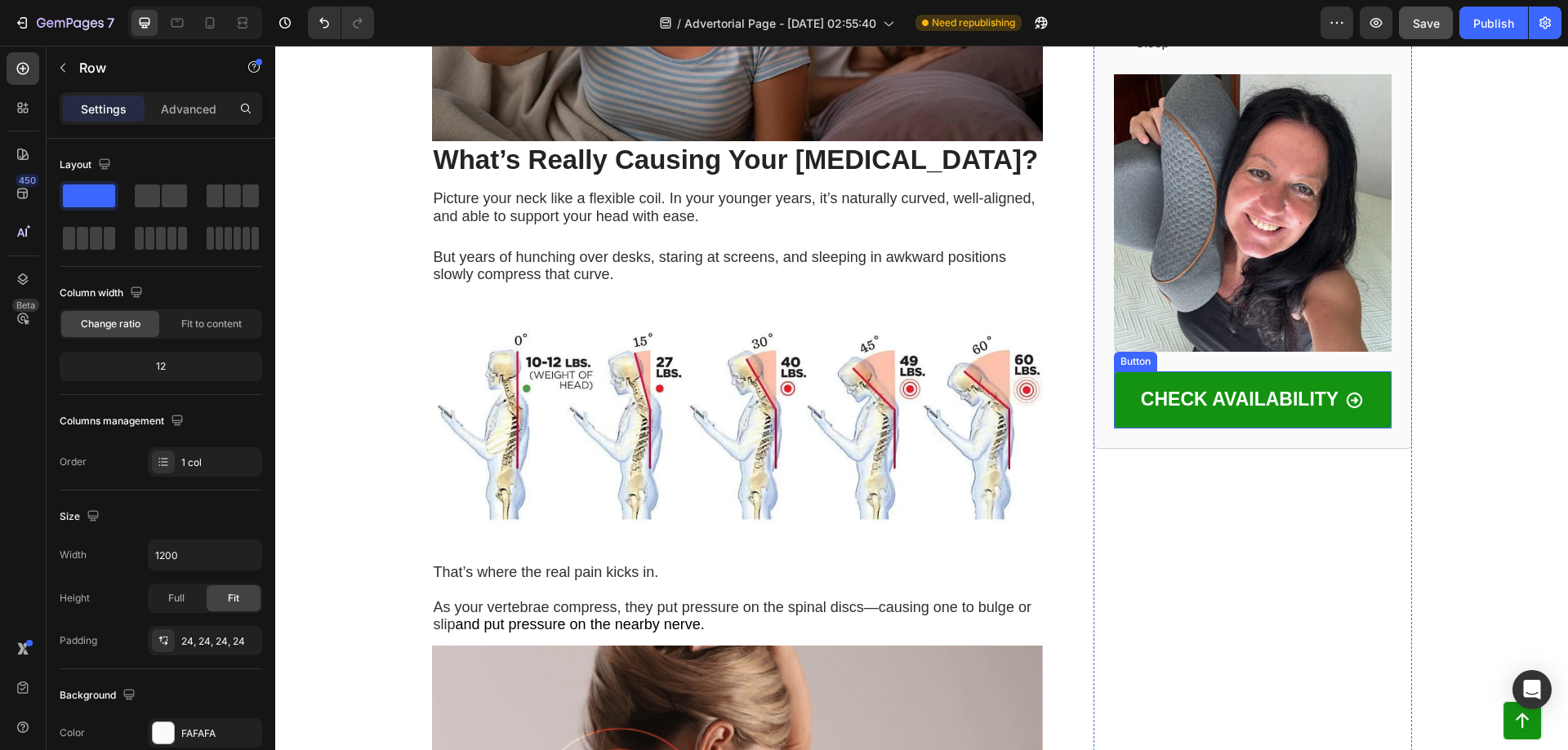
click at [1124, 363] on div "Button" at bounding box center [1135, 361] width 37 height 15
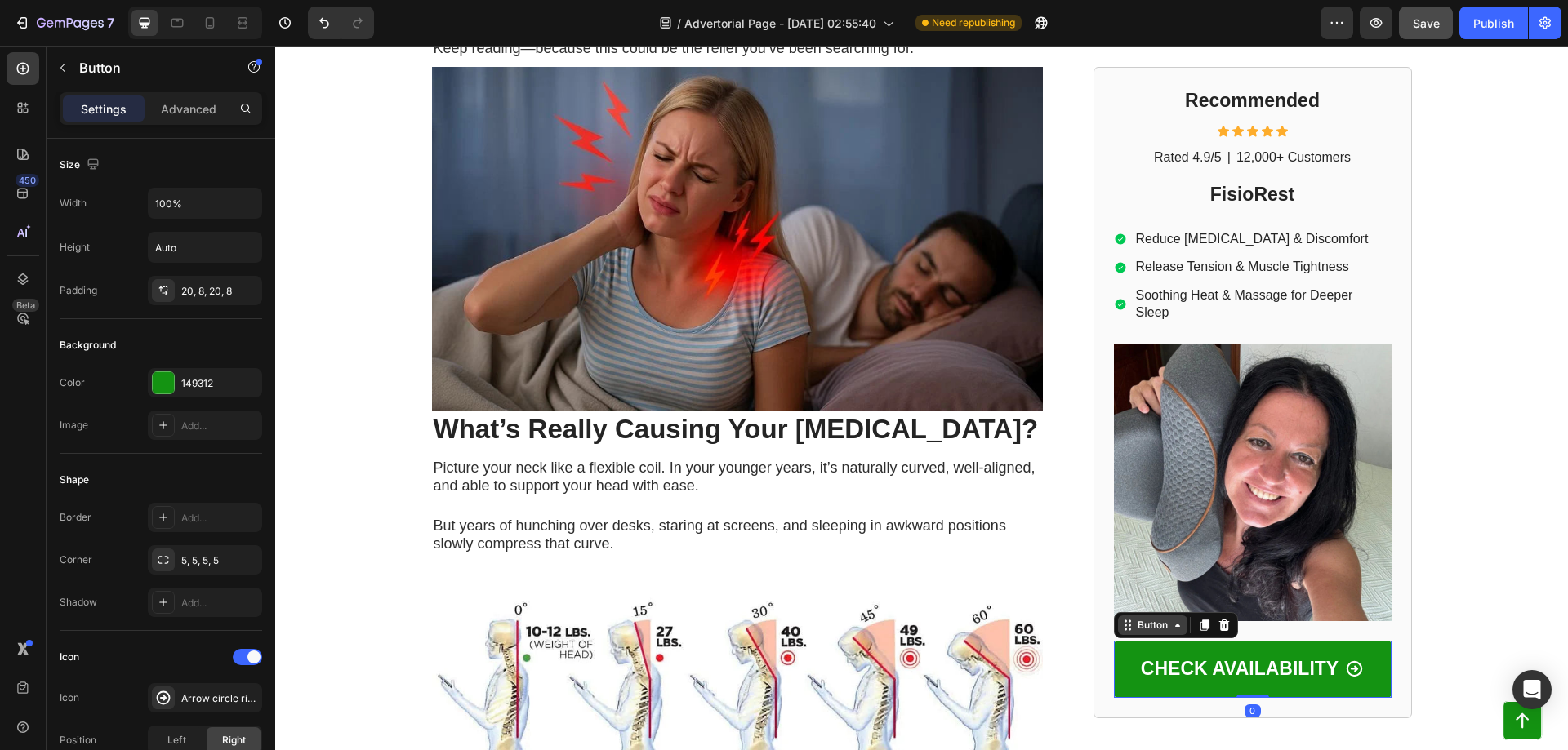
scroll to position [761, 0]
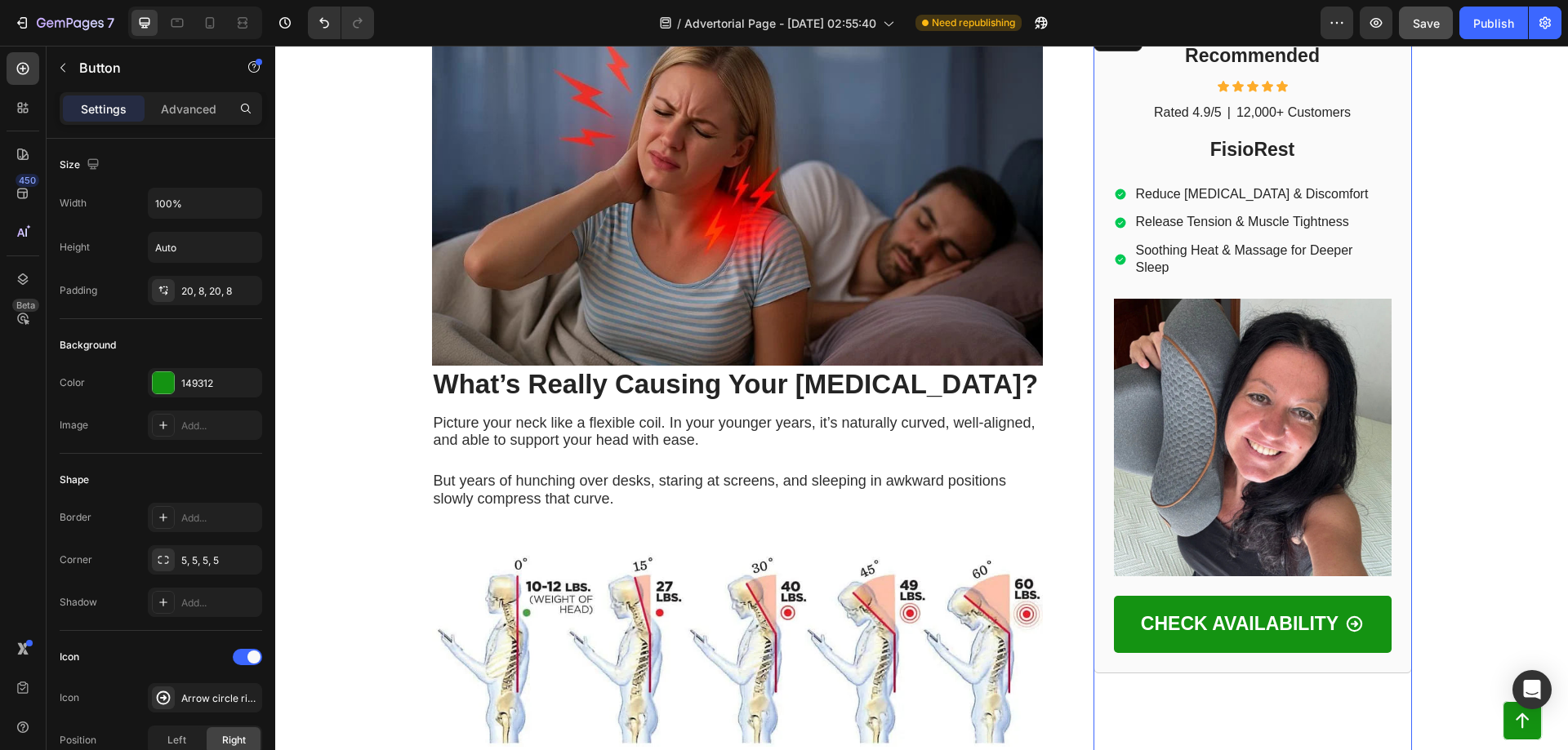
click at [1105, 281] on div "Recommended Heading Icon Icon Icon Icon Icon Icon List Rated 4.9/5 Text Block |…" at bounding box center [1253, 348] width 319 height 651
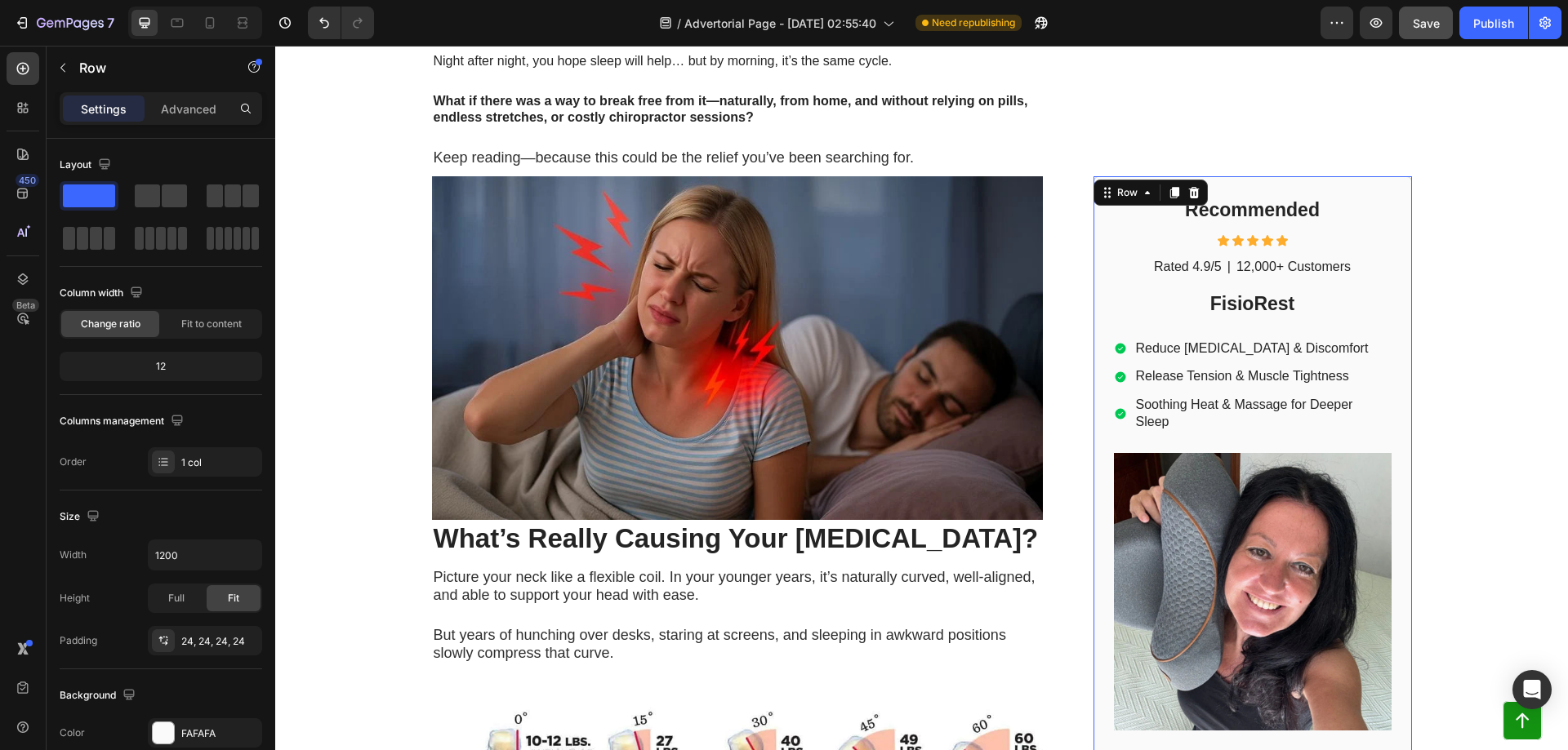
scroll to position [544, 0]
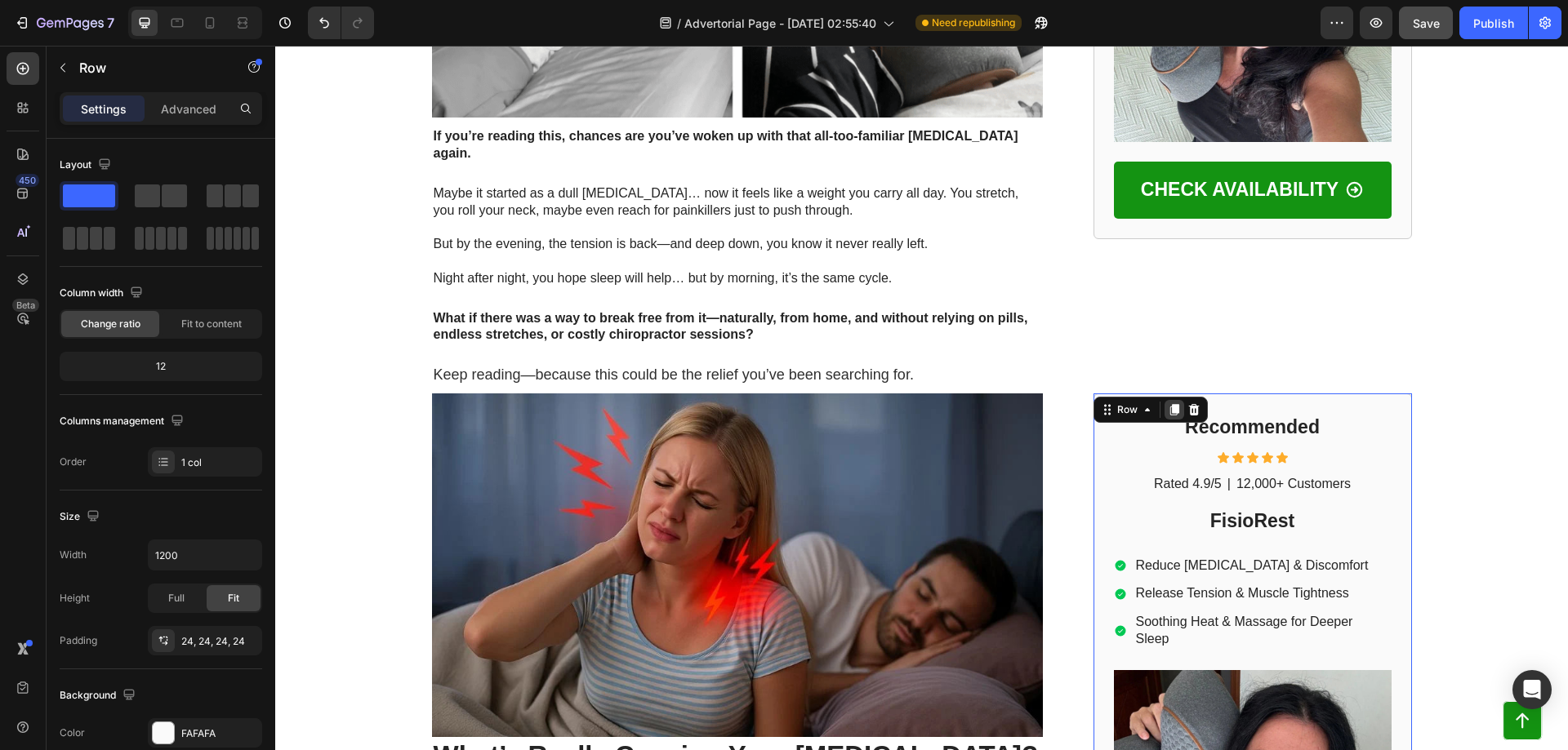
click at [1170, 404] on icon at bounding box center [1174, 409] width 9 height 11
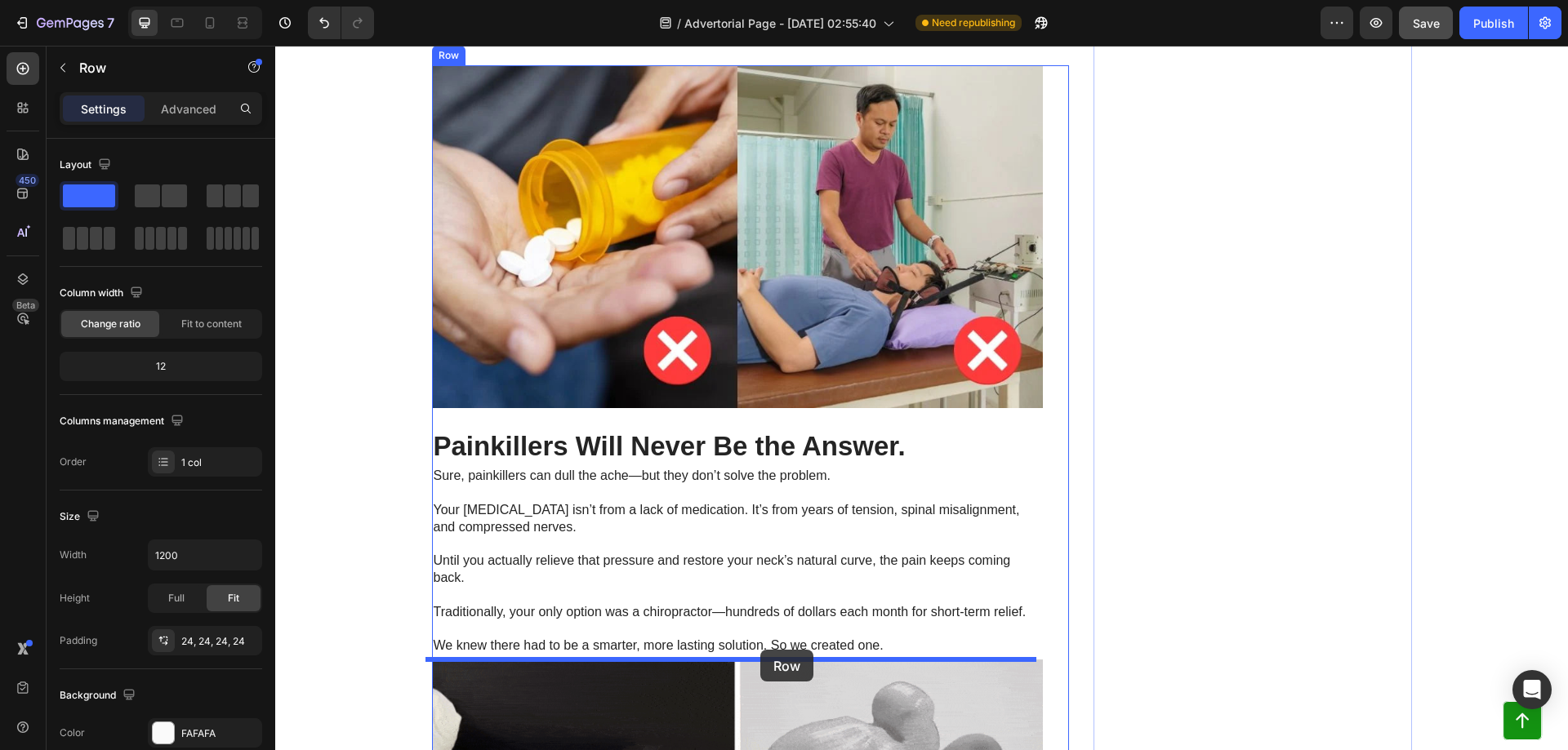
scroll to position [2304, 0]
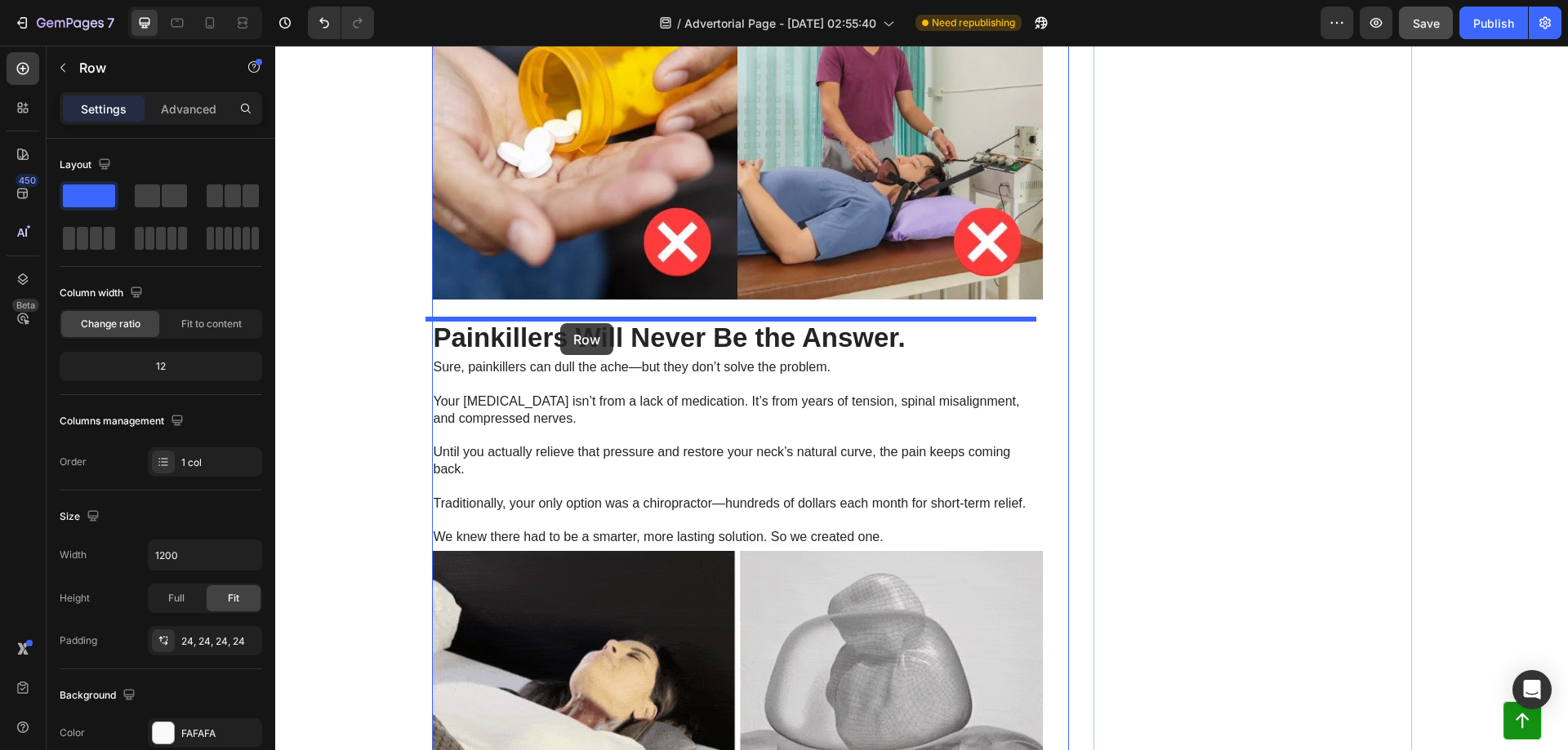
drag, startPoint x: 1100, startPoint y: 114, endPoint x: 561, endPoint y: 323, distance: 578.1
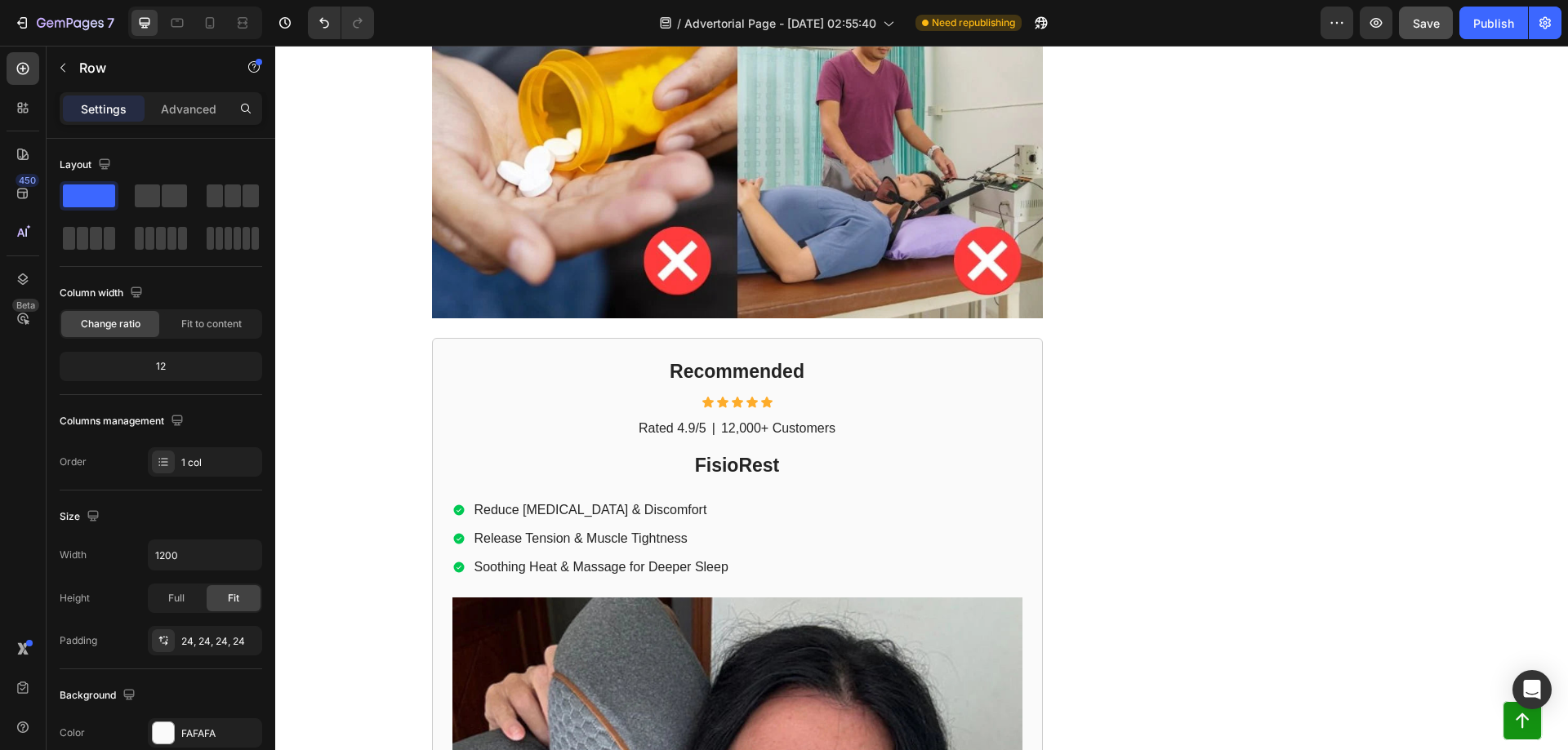
scroll to position [2394, 0]
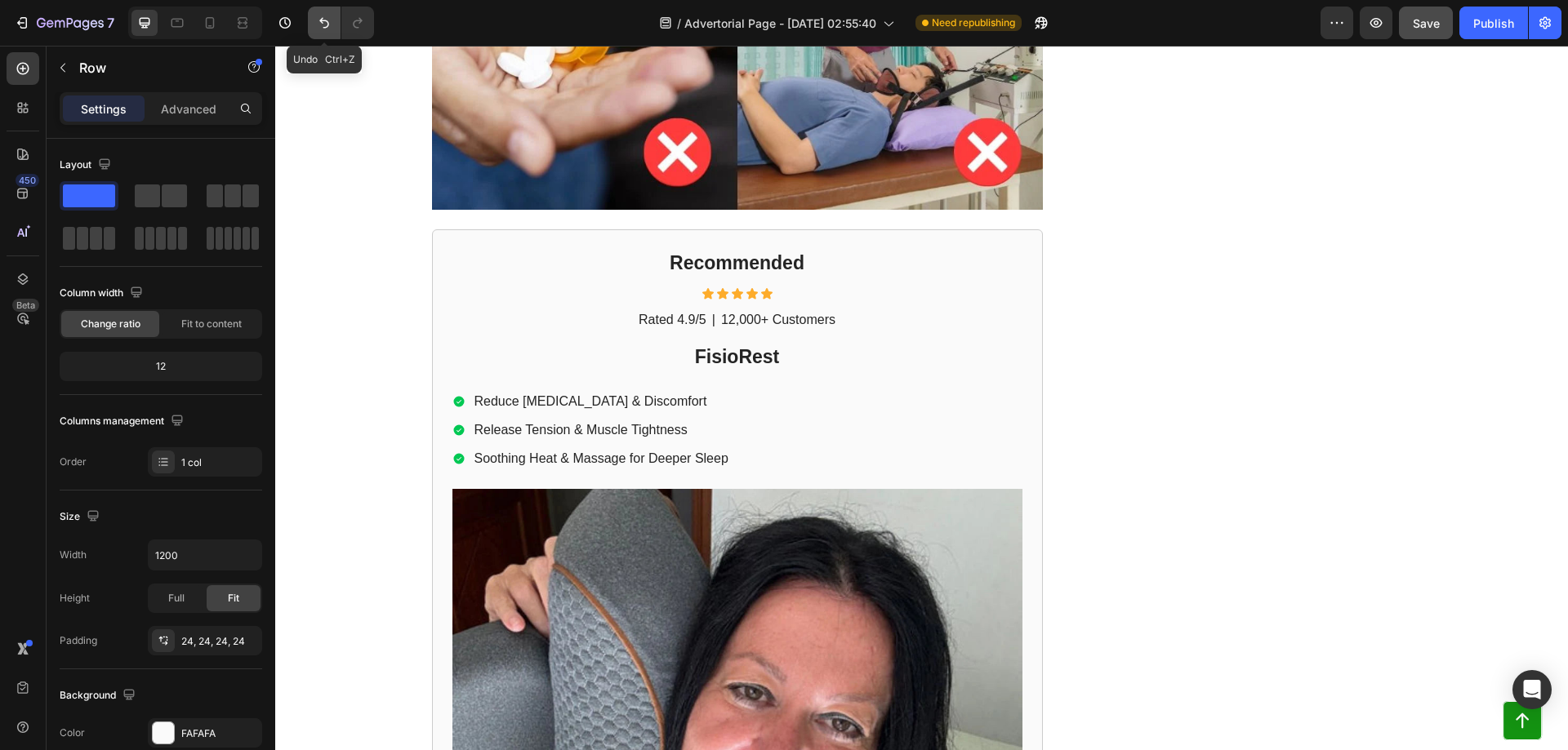
click at [322, 21] on icon "Undo/Redo" at bounding box center [324, 23] width 10 height 11
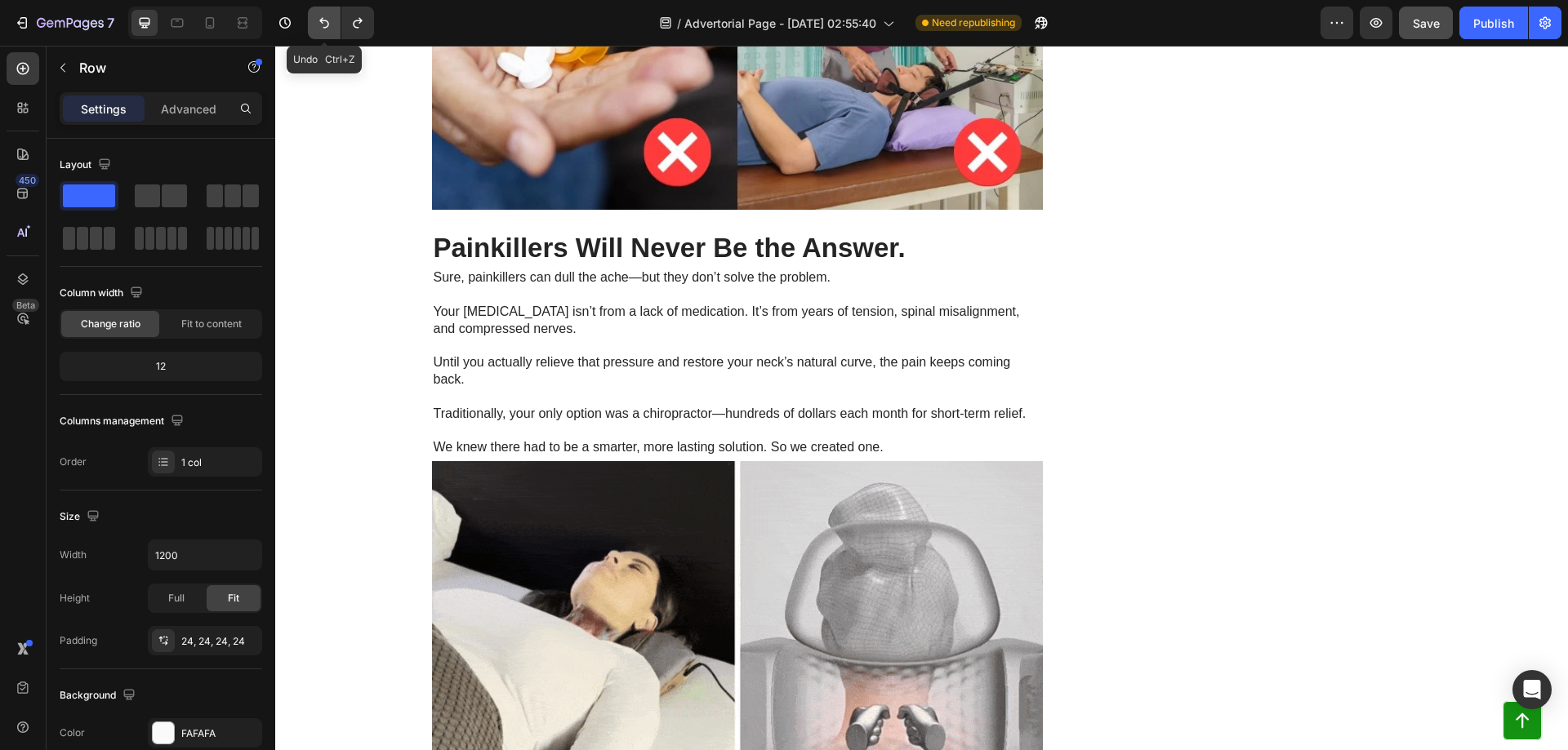
click at [322, 21] on icon "Undo/Redo" at bounding box center [324, 23] width 10 height 11
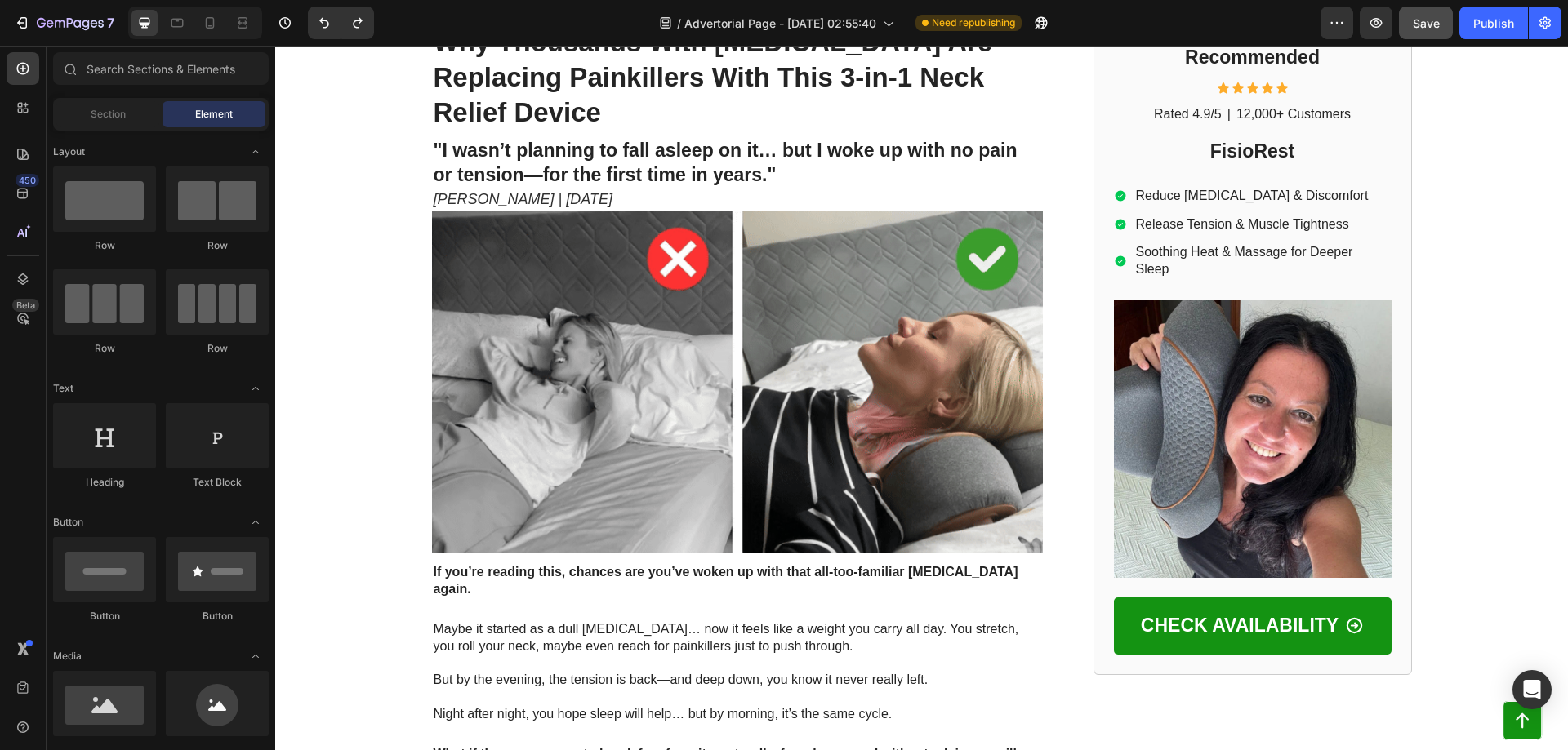
scroll to position [0, 0]
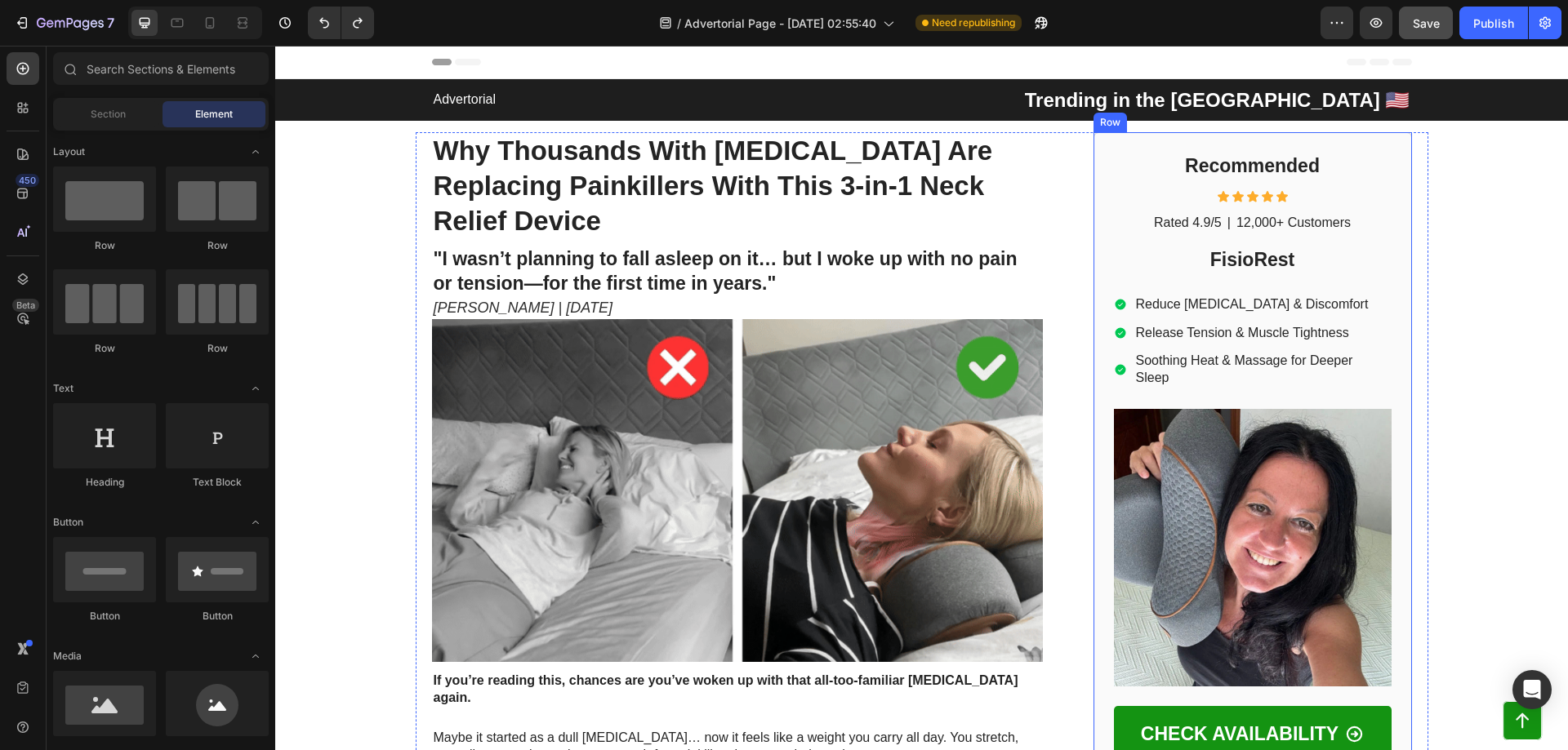
click at [1094, 126] on div "Row" at bounding box center [1111, 123] width 34 height 19
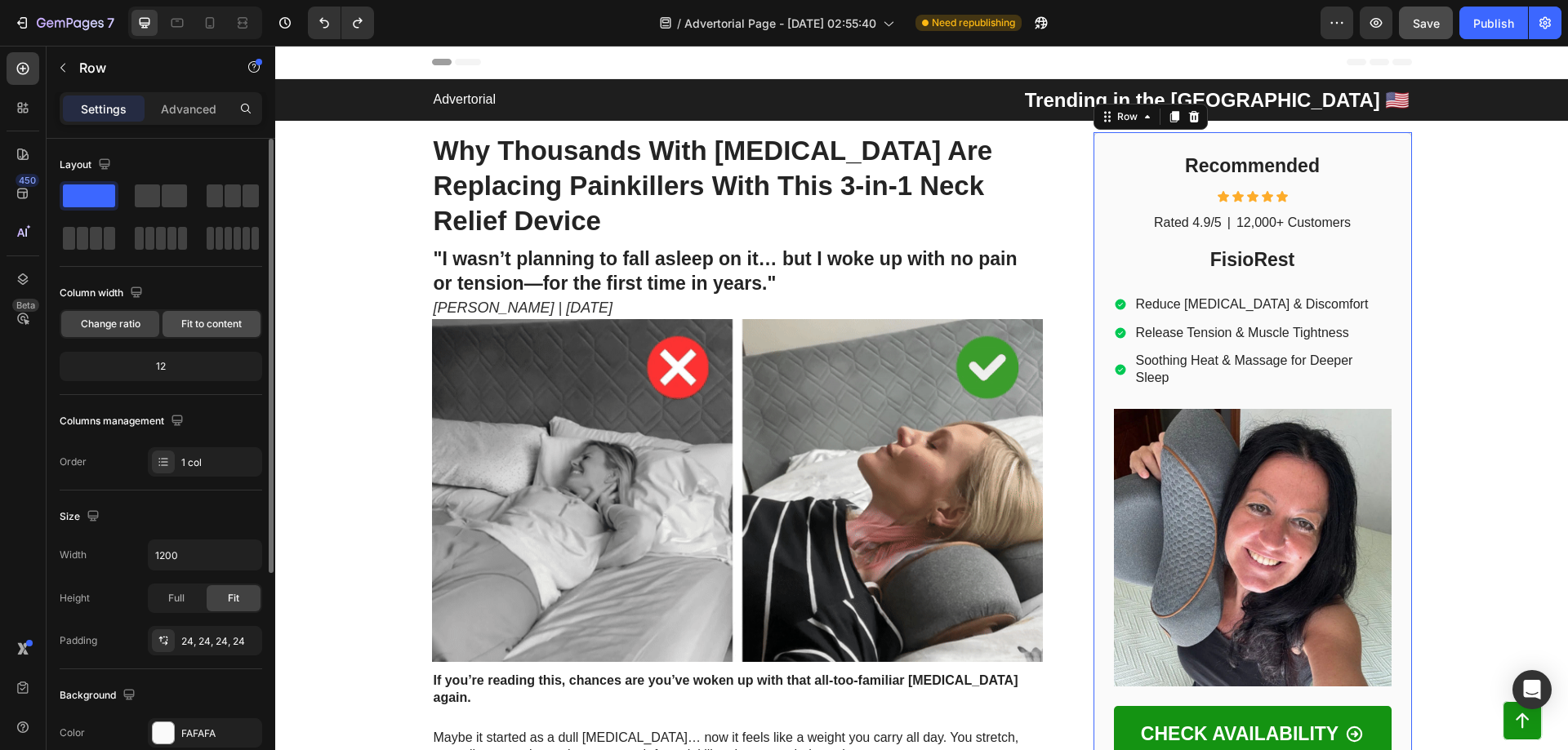
click at [192, 326] on span "Fit to content" at bounding box center [211, 324] width 60 height 15
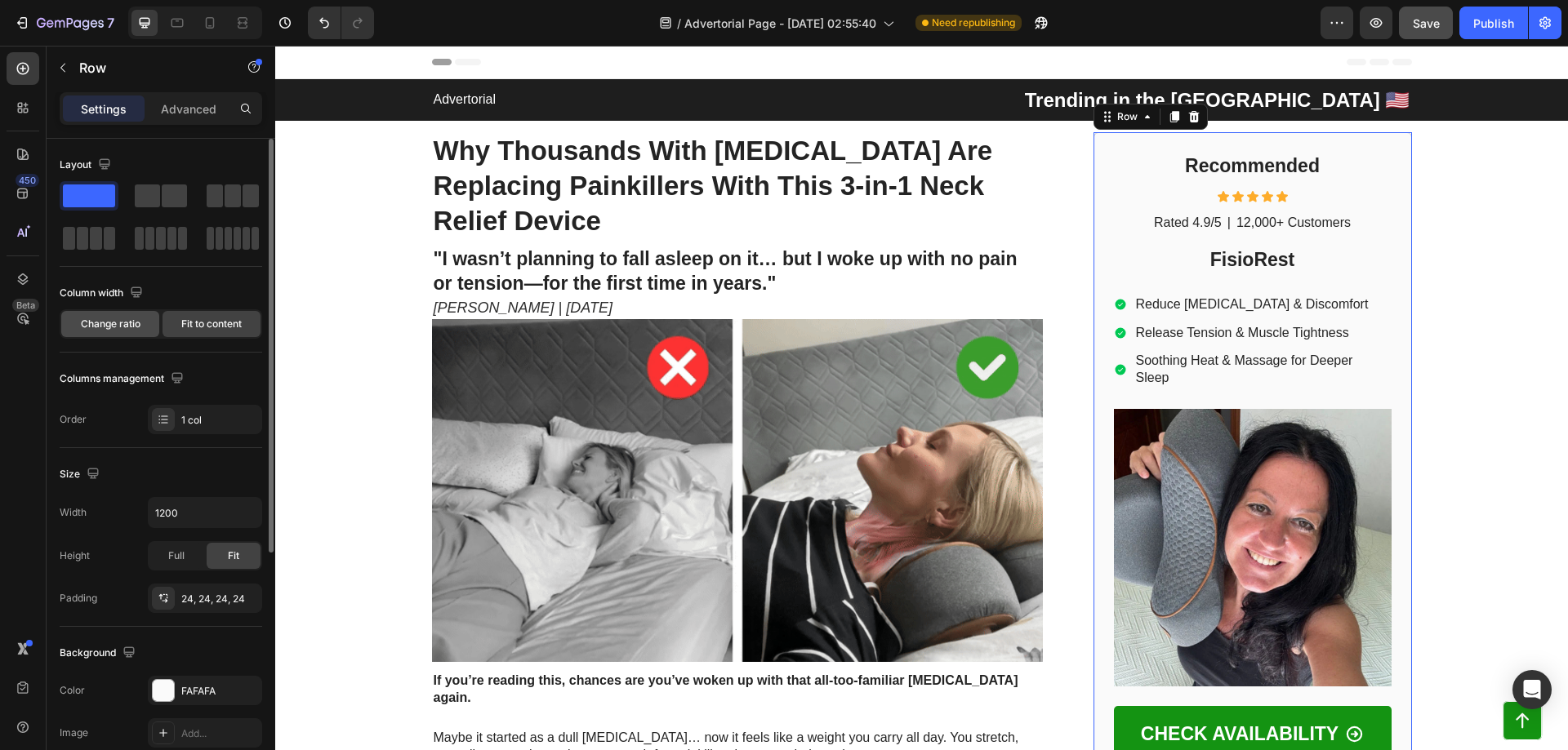
click at [128, 321] on span "Change ratio" at bounding box center [111, 324] width 60 height 15
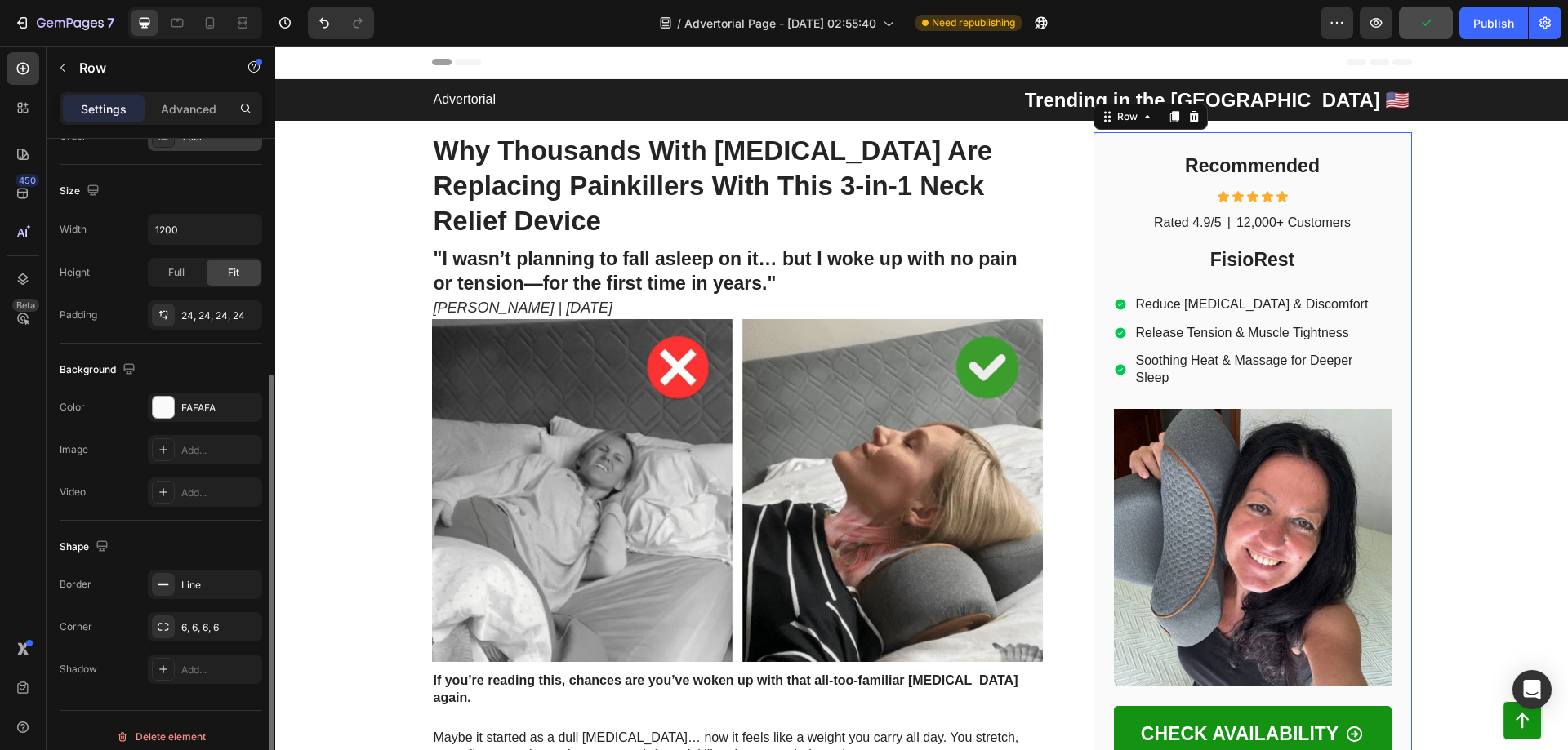
scroll to position [338, 0]
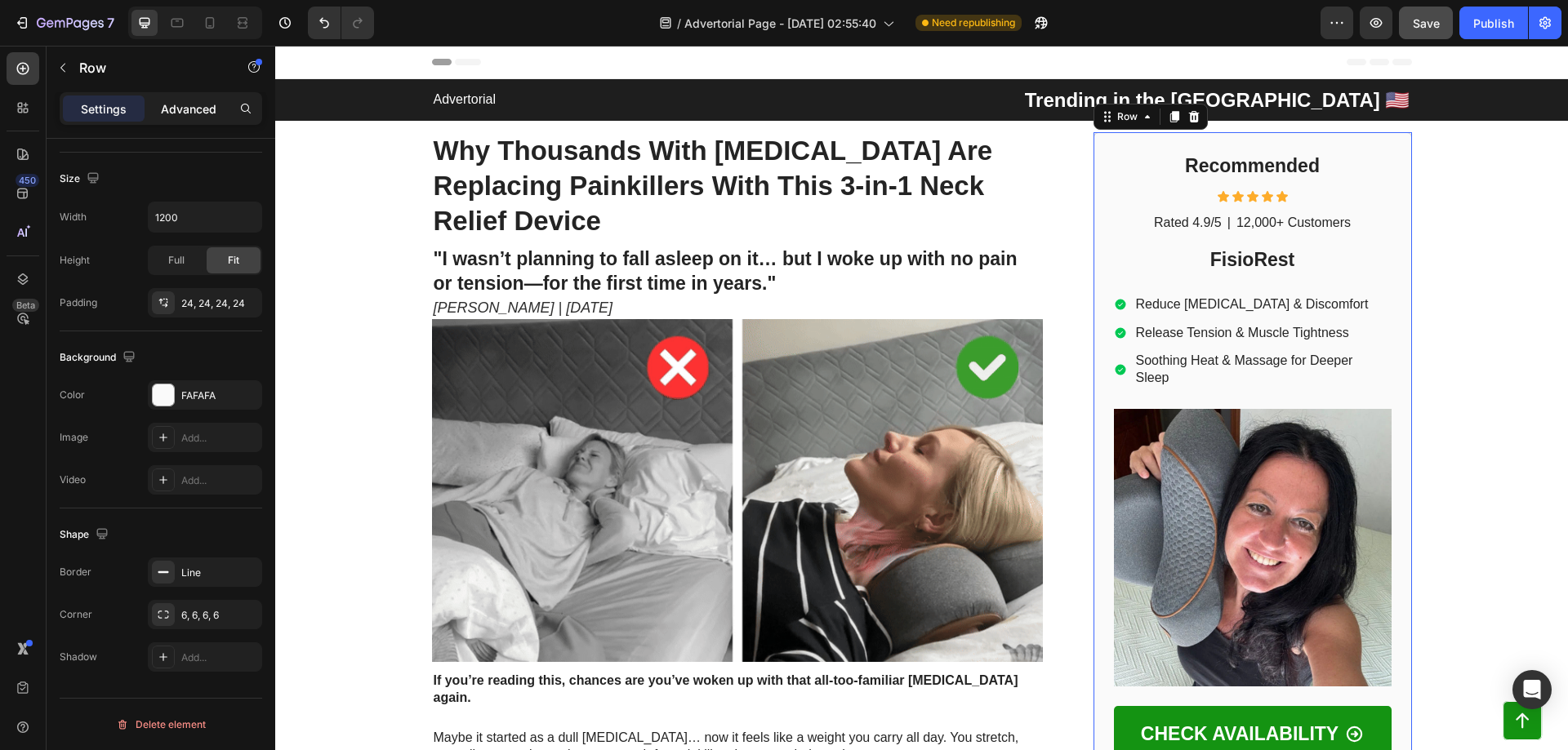
click at [169, 108] on p "Advanced" at bounding box center [188, 109] width 56 height 17
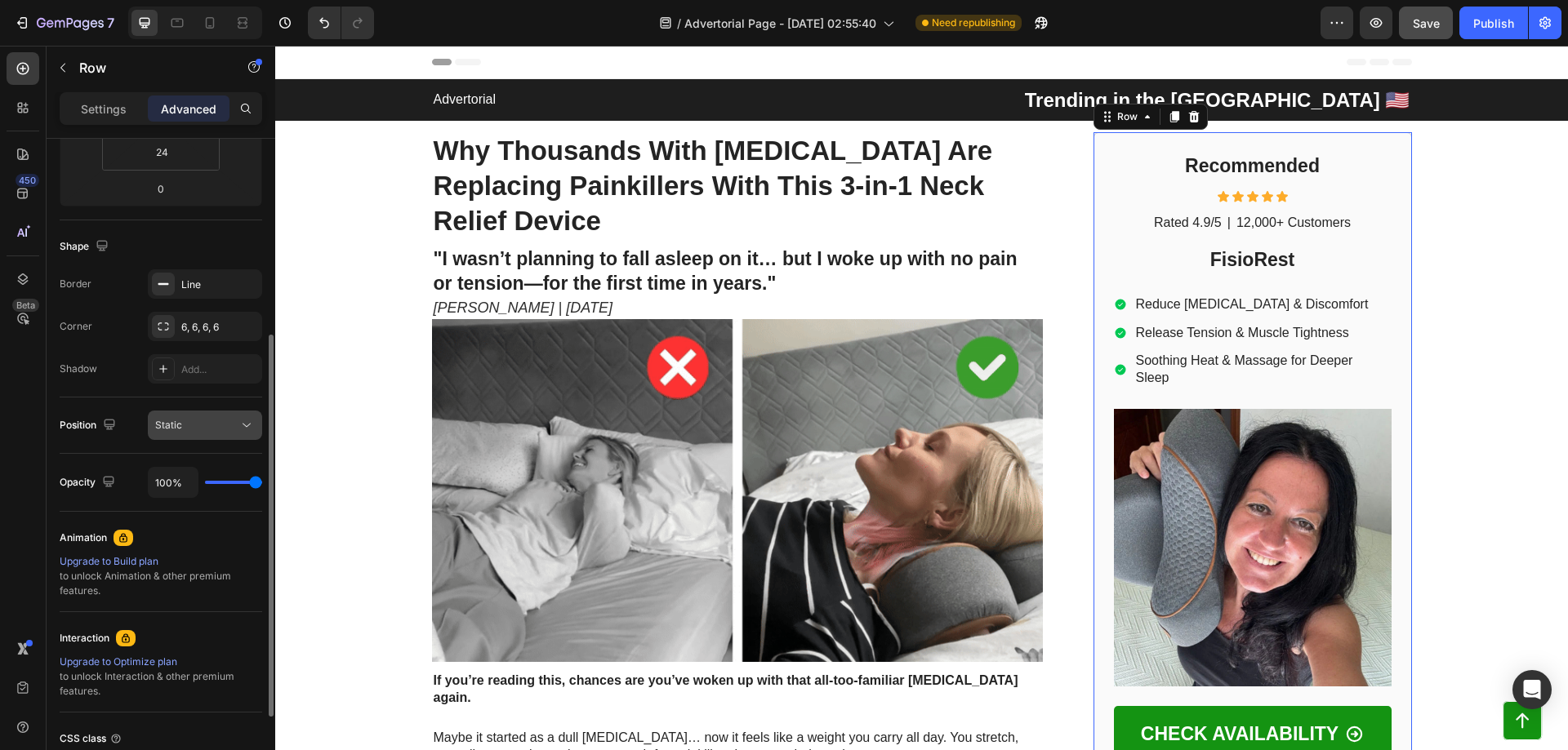
click at [205, 437] on button "Static" at bounding box center [204, 424] width 114 height 29
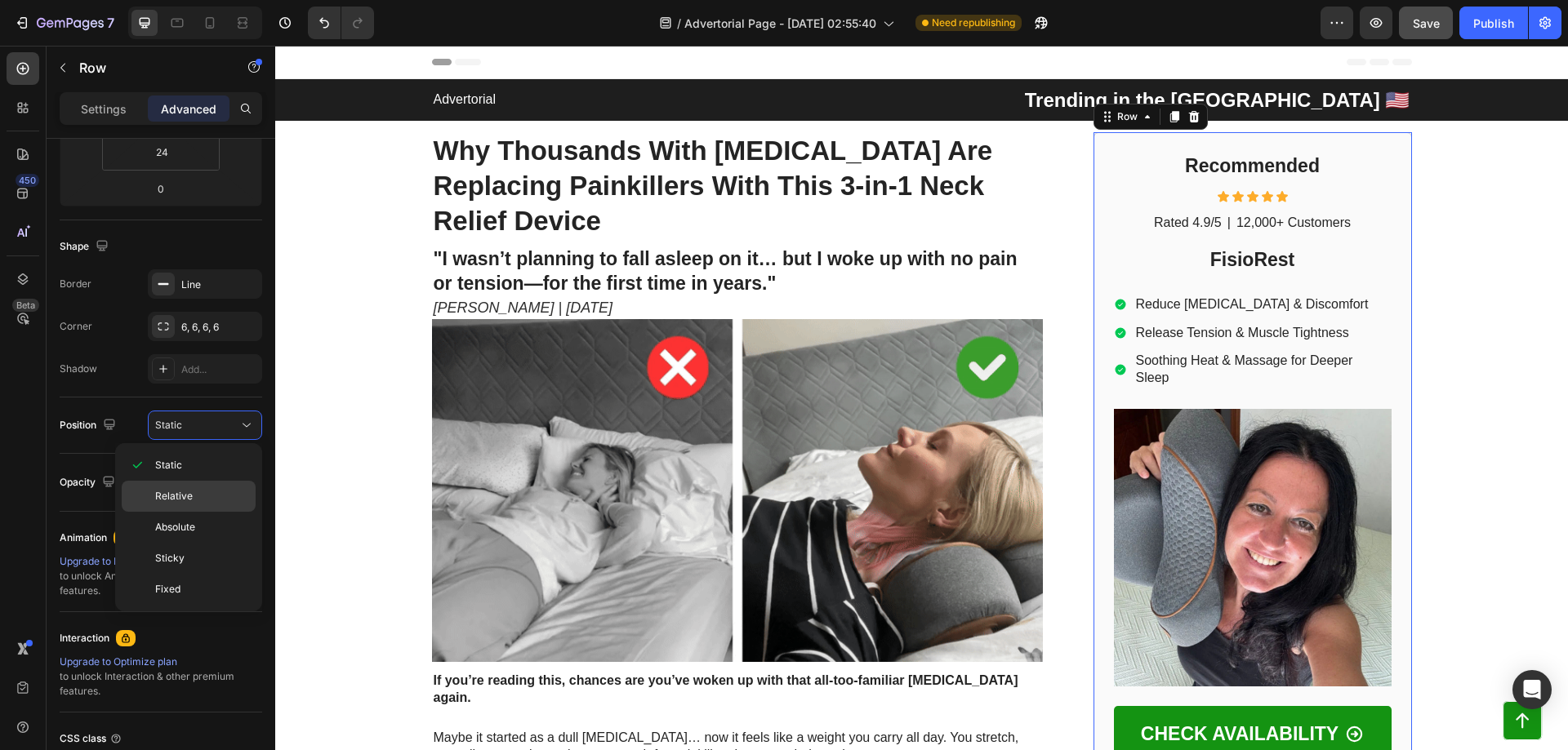
click at [187, 499] on span "Relative" at bounding box center [174, 496] width 38 height 15
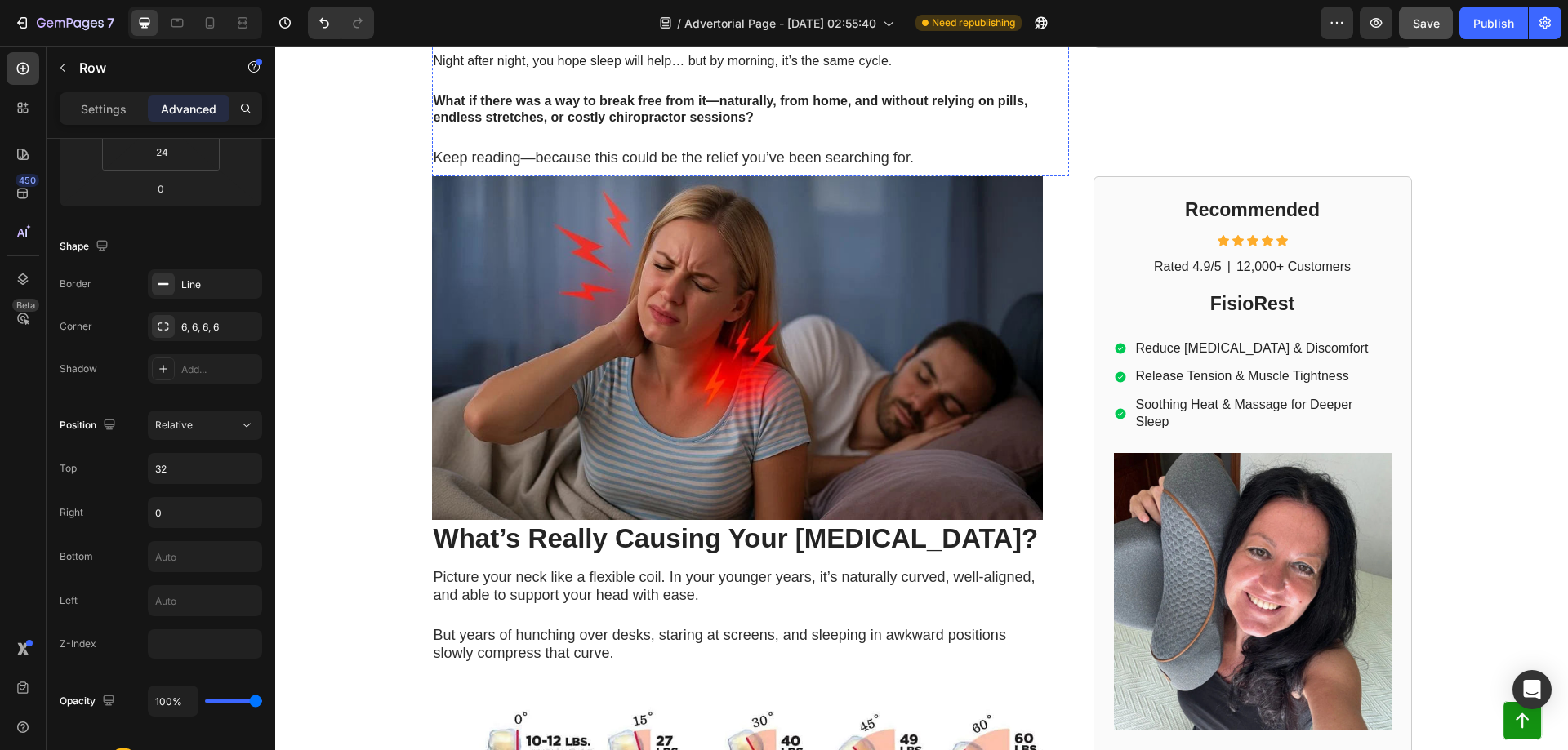
scroll to position [544, 0]
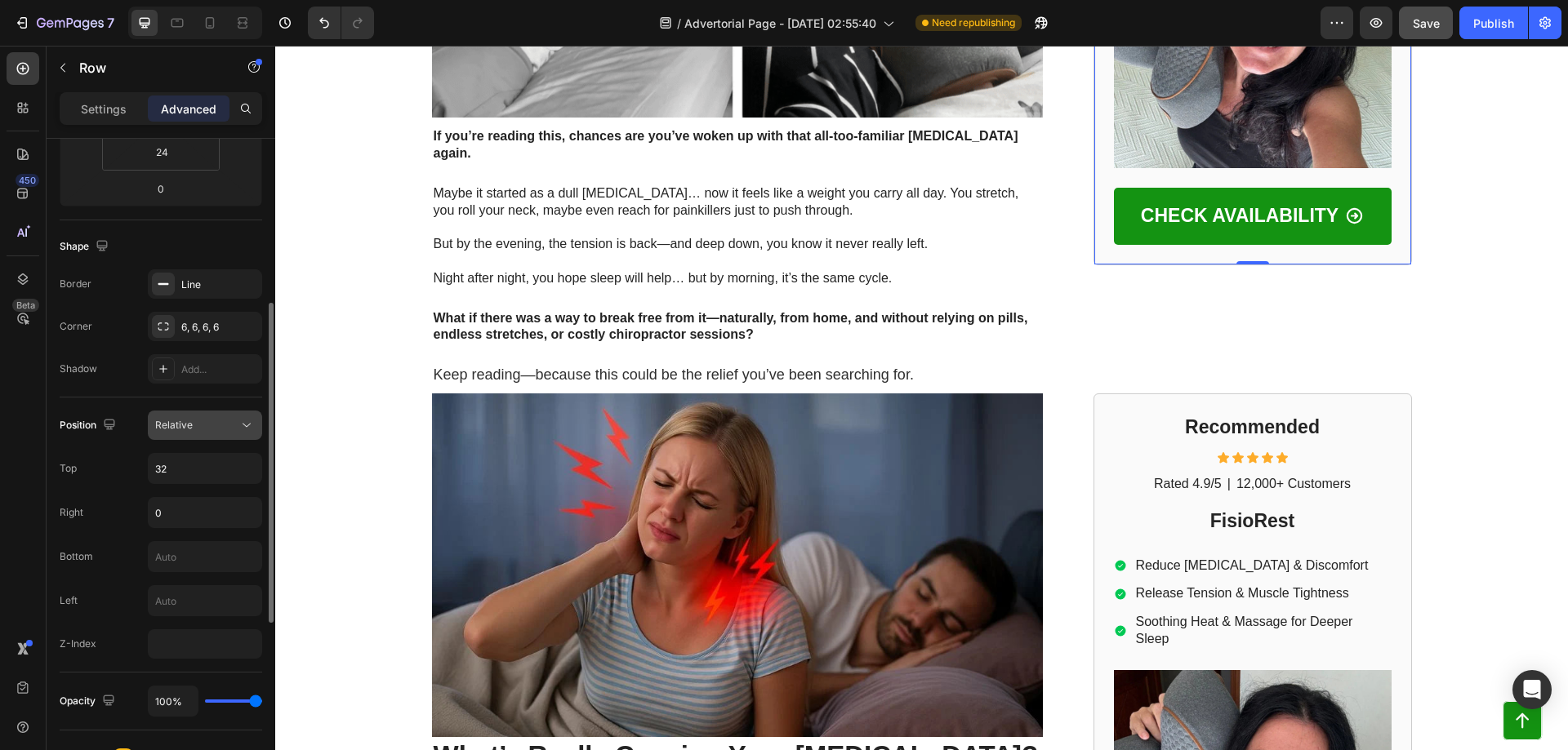
click at [169, 422] on span "Relative" at bounding box center [174, 425] width 38 height 12
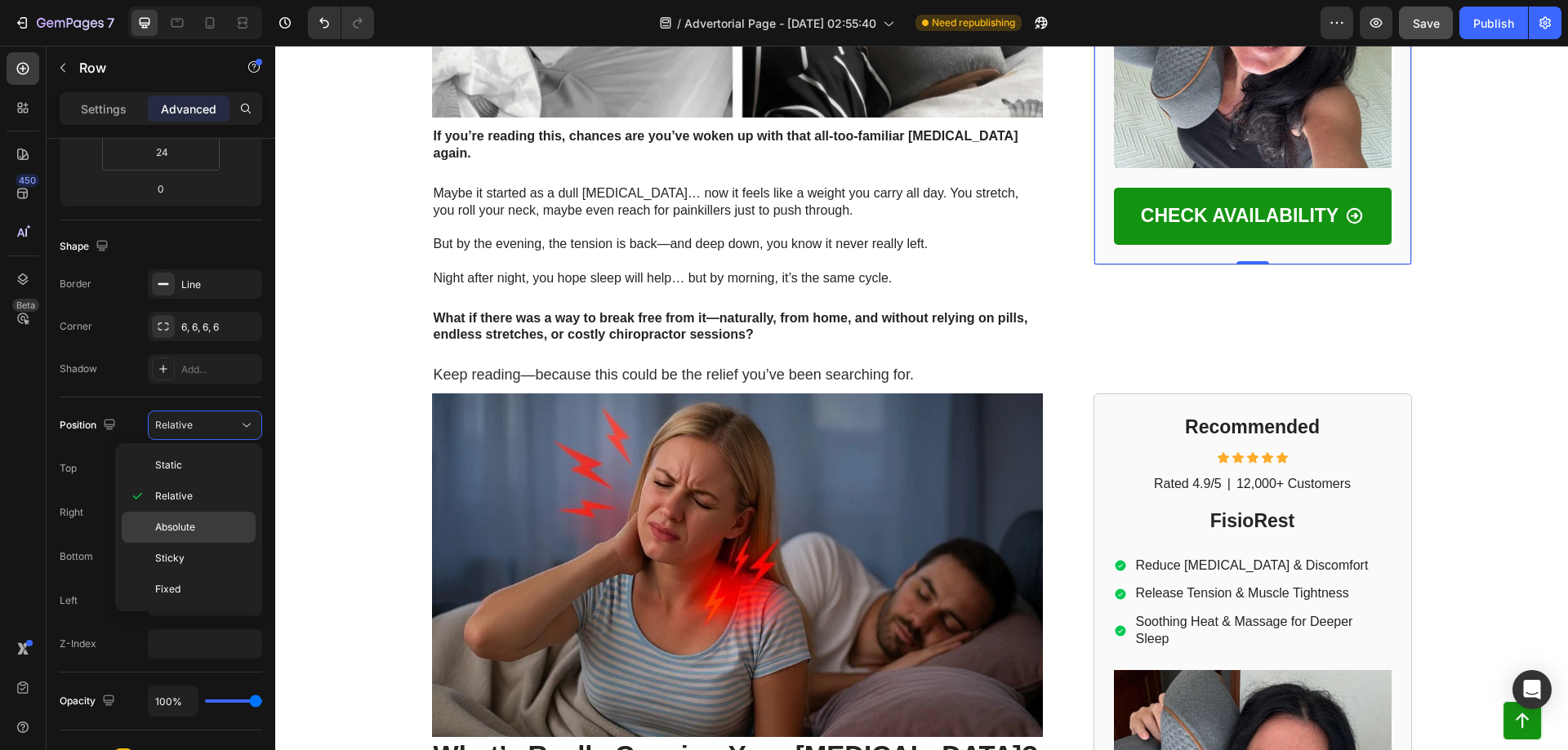
click at [179, 543] on div "Absolute" at bounding box center [189, 558] width 134 height 31
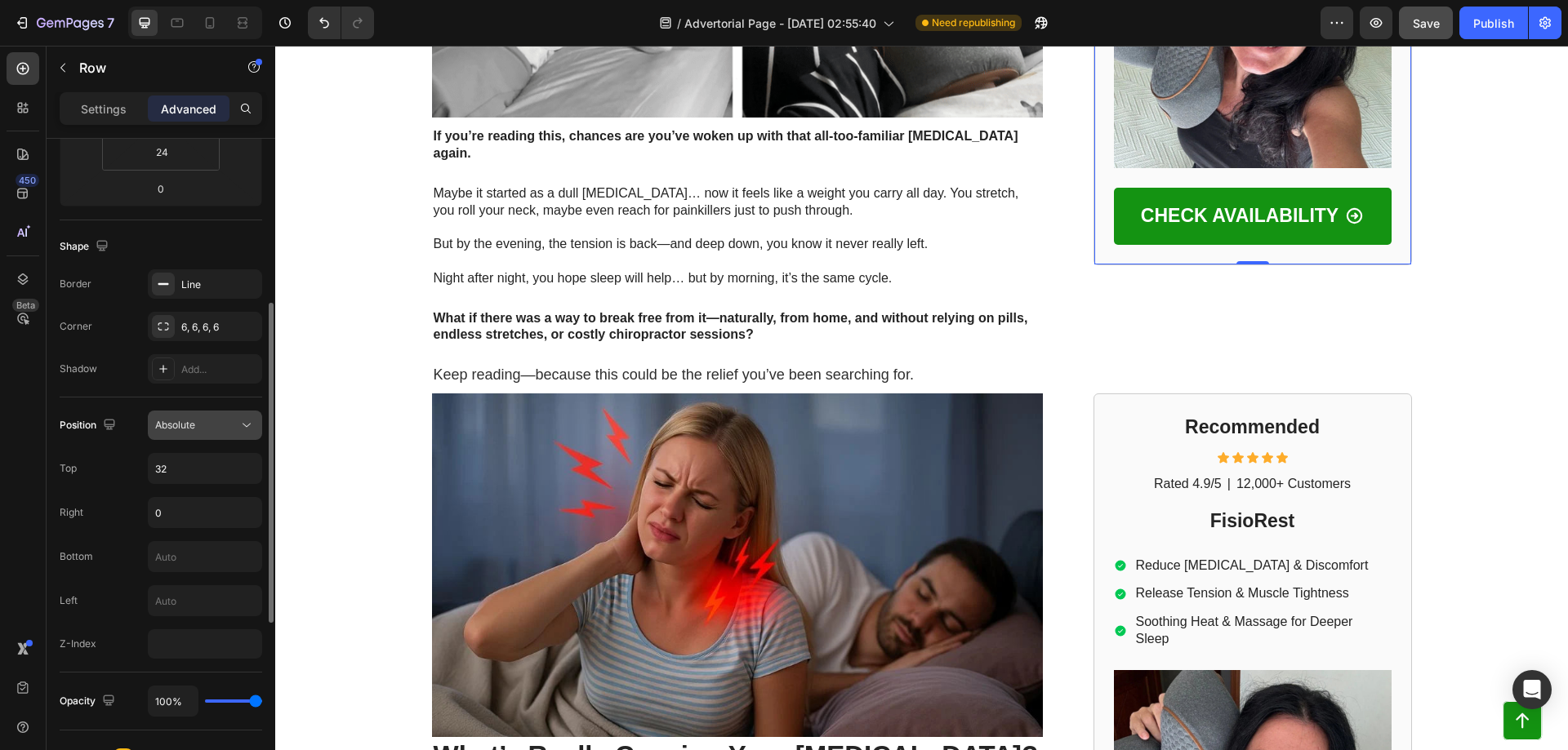
click at [199, 416] on button "Absolute" at bounding box center [204, 424] width 114 height 29
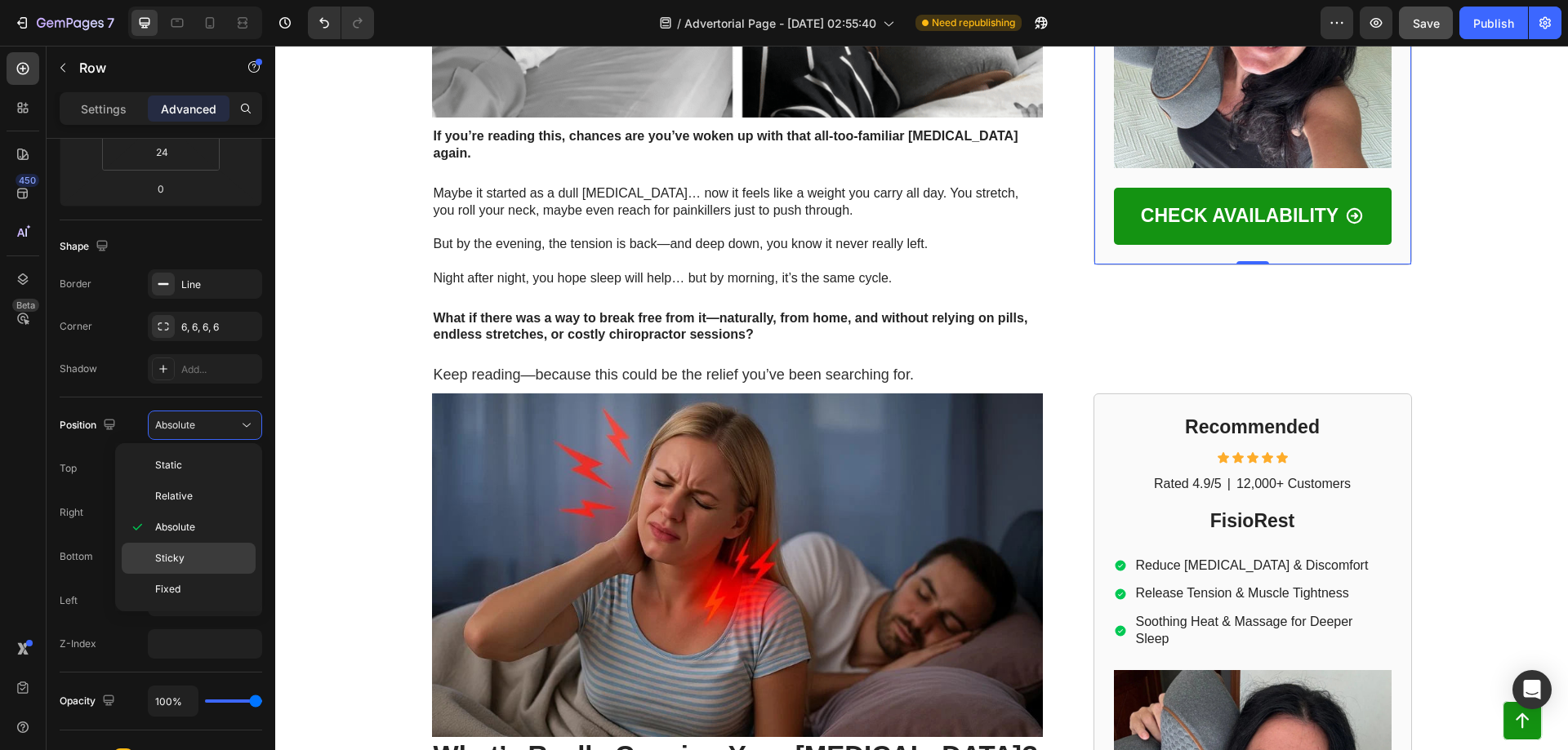
click at [194, 563] on p "Sticky" at bounding box center [201, 558] width 93 height 15
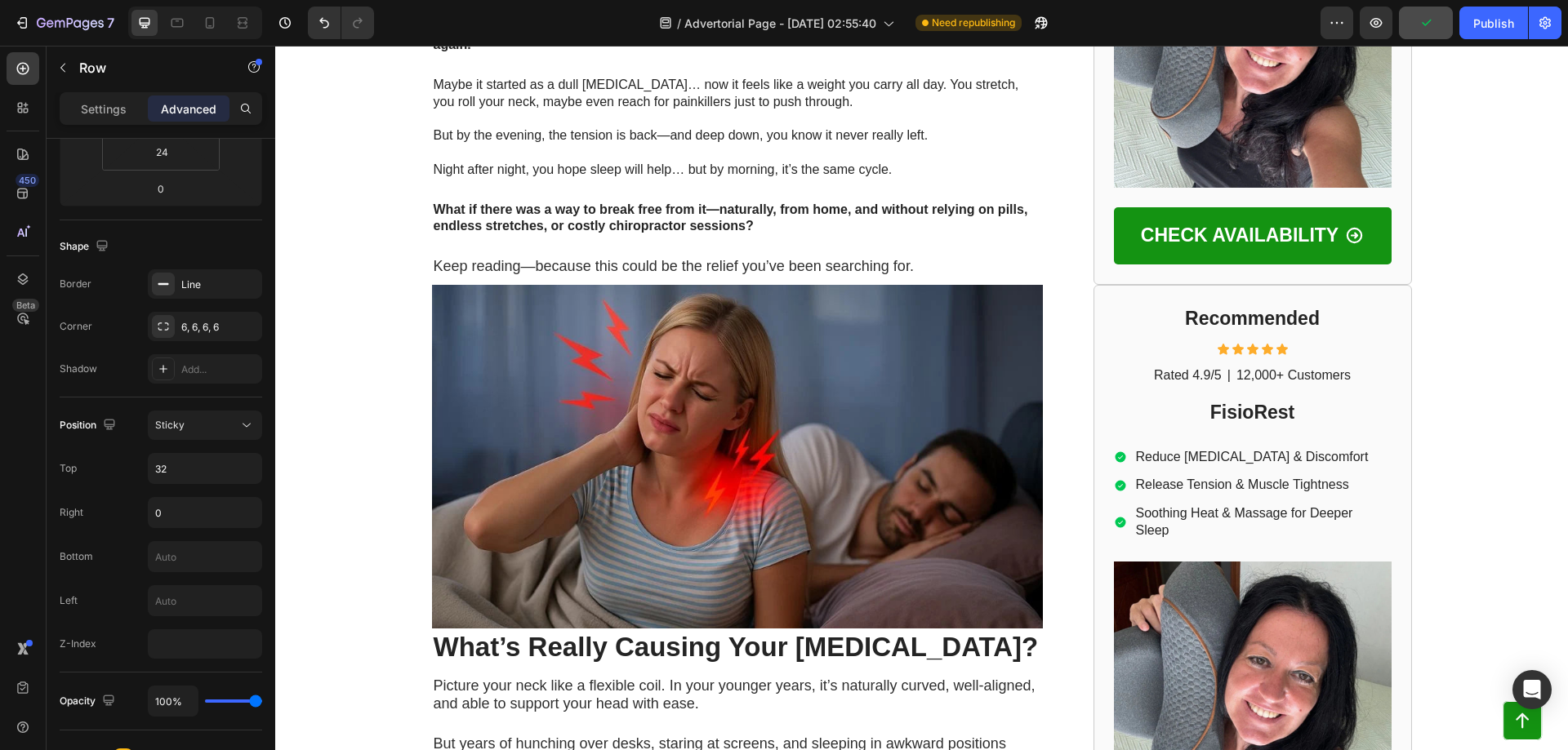
scroll to position [761, 0]
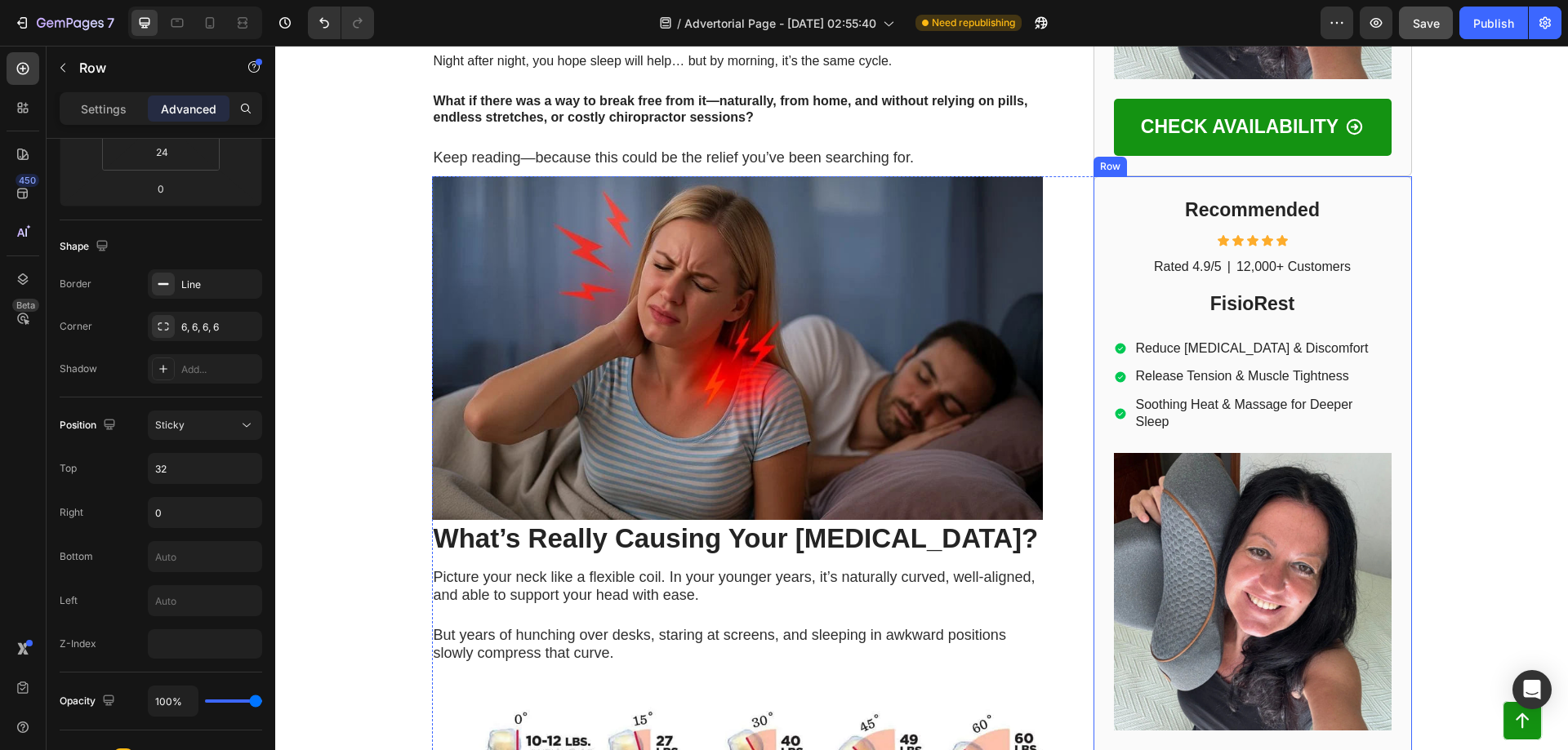
click at [1097, 176] on div "Recommended Heading Icon Icon Icon Icon Icon Icon List Rated 4.9/5 Text Block |…" at bounding box center [1253, 502] width 319 height 651
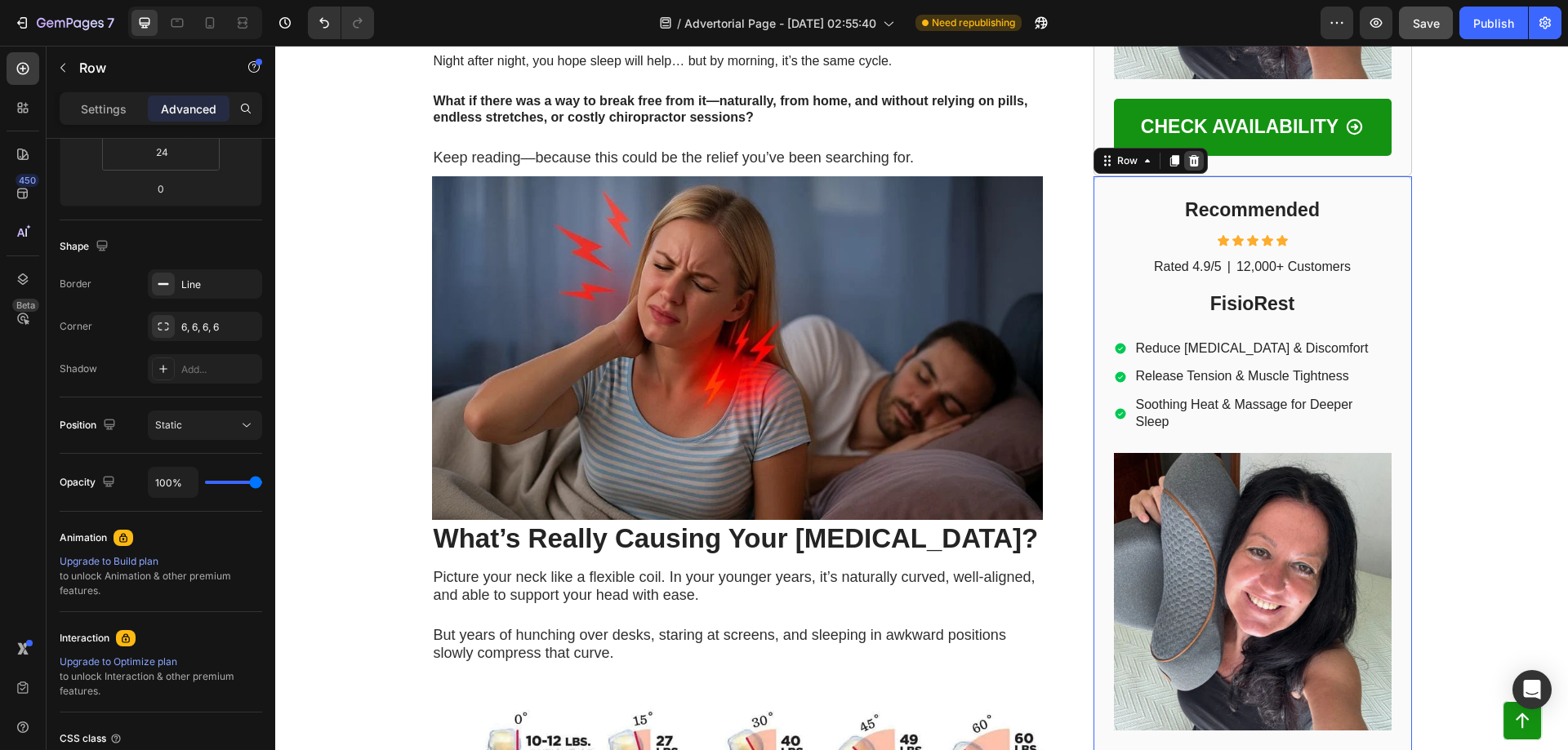
click at [1187, 154] on icon at bounding box center [1194, 161] width 13 height 13
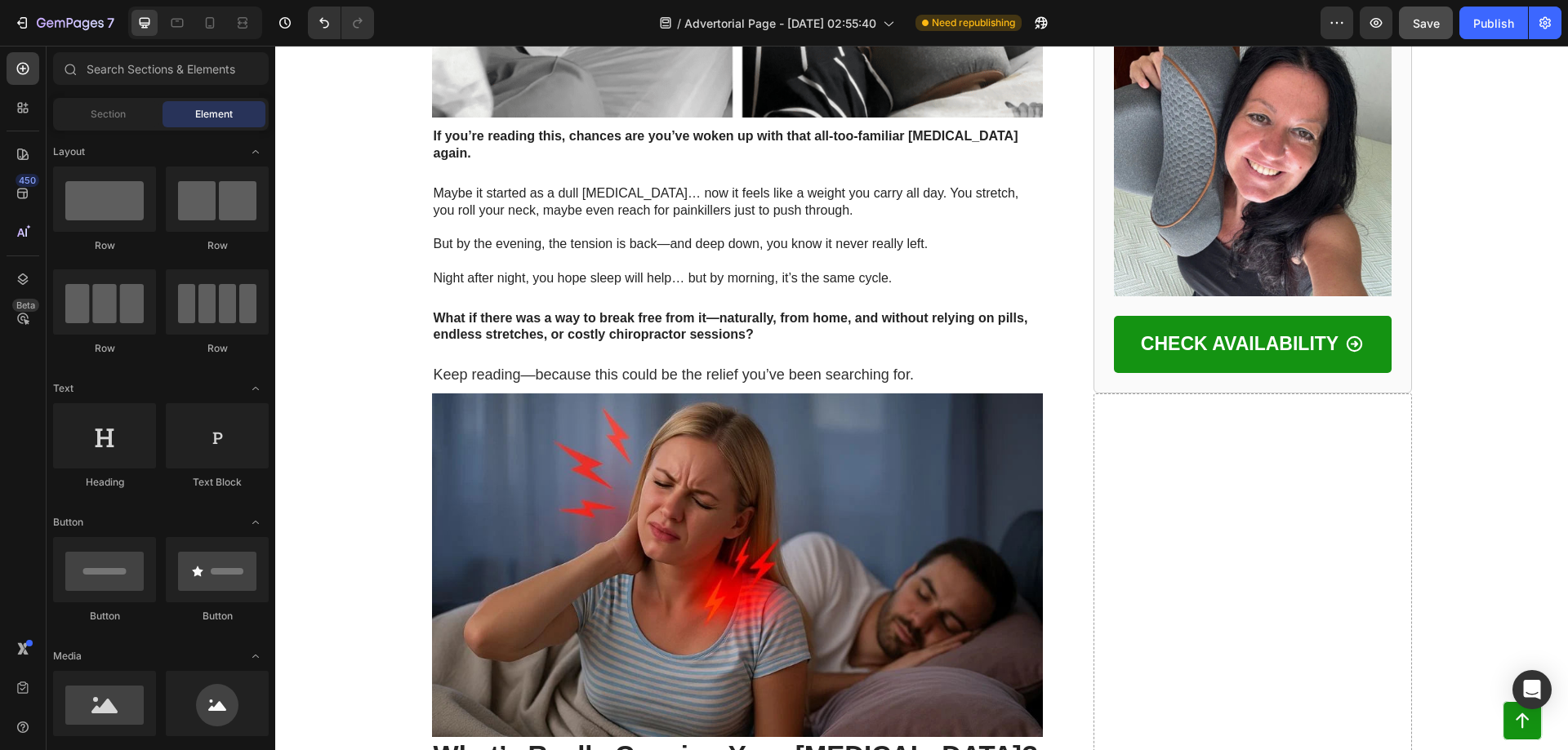
scroll to position [653, 0]
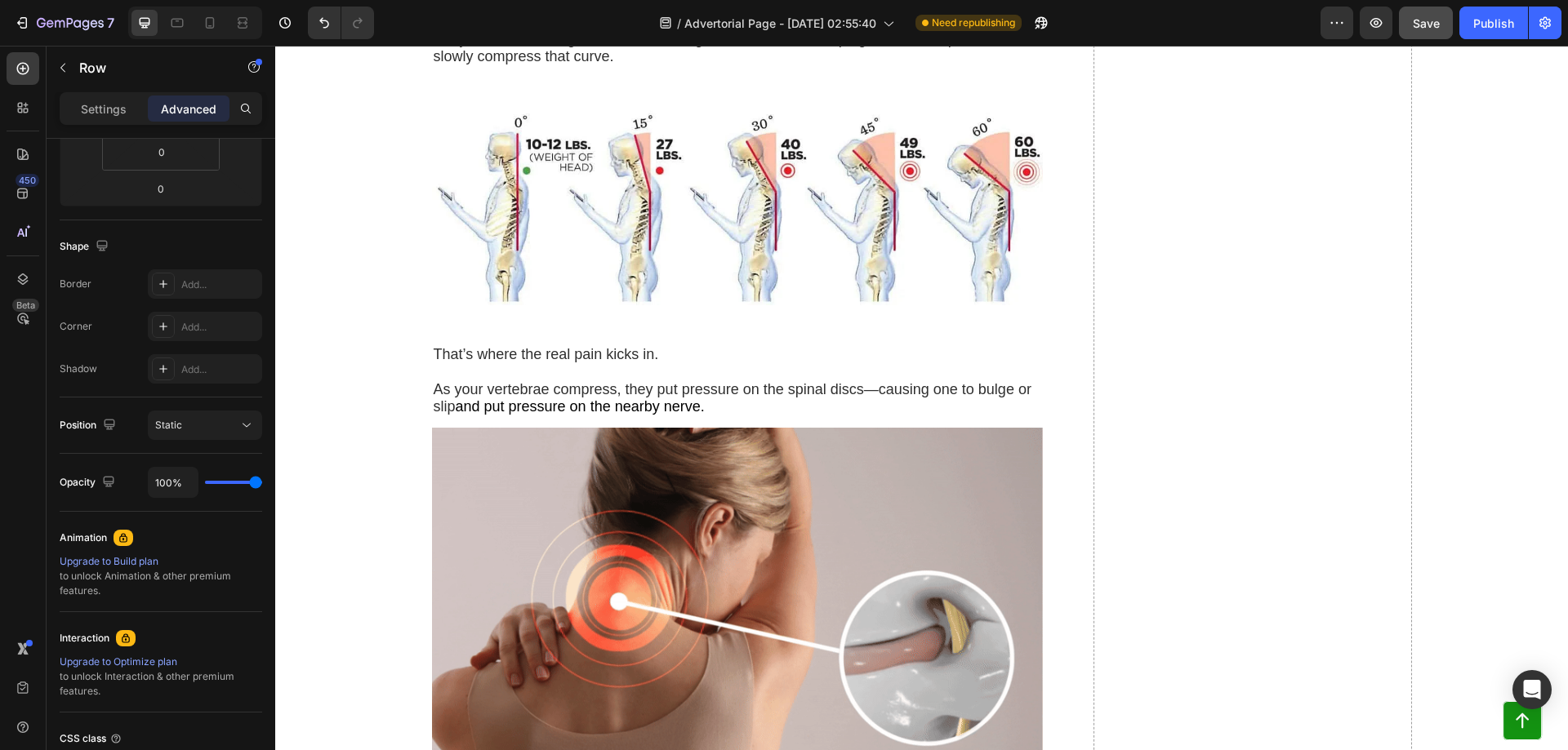
scroll to position [2067, 0]
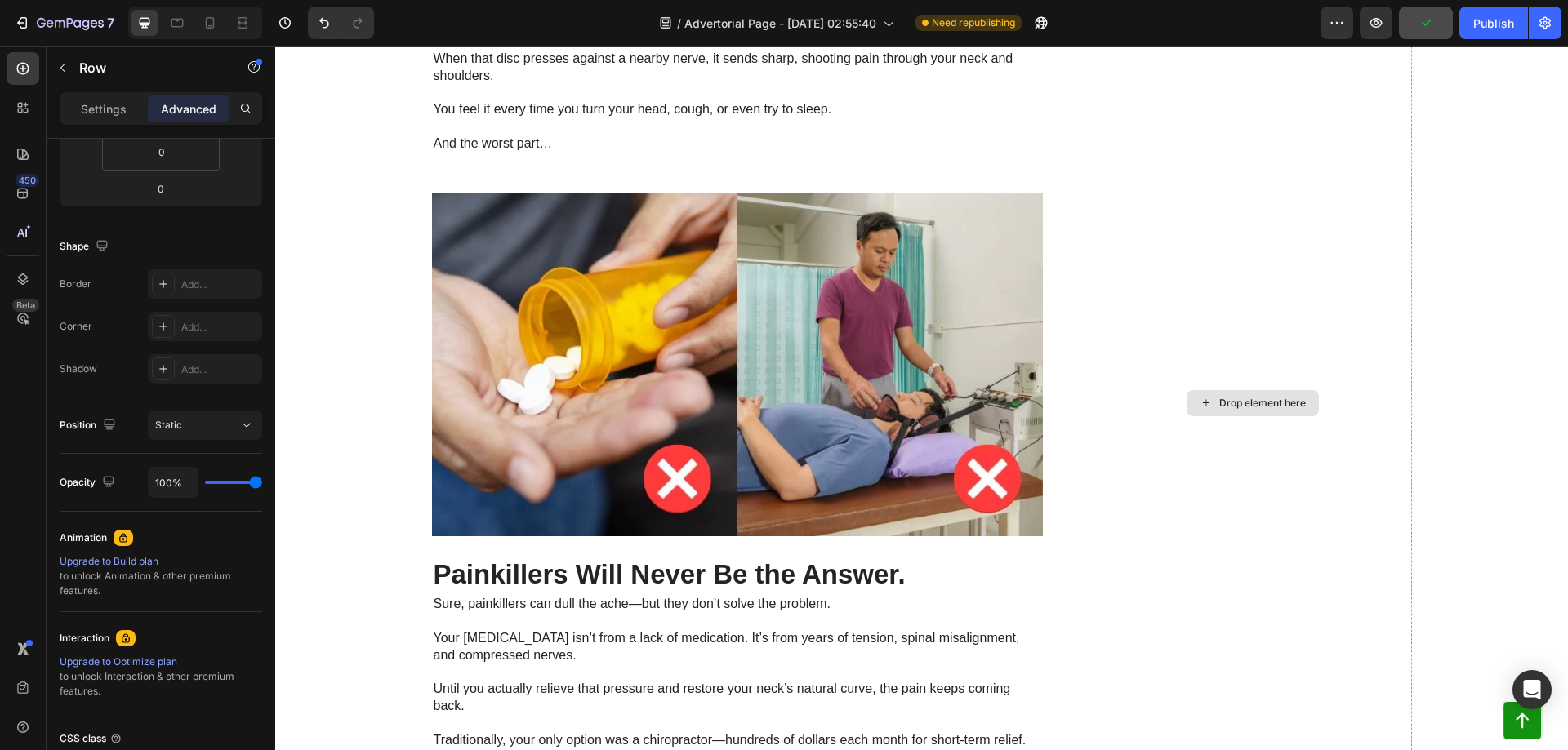
click at [1233, 399] on div "Drop element here" at bounding box center [1263, 403] width 87 height 13
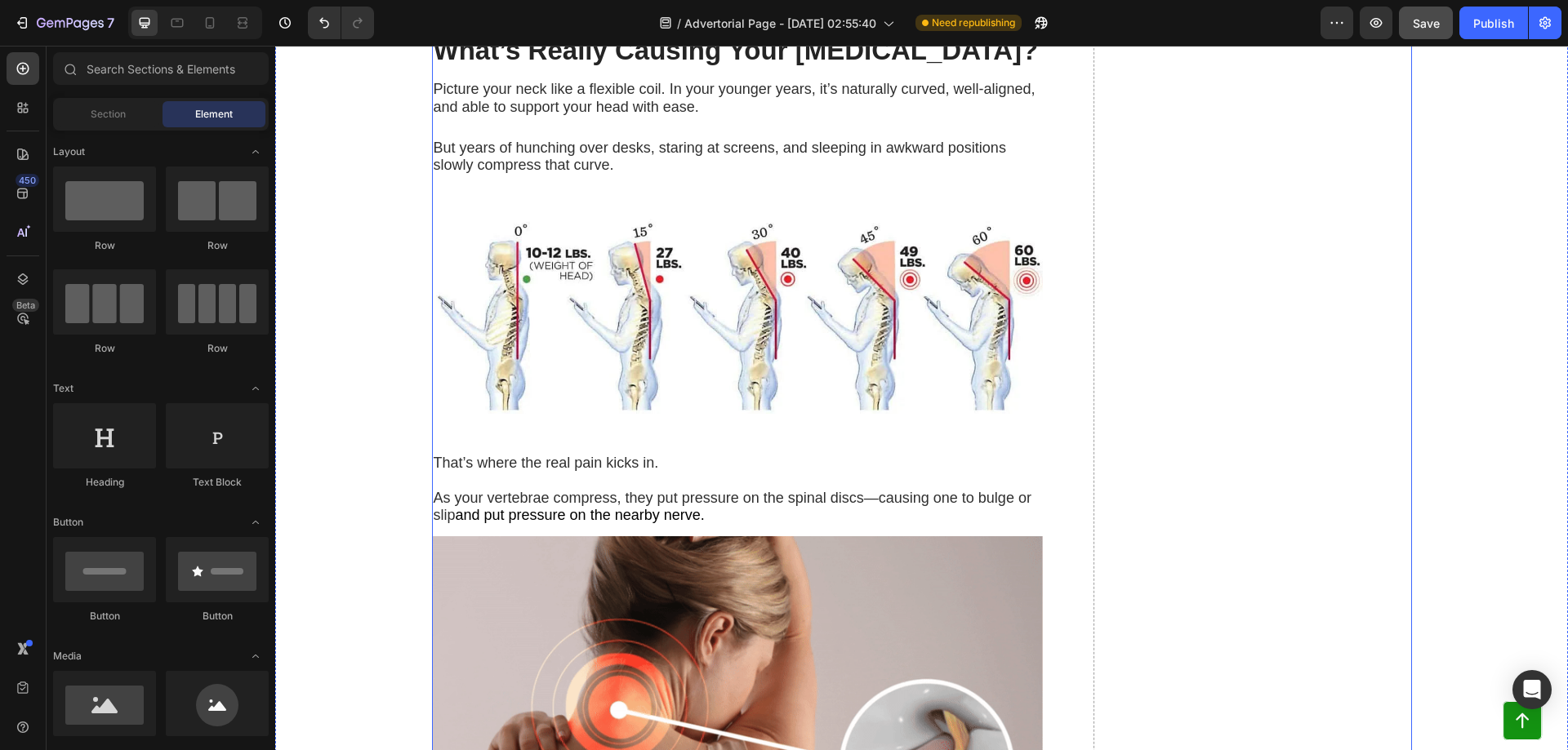
scroll to position [1741, 0]
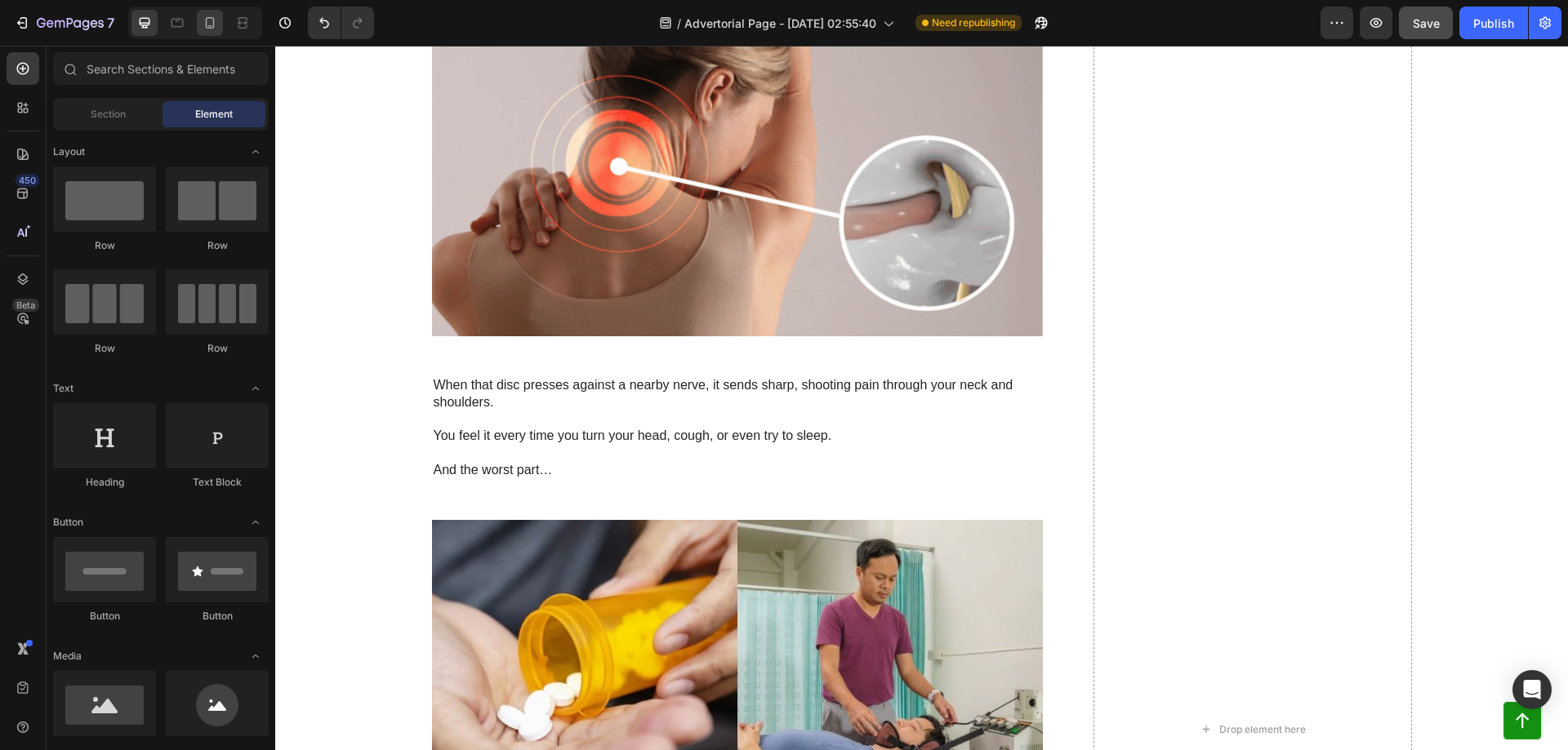
click at [208, 26] on icon at bounding box center [209, 23] width 16 height 16
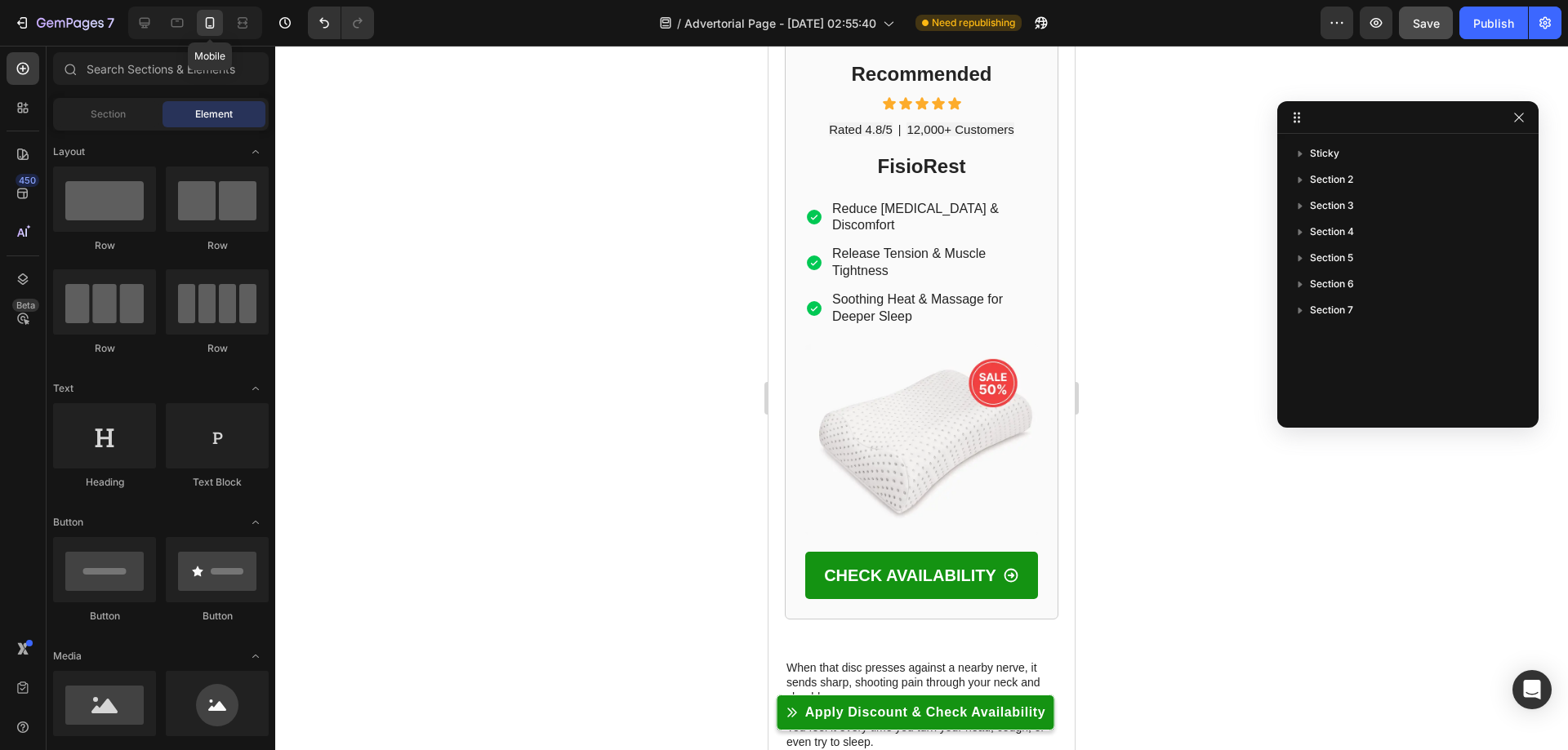
scroll to position [1579, 0]
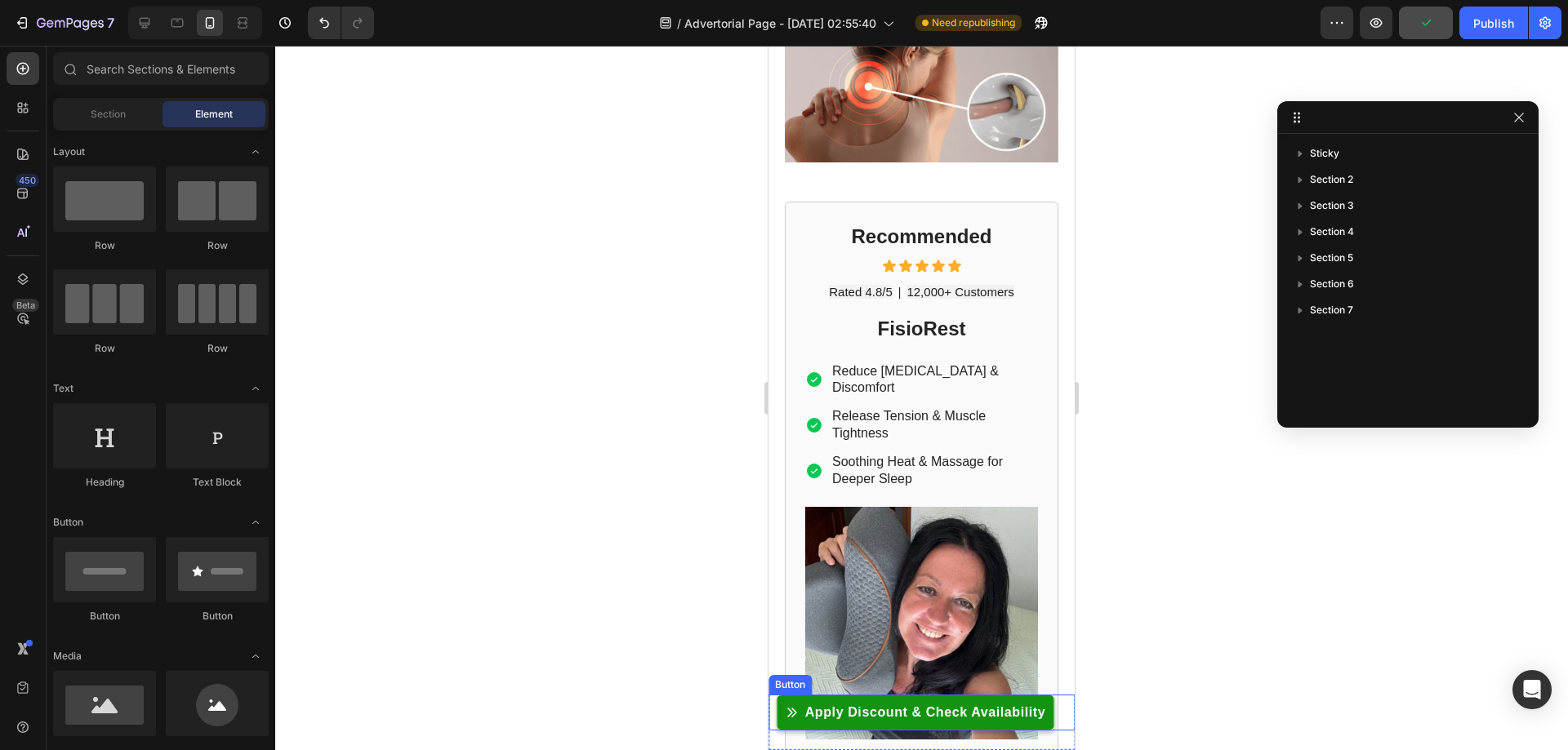
click at [789, 679] on div "Button" at bounding box center [790, 685] width 37 height 15
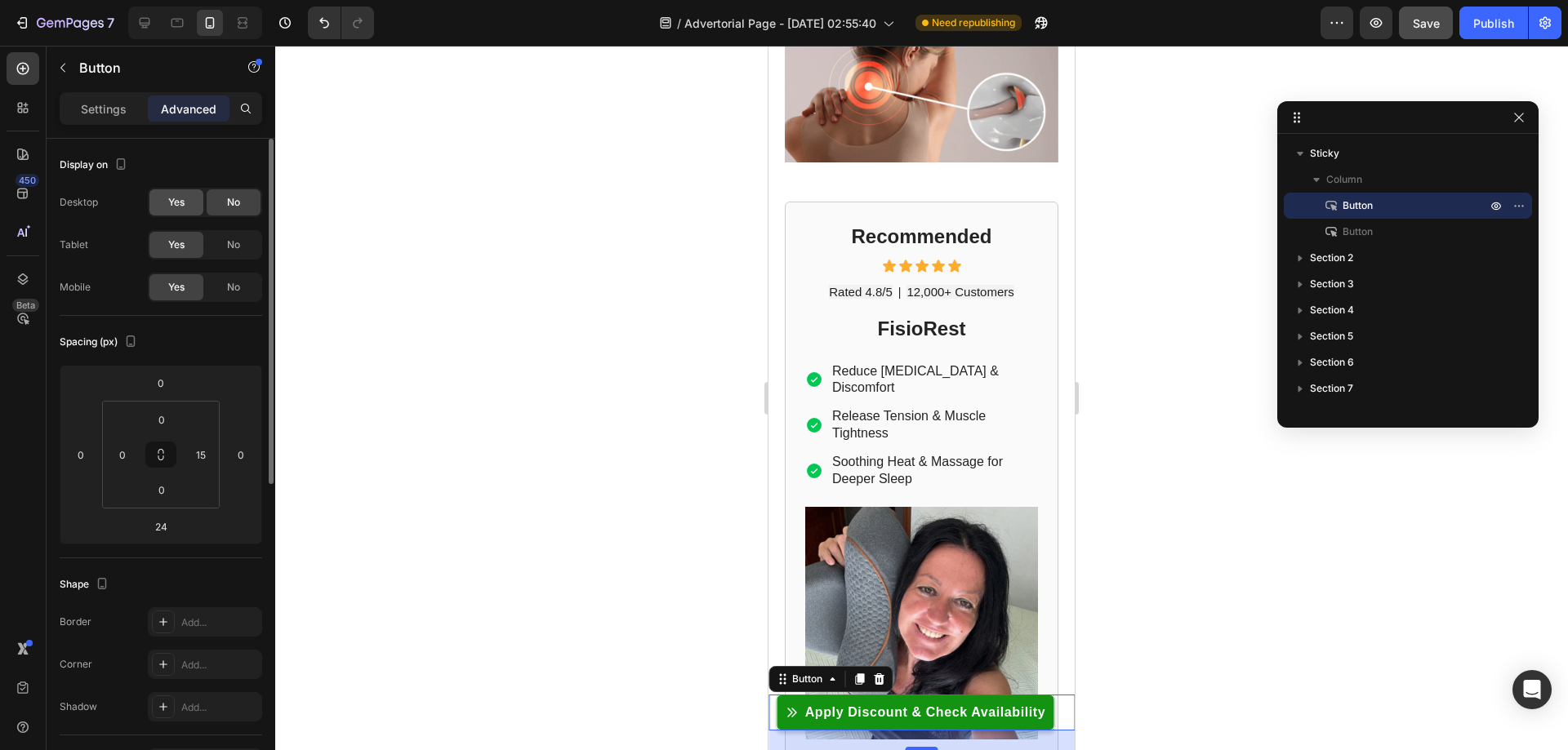
click at [168, 198] on div "Yes" at bounding box center [176, 203] width 54 height 26
click at [150, 17] on icon at bounding box center [144, 23] width 16 height 16
type input "12"
type input "0"
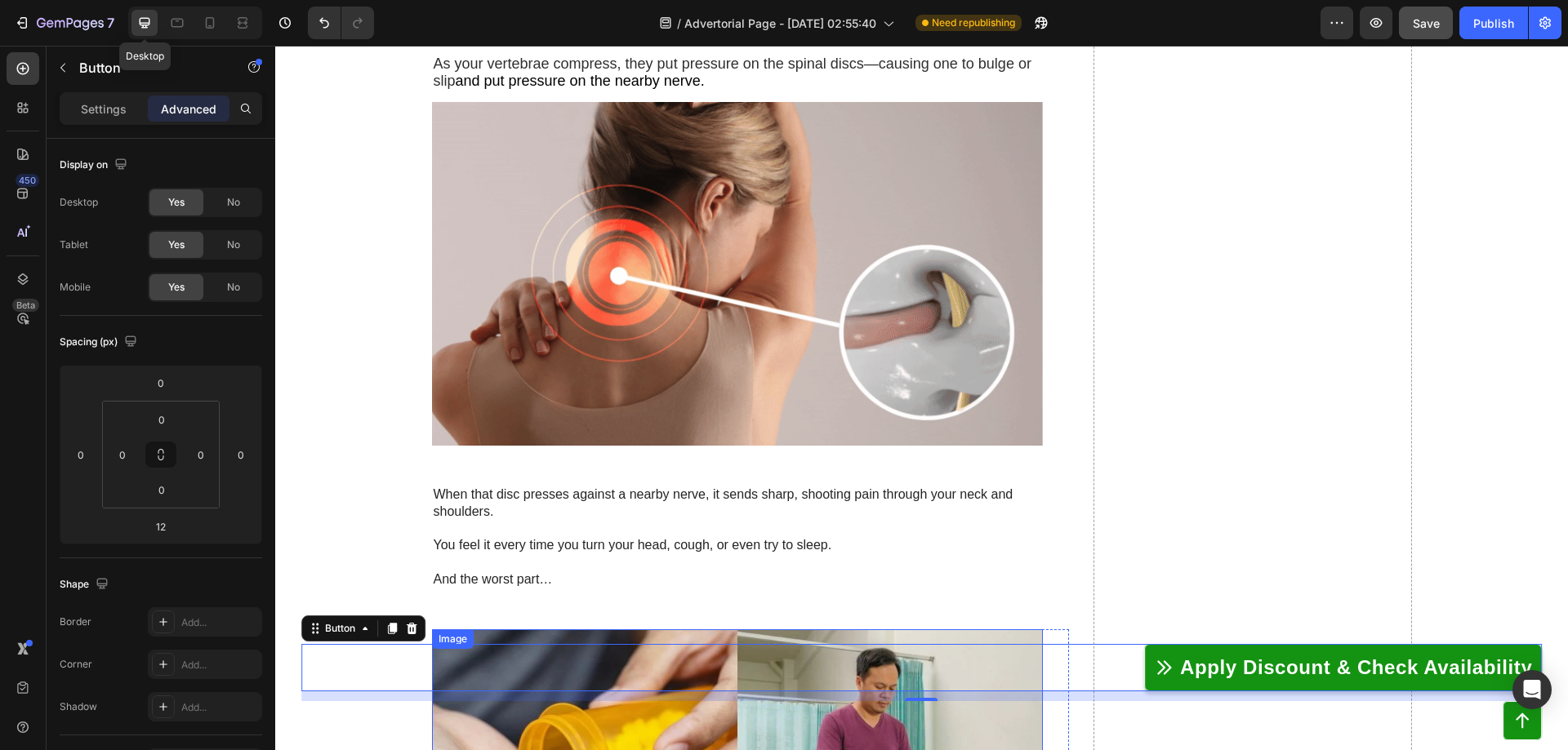
scroll to position [2172, 0]
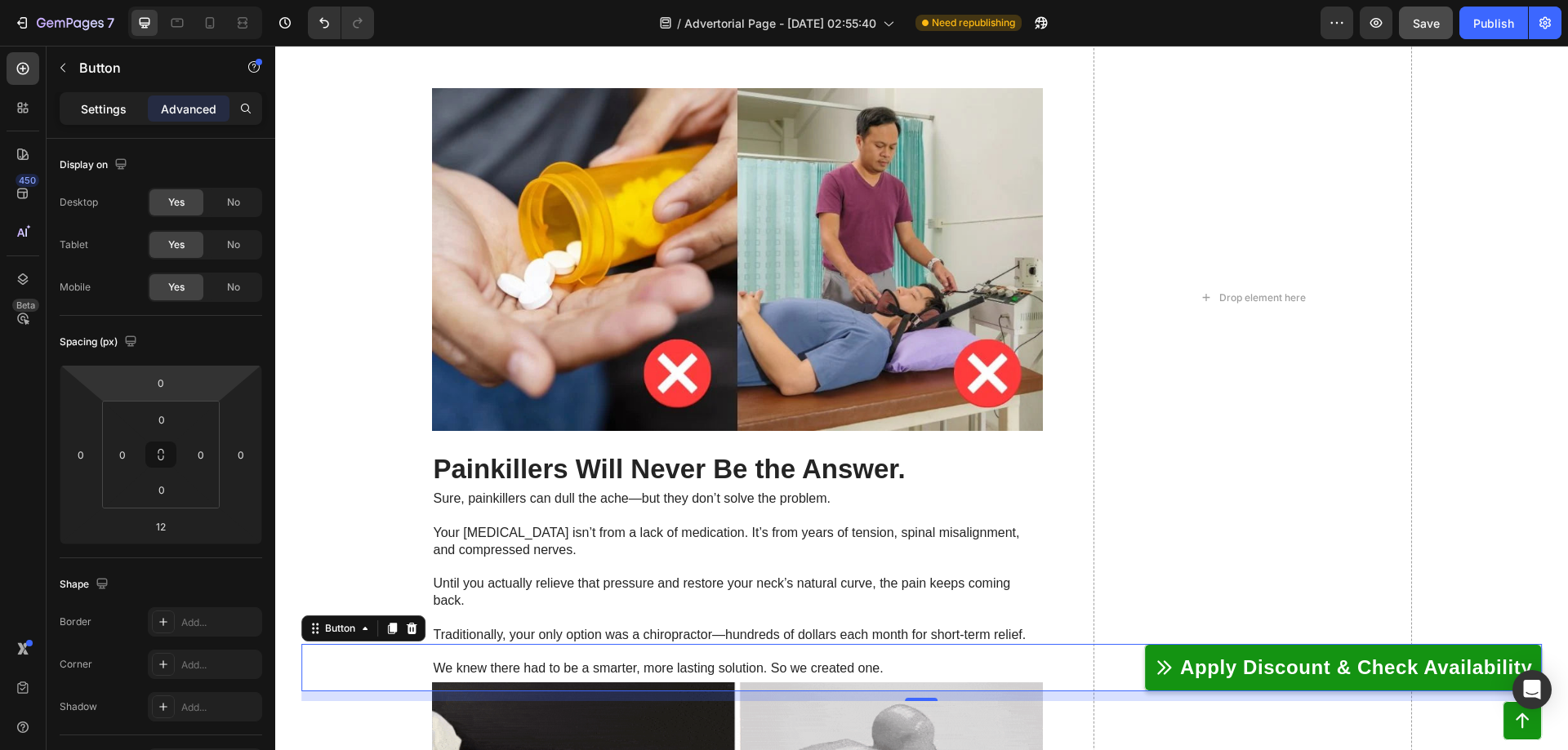
click at [93, 97] on div "Settings" at bounding box center [103, 109] width 81 height 26
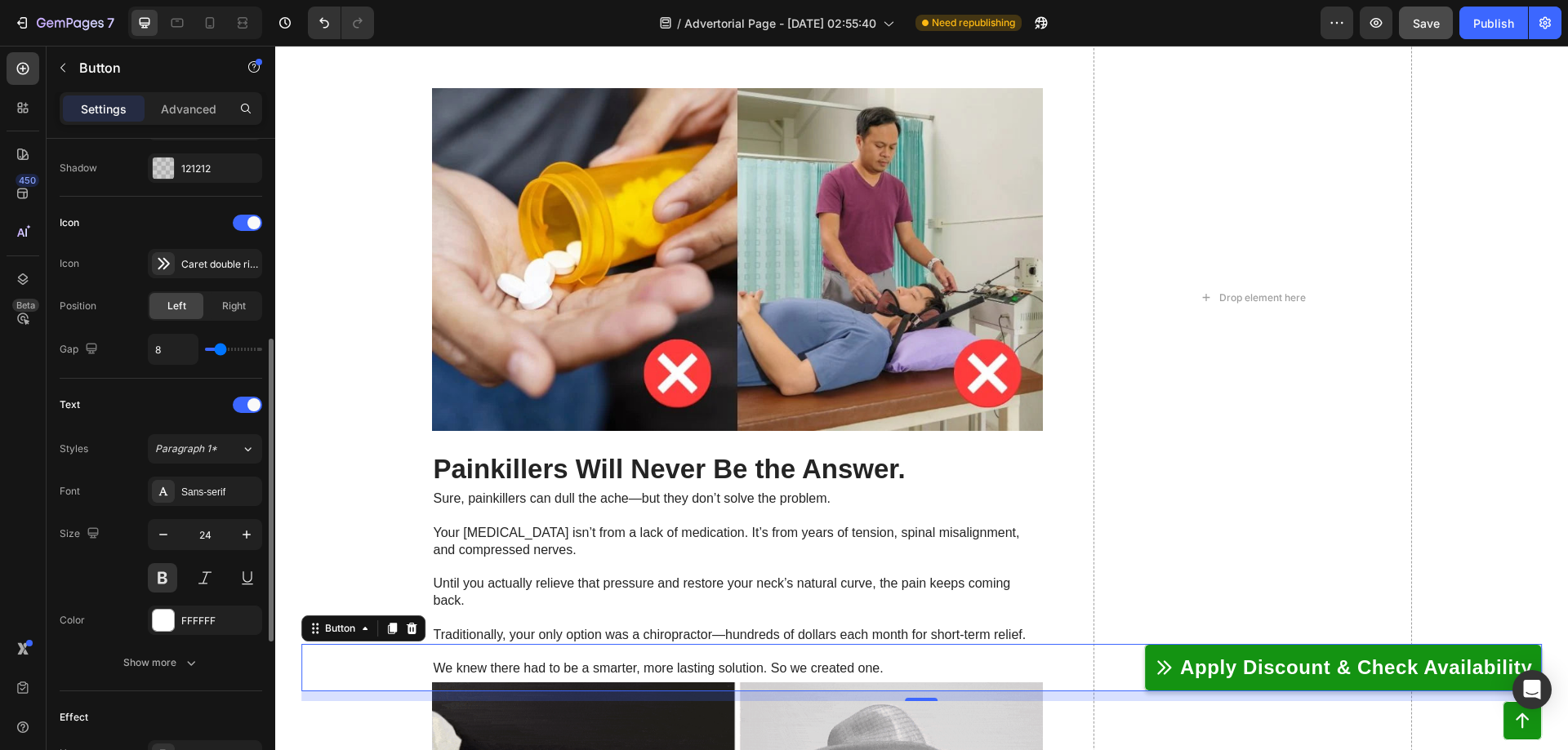
scroll to position [760, 0]
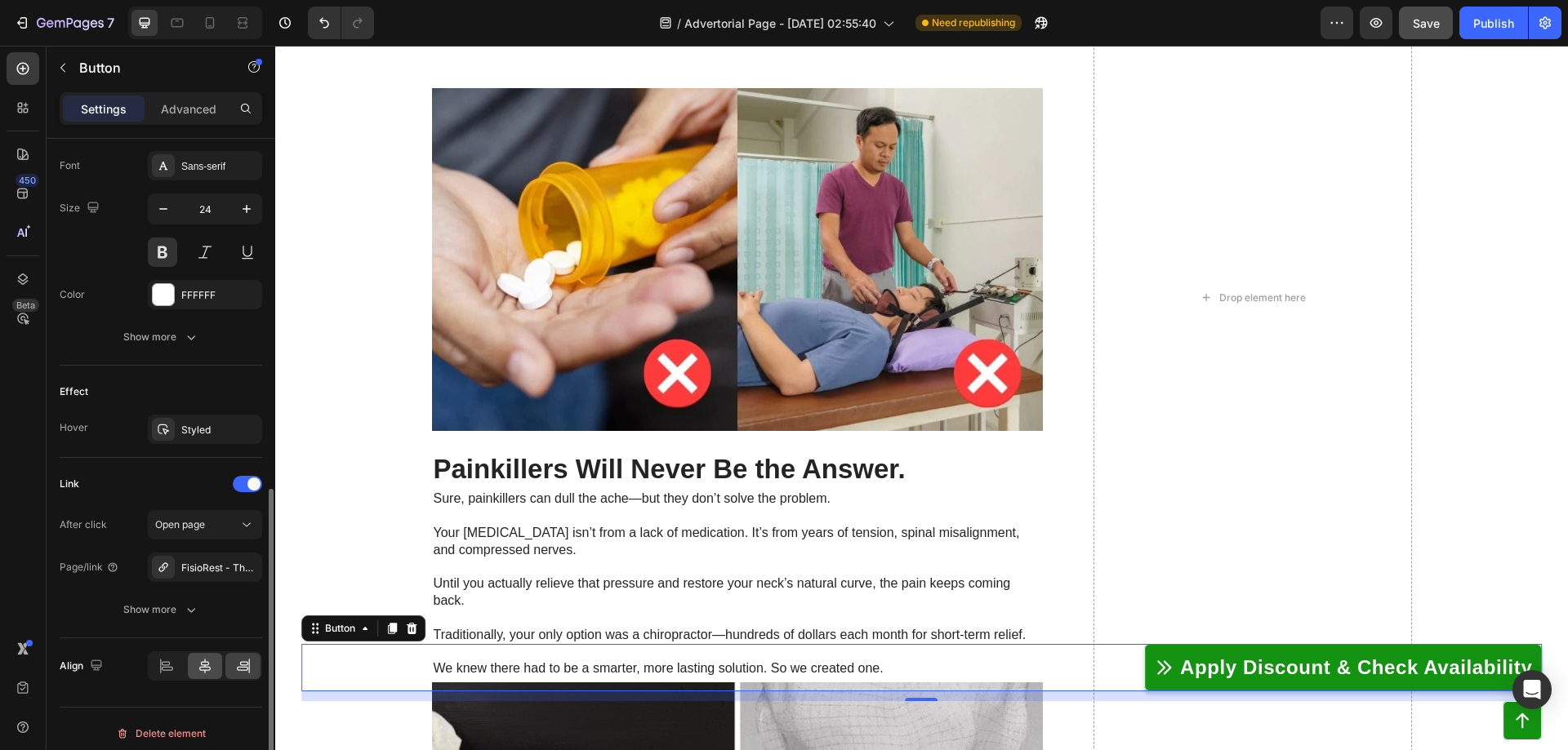
click at [208, 677] on div at bounding box center [206, 666] width 35 height 26
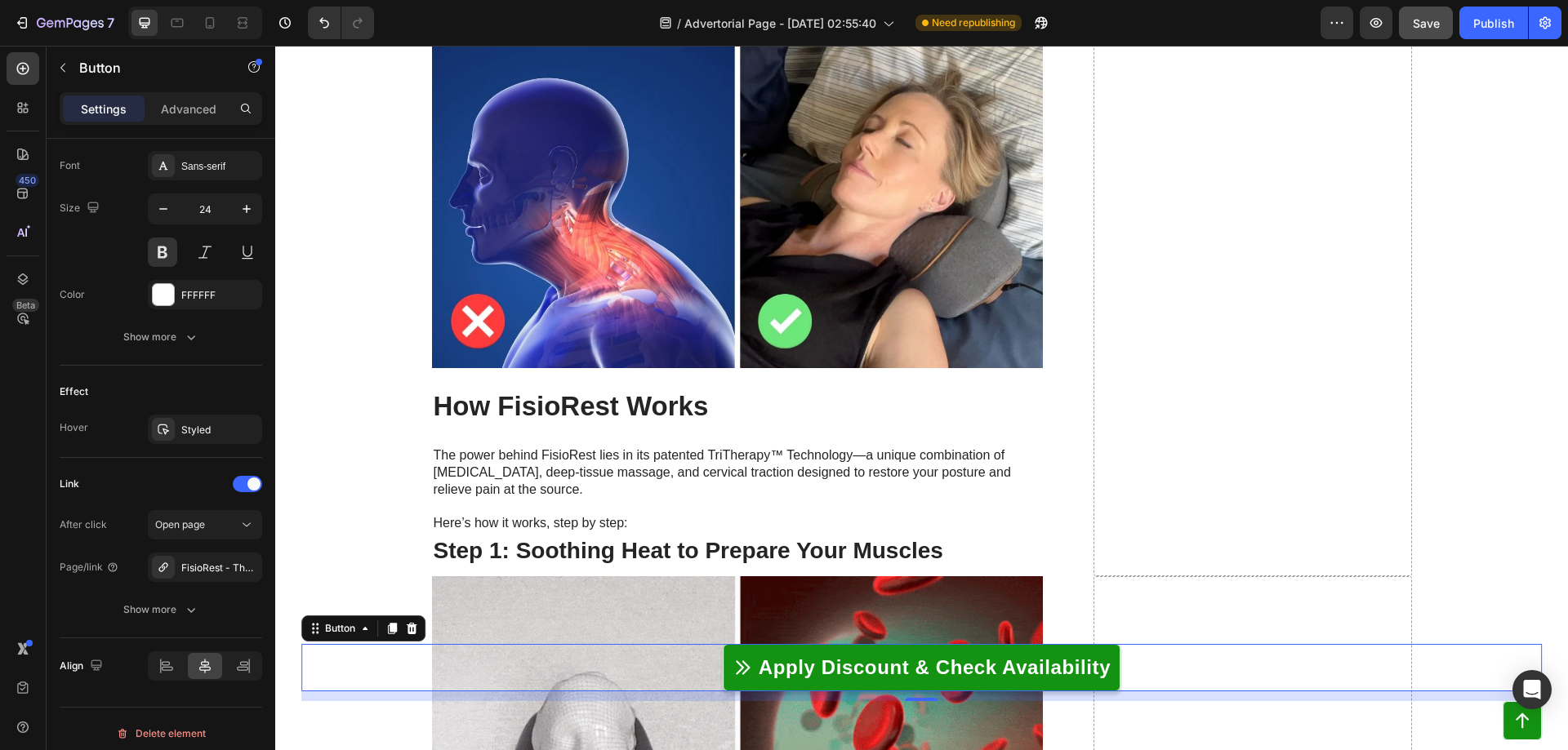
scroll to position [3588, 0]
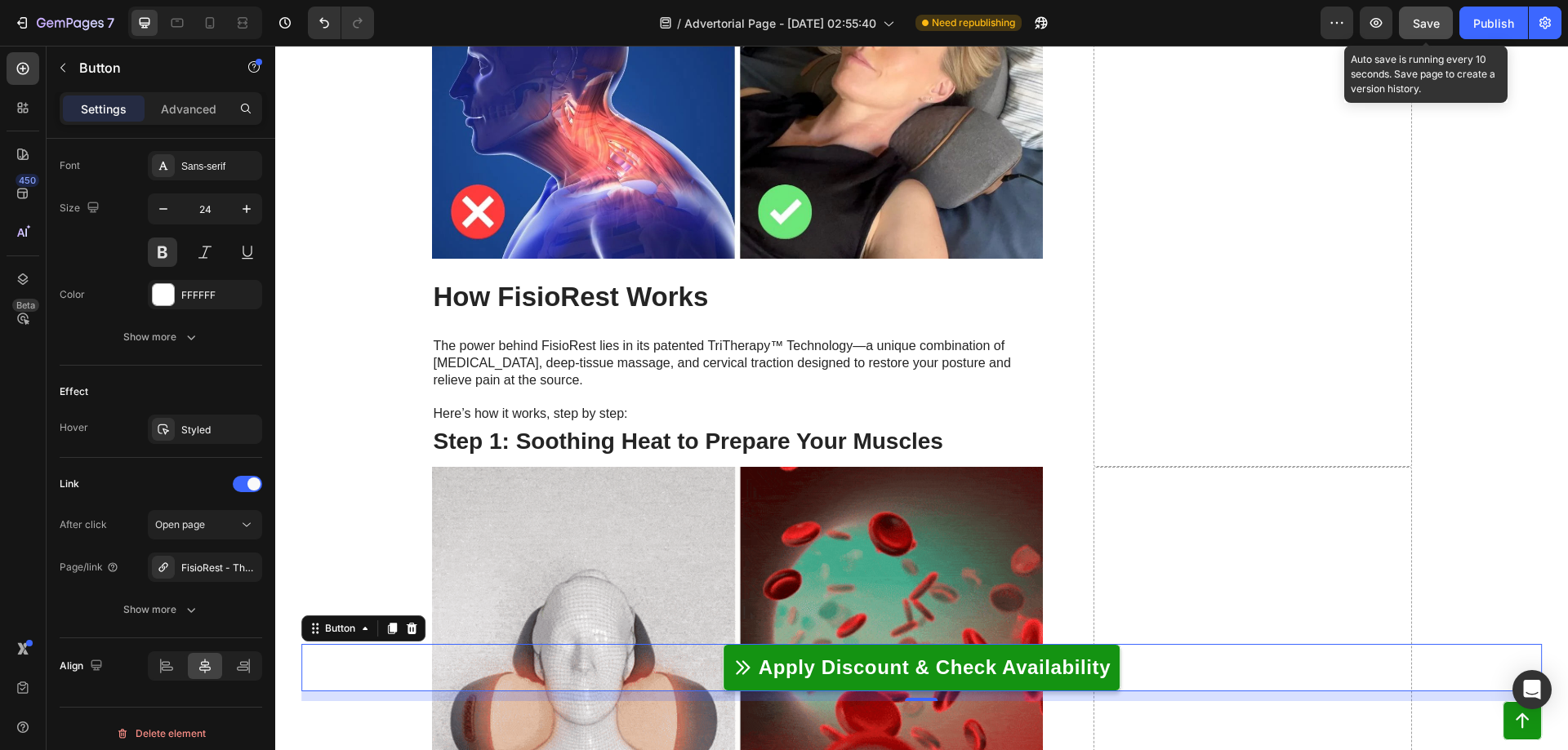
click at [1426, 17] on span "Save" at bounding box center [1426, 23] width 27 height 14
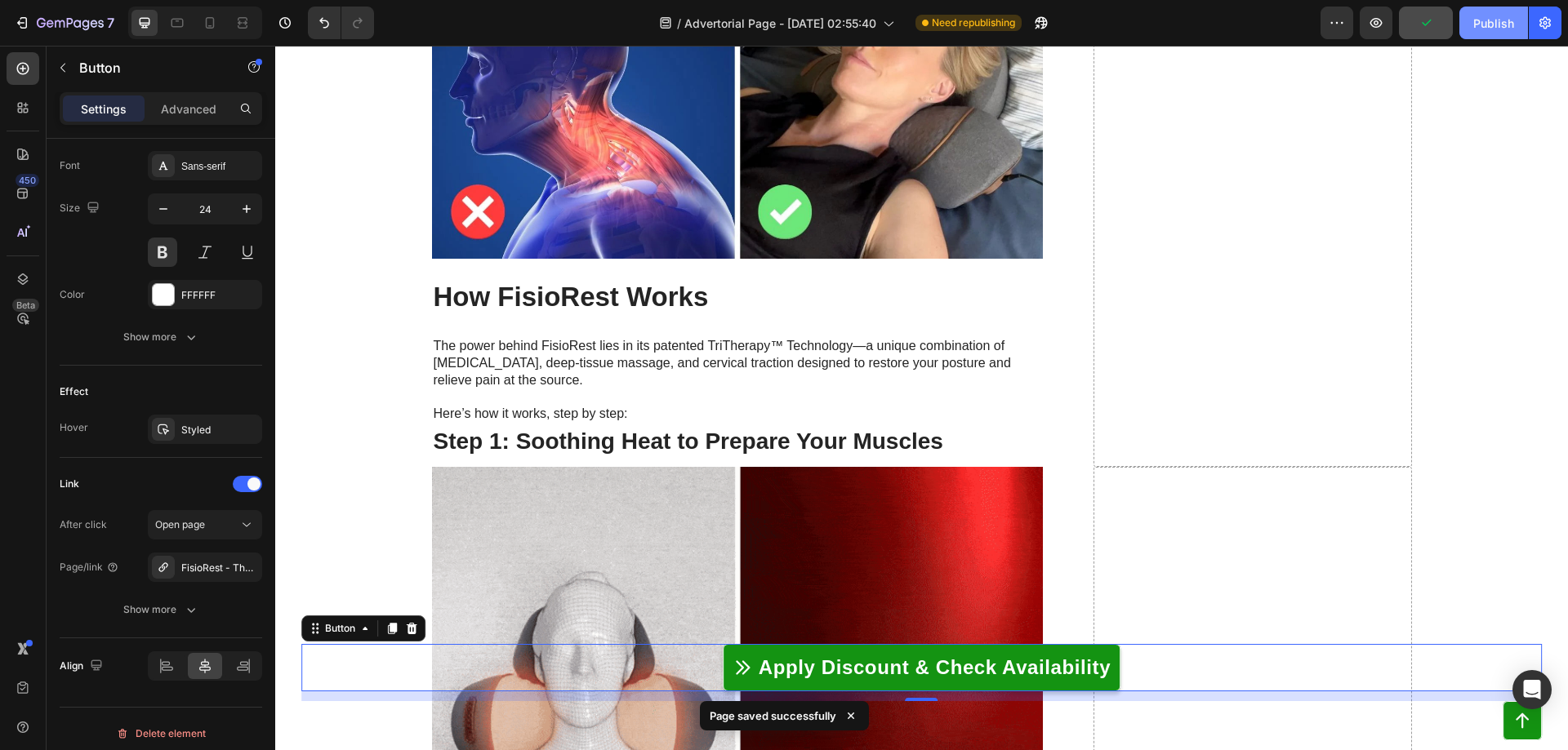
click at [1505, 21] on div "Publish" at bounding box center [1494, 23] width 41 height 17
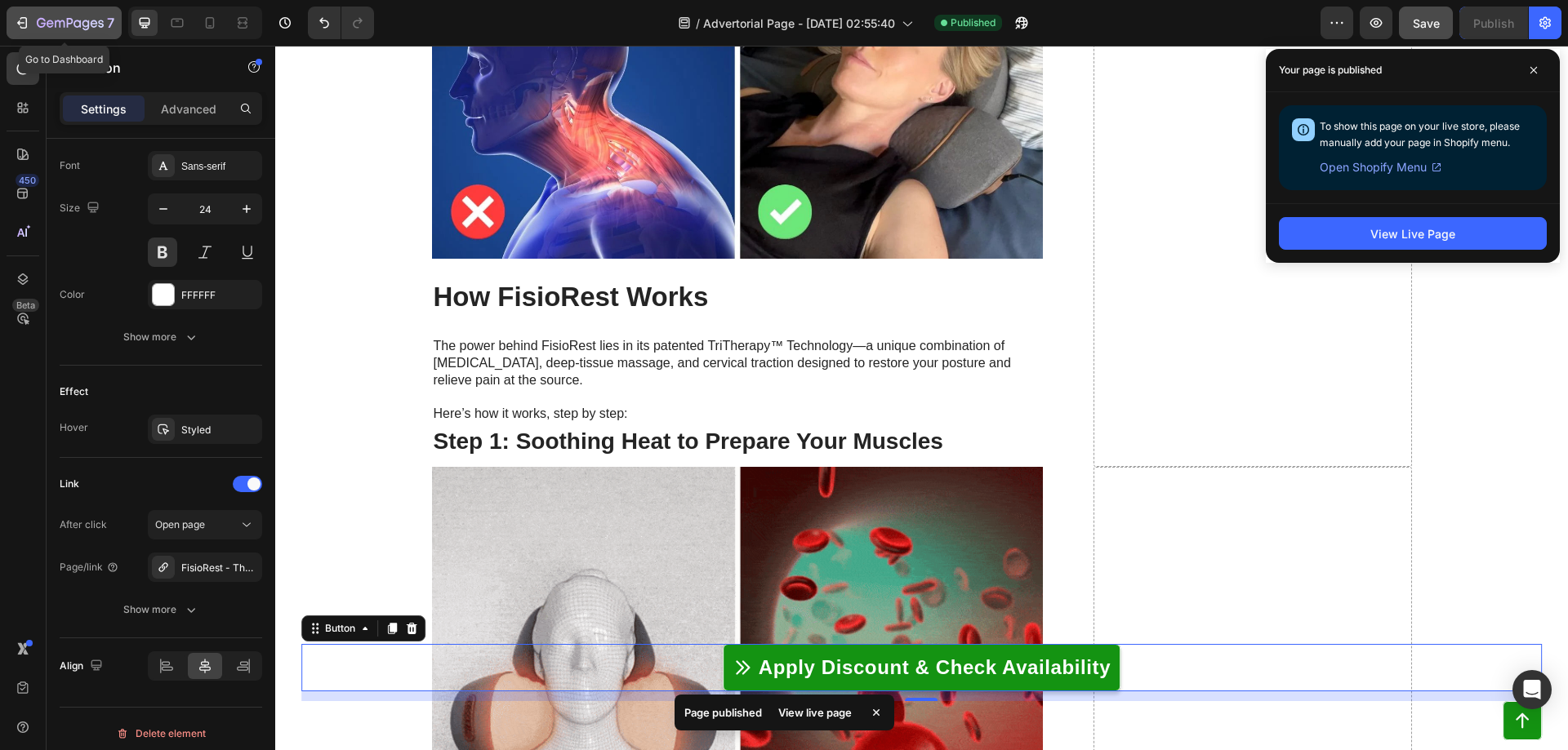
click at [23, 20] on icon "button" at bounding box center [22, 23] width 16 height 16
